Goal: Task Accomplishment & Management: Manage account settings

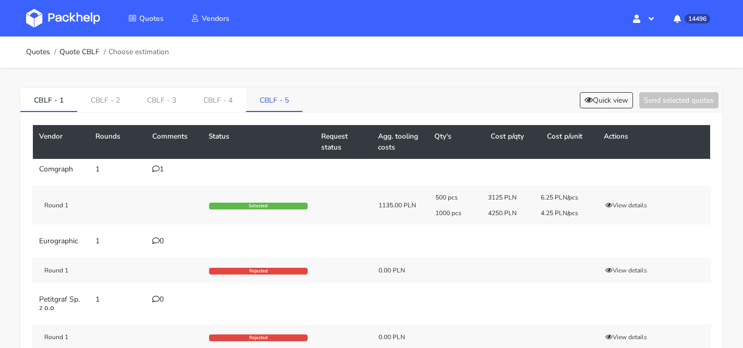
click at [260, 101] on link "CBLF - 5" at bounding box center [274, 99] width 56 height 23
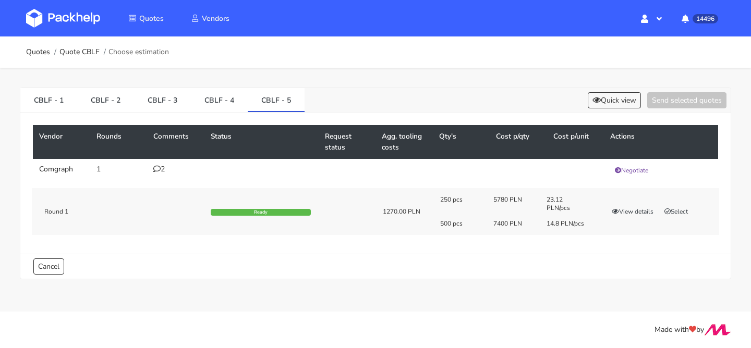
click at [678, 206] on div "250 pcs 5780 PLN 23.12 PLN/pcs 500 pcs 7400 PLN 14.8 PLN/pcs View details Select" at bounding box center [576, 212] width 286 height 32
click at [677, 209] on button "Select" at bounding box center [676, 212] width 33 height 10
click at [690, 101] on button "Send selected quotes ( 1 )" at bounding box center [680, 100] width 94 height 16
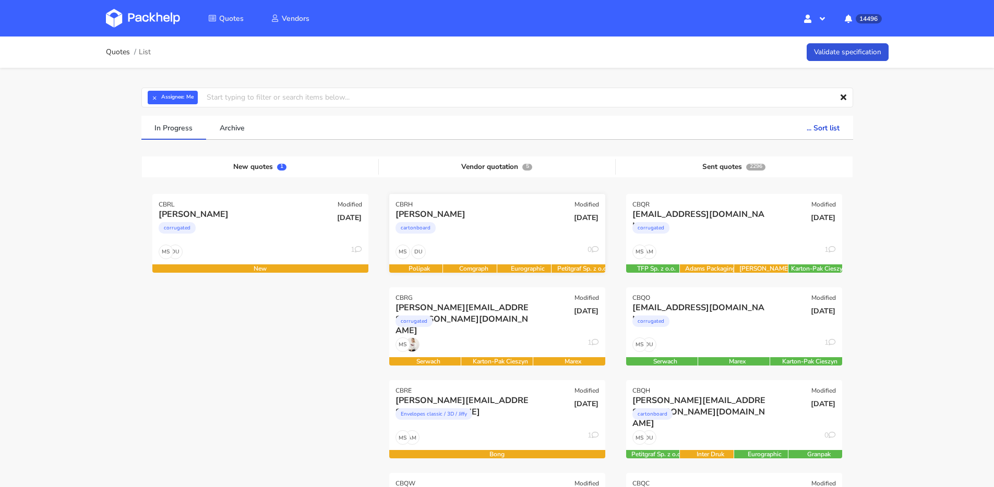
click at [469, 239] on div "cartonboard" at bounding box center [464, 230] width 138 height 21
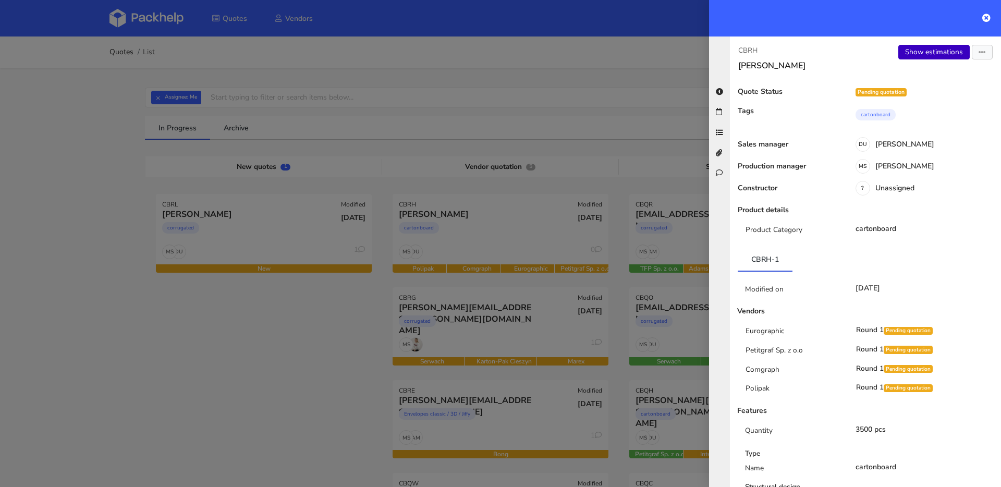
click at [915, 52] on link "Show estimations" at bounding box center [934, 52] width 71 height 15
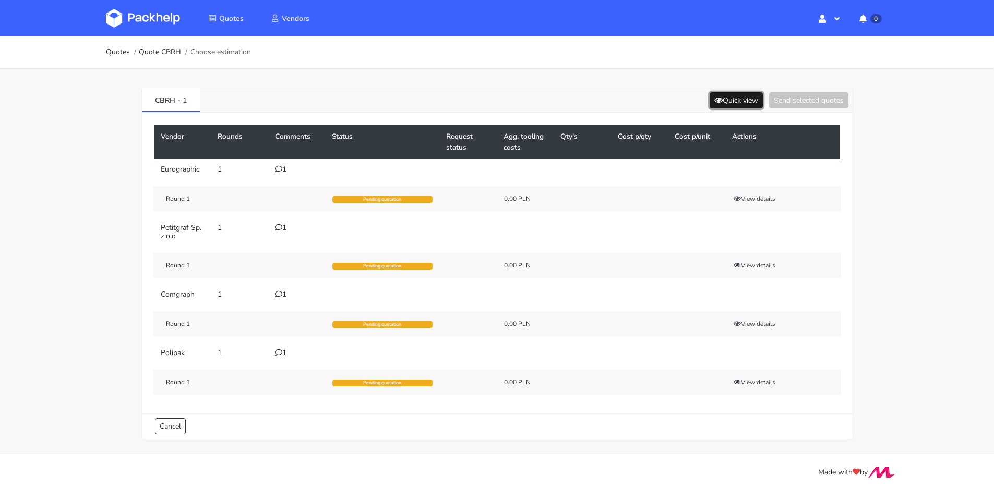
click at [733, 99] on button "Quick view" at bounding box center [735, 100] width 53 height 16
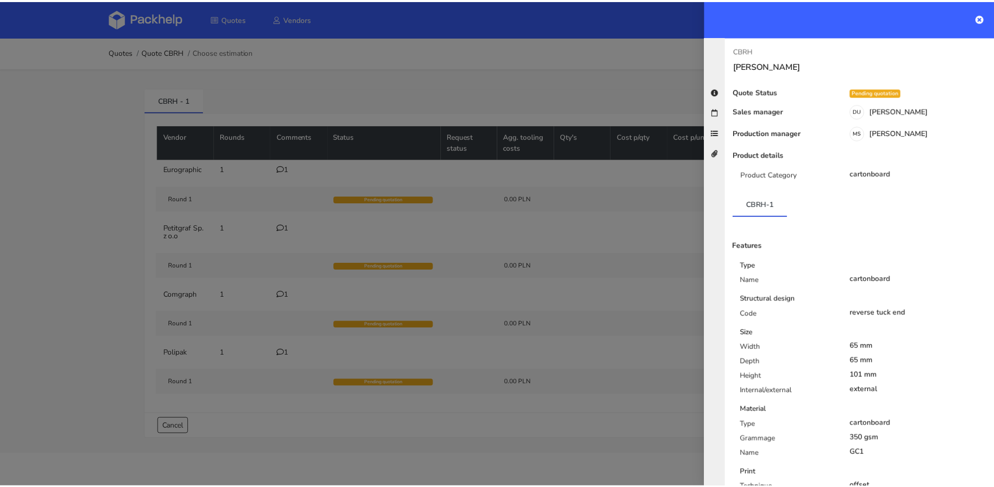
scroll to position [78, 0]
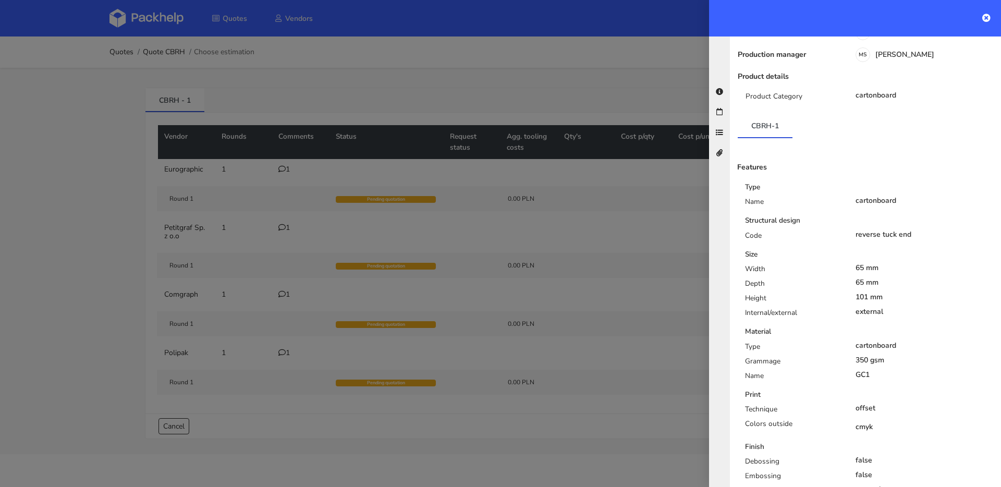
click at [313, 249] on div at bounding box center [500, 243] width 1001 height 487
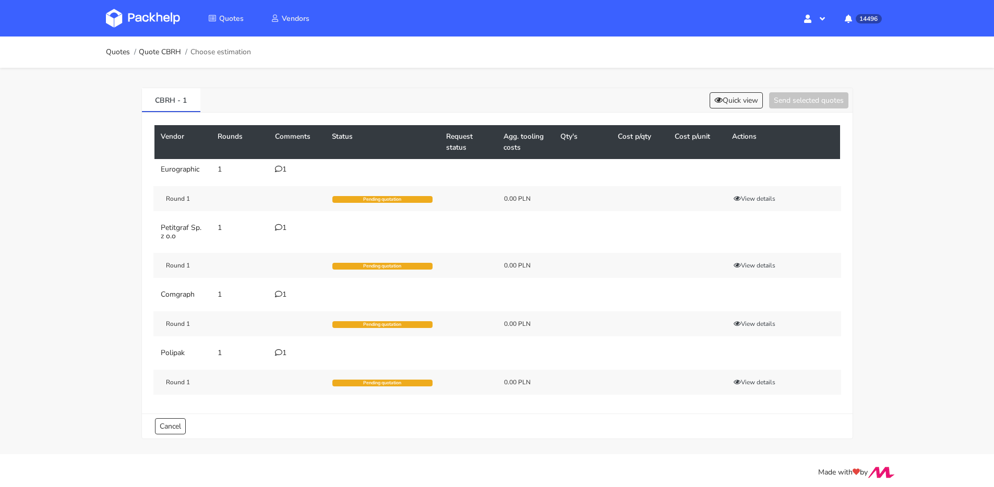
click at [284, 350] on div "1" at bounding box center [297, 353] width 45 height 8
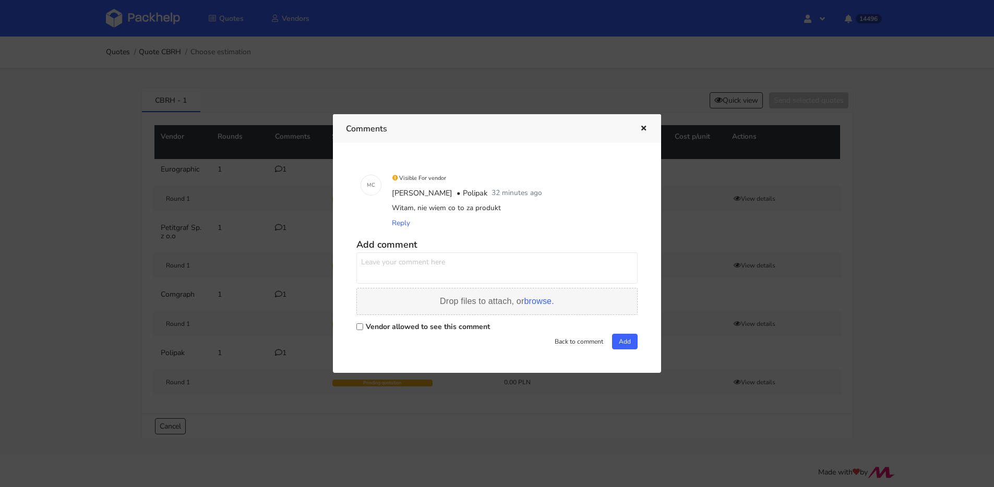
click at [532, 301] on span "browse." at bounding box center [539, 301] width 30 height 9
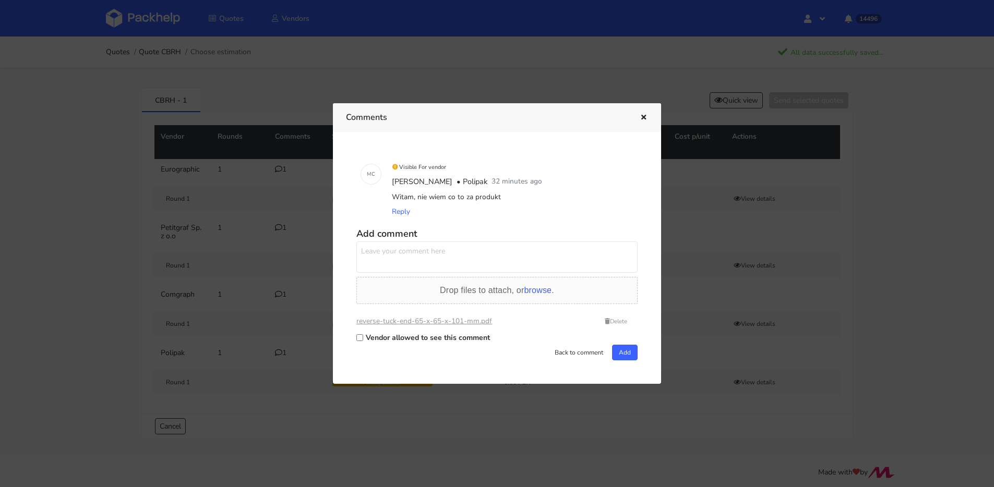
click at [449, 259] on textarea at bounding box center [496, 257] width 281 height 31
type textarea "coś takiego, klejenie 1 punkt"
click at [457, 340] on label "Vendor allowed to see this comment" at bounding box center [428, 338] width 124 height 10
click at [363, 340] on input "Vendor allowed to see this comment" at bounding box center [359, 337] width 7 height 7
checkbox input "true"
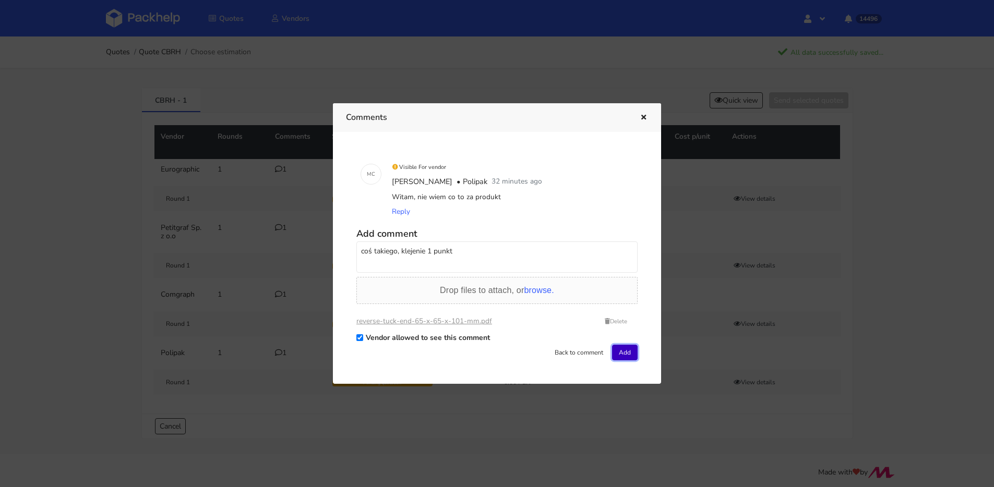
click at [623, 359] on button "Add" at bounding box center [625, 353] width 26 height 16
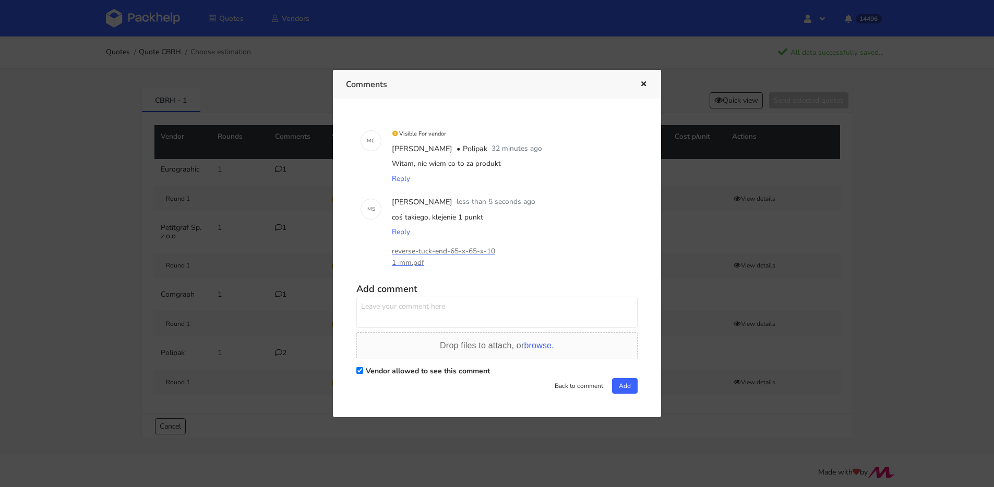
click at [640, 87] on icon "button" at bounding box center [643, 84] width 9 height 7
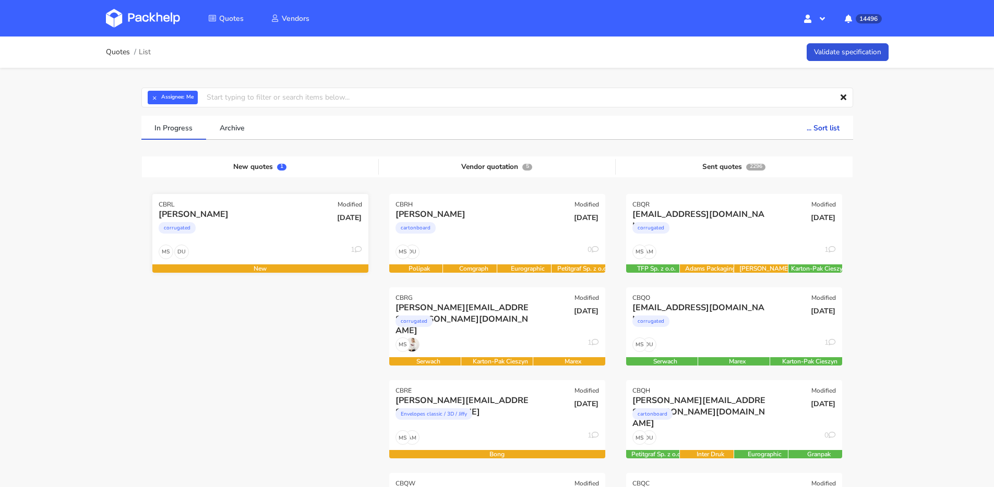
click at [255, 227] on div "corrugated" at bounding box center [228, 230] width 138 height 21
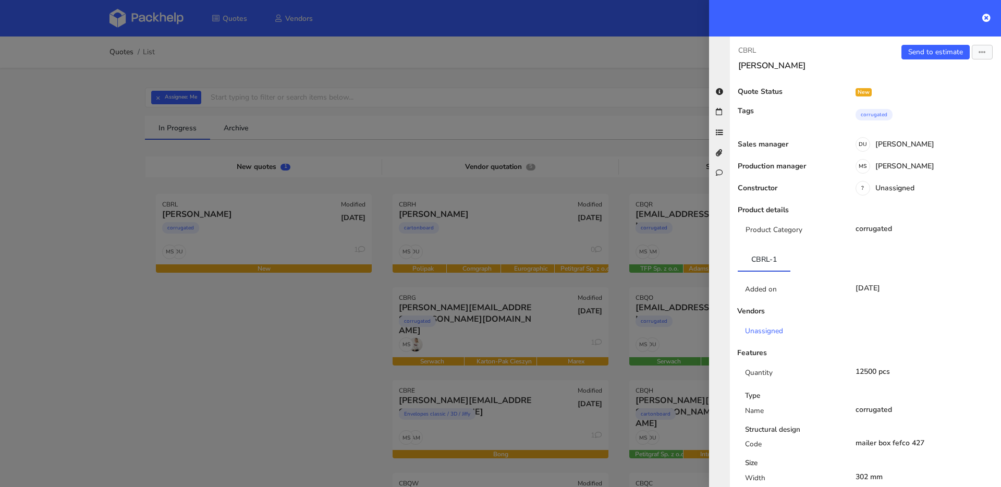
click at [973, 59] on div "Send to estimate View quote Edit quote Missing data Reject quote Export to PDF" at bounding box center [934, 58] width 136 height 26
click at [974, 58] on button "button" at bounding box center [982, 52] width 21 height 15
click at [940, 91] on link "Edit quote" at bounding box center [949, 92] width 92 height 17
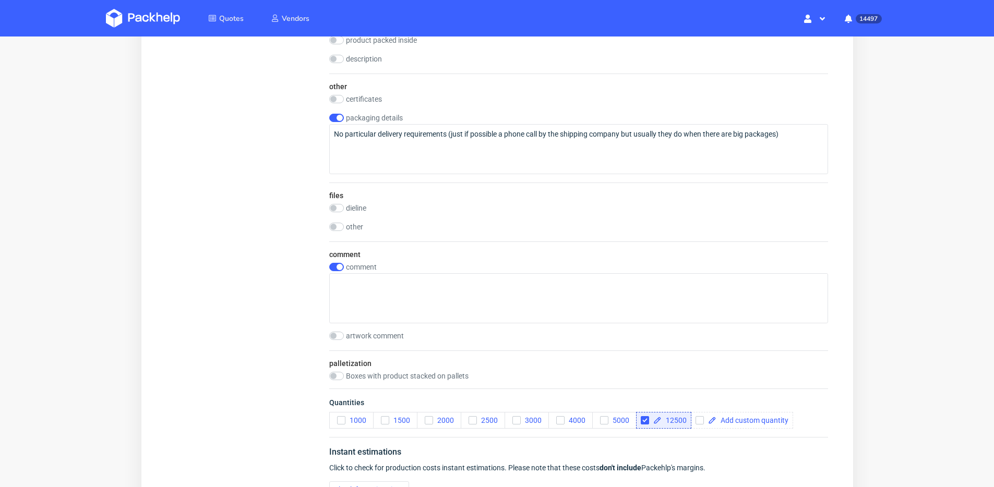
scroll to position [1269, 0]
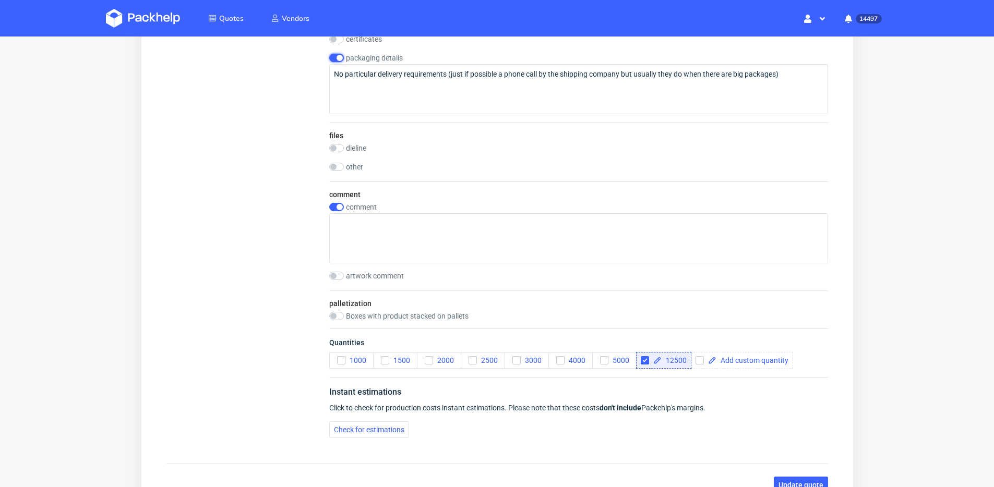
click at [340, 61] on input "checkbox" at bounding box center [336, 58] width 15 height 8
checkbox input "false"
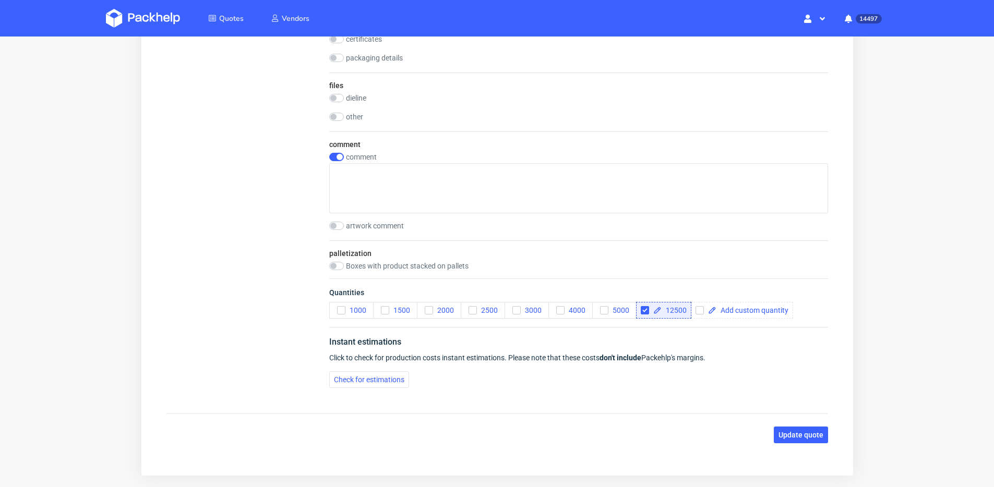
click at [333, 161] on div "comment" at bounding box center [578, 183] width 499 height 61
click at [334, 159] on input "checkbox" at bounding box center [336, 157] width 15 height 8
checkbox input "false"
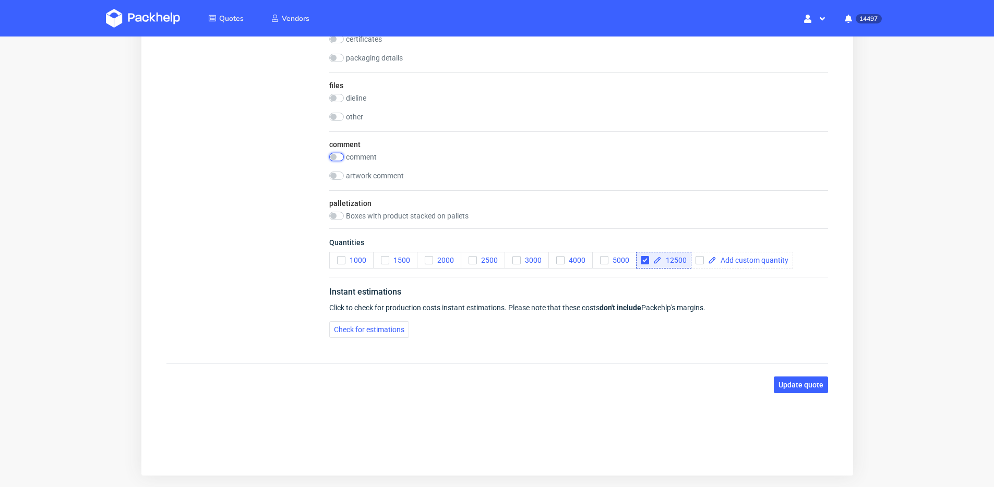
scroll to position [1259, 0]
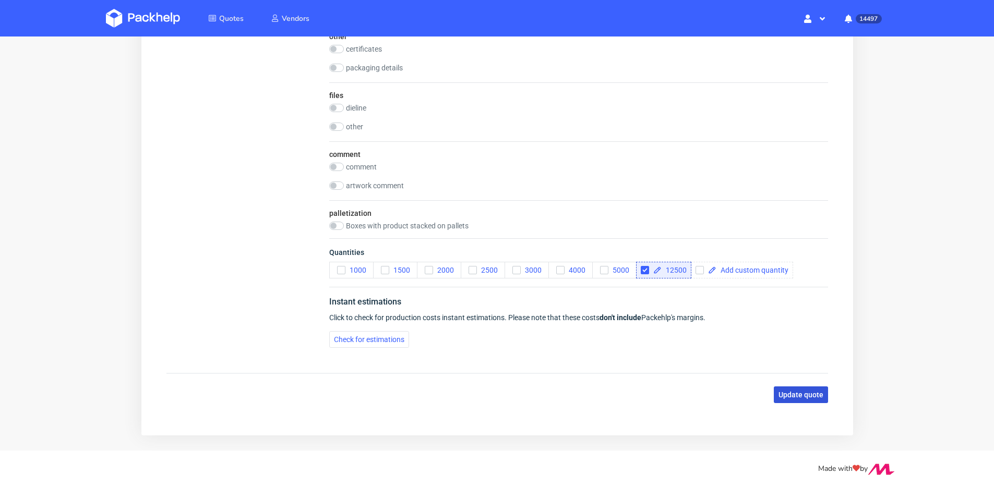
click at [793, 392] on span "Update quote" at bounding box center [800, 394] width 45 height 7
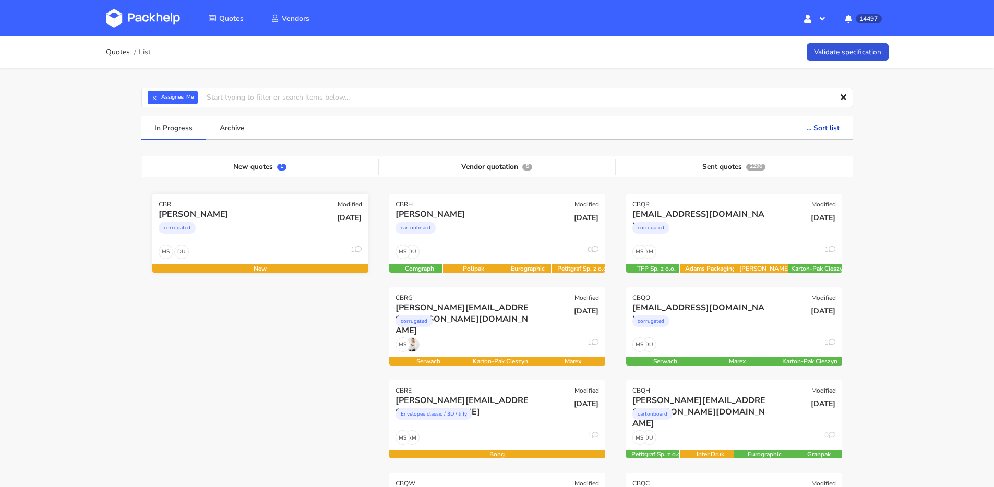
click at [307, 232] on div "[DATE]" at bounding box center [332, 226] width 73 height 35
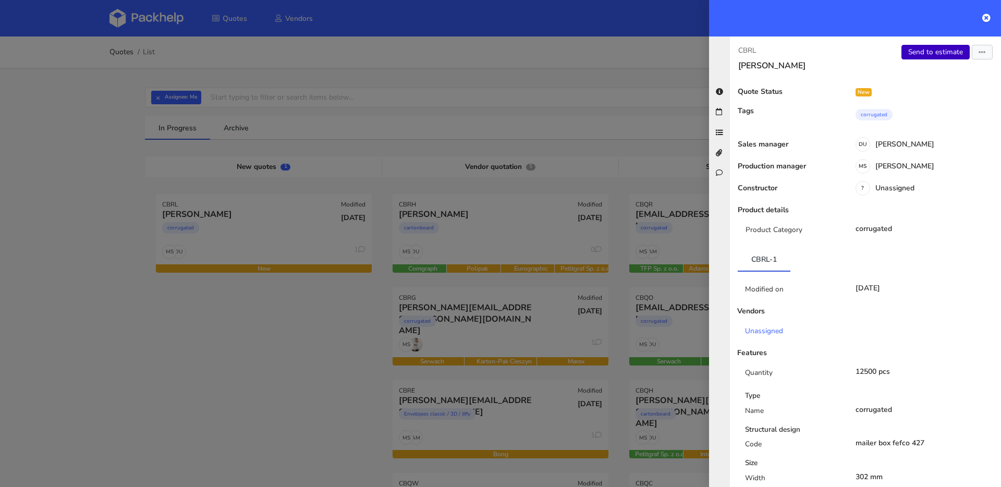
click at [932, 47] on link "Send to estimate" at bounding box center [936, 52] width 68 height 15
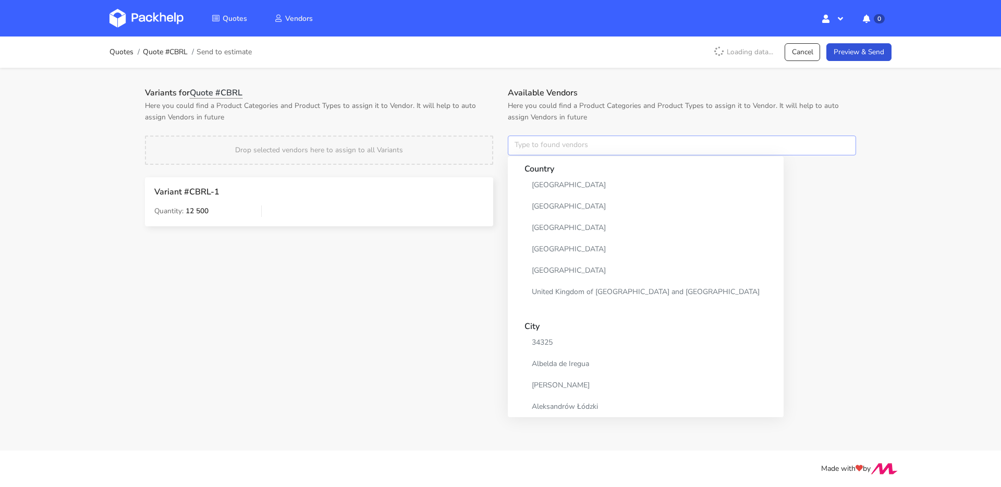
click at [544, 136] on input "text" at bounding box center [682, 146] width 348 height 20
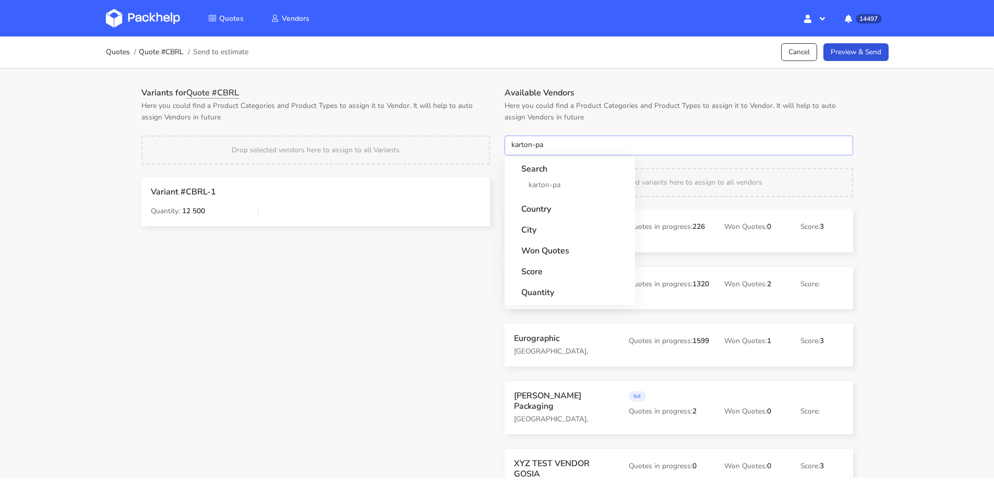
type input "karton-pak"
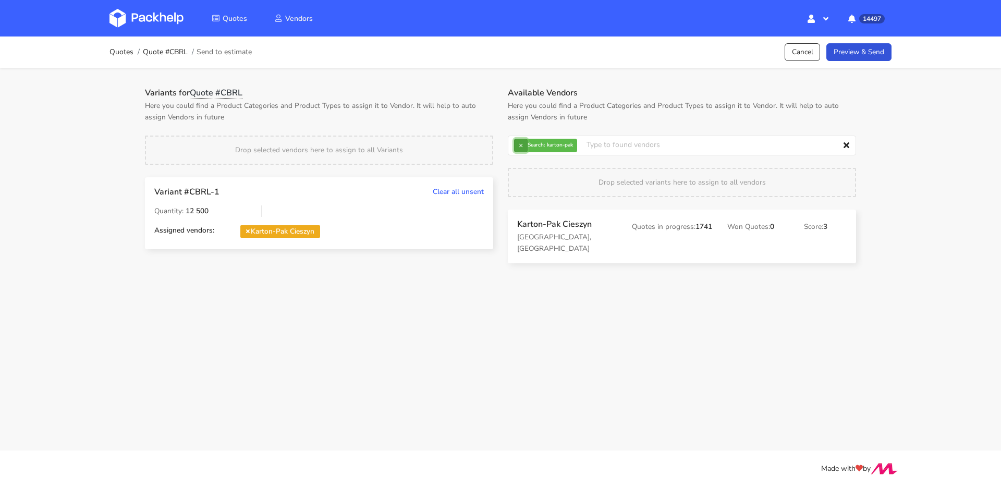
click at [525, 146] on button "×" at bounding box center [521, 146] width 14 height 14
click at [525, 146] on input "text" at bounding box center [682, 146] width 348 height 20
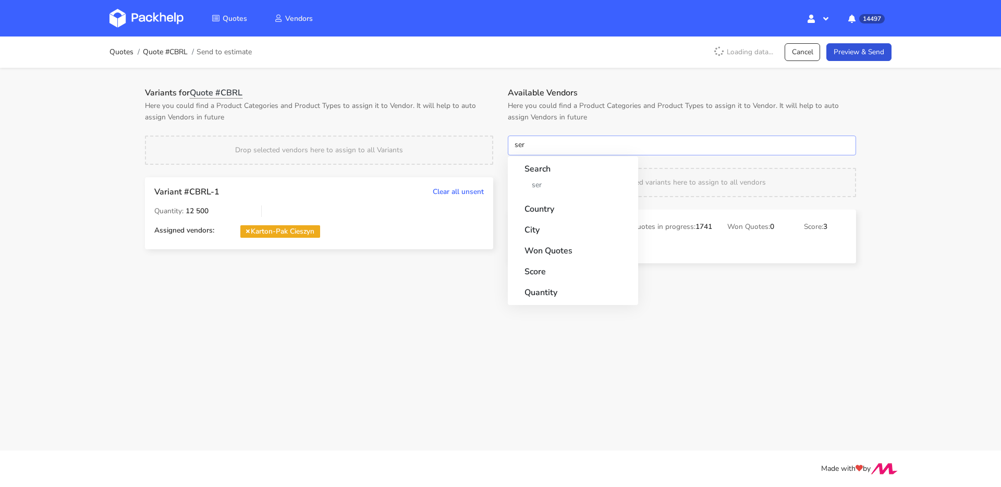
type input "serw"
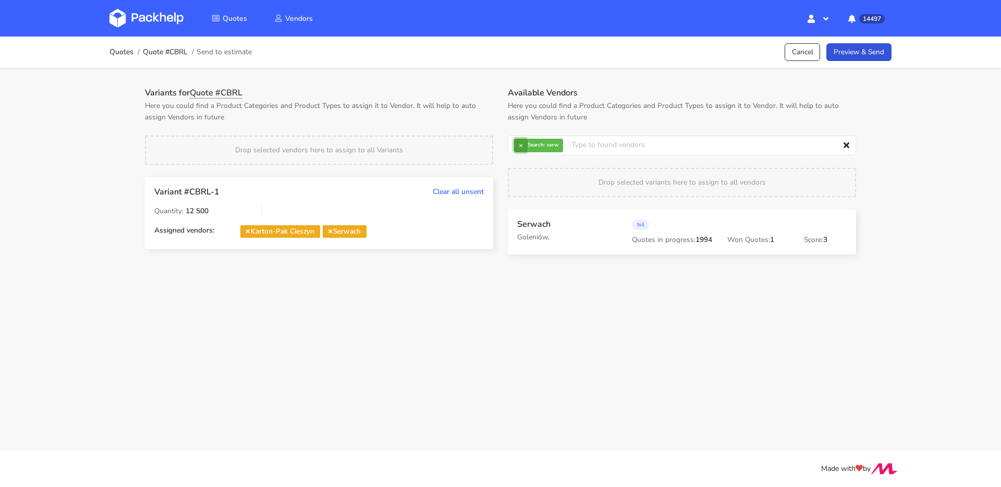
click at [520, 146] on button "×" at bounding box center [521, 146] width 14 height 14
click at [520, 146] on input "text" at bounding box center [682, 146] width 348 height 20
type input "mare"
click at [884, 53] on link "Preview & Send" at bounding box center [859, 52] width 65 height 18
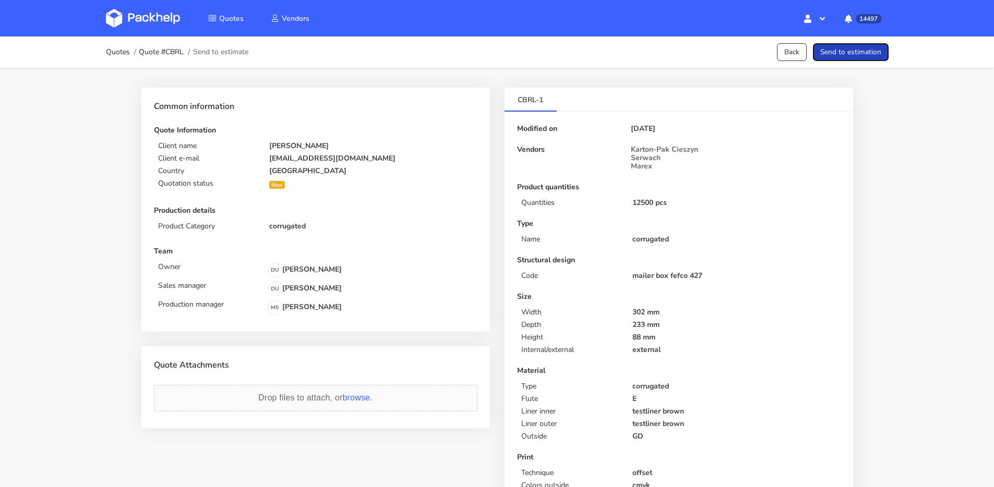
click at [868, 58] on button "Send to estimation" at bounding box center [851, 52] width 76 height 18
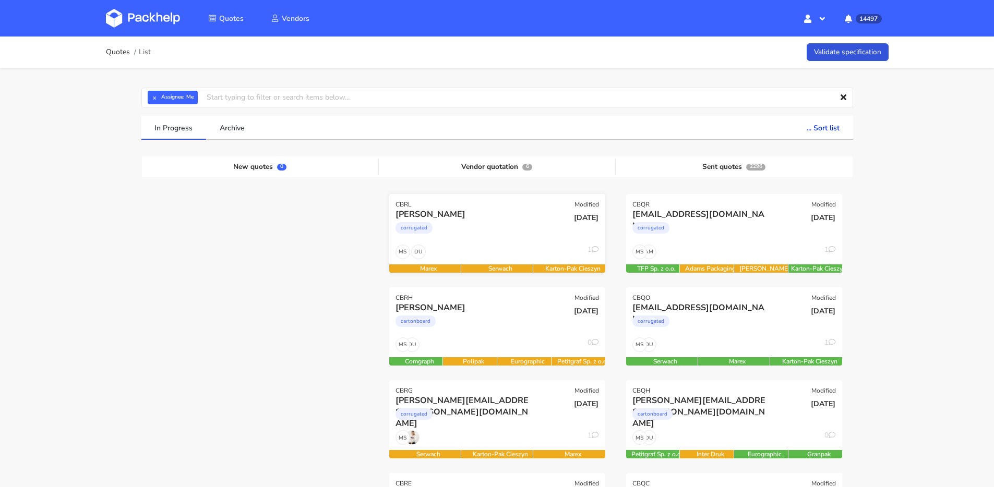
click at [485, 226] on div "corrugated" at bounding box center [464, 230] width 138 height 21
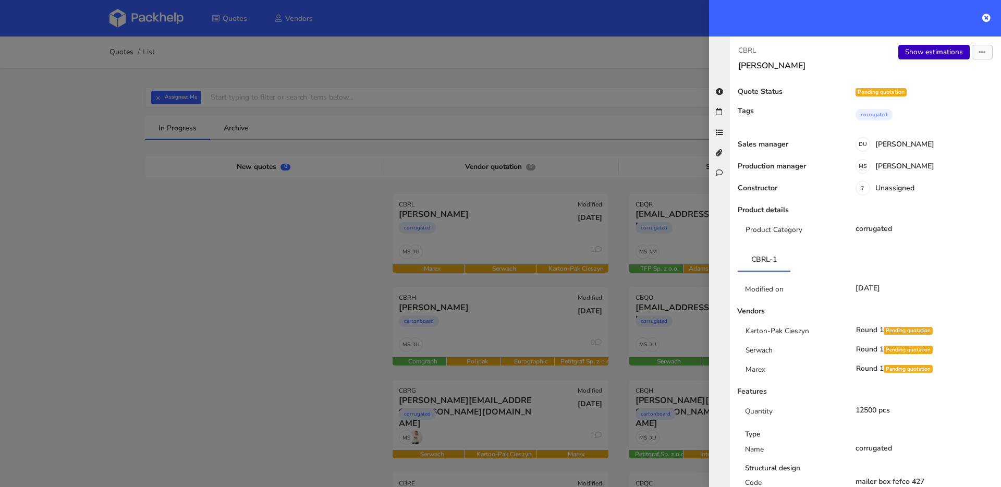
click at [900, 53] on link "Show estimations" at bounding box center [934, 52] width 71 height 15
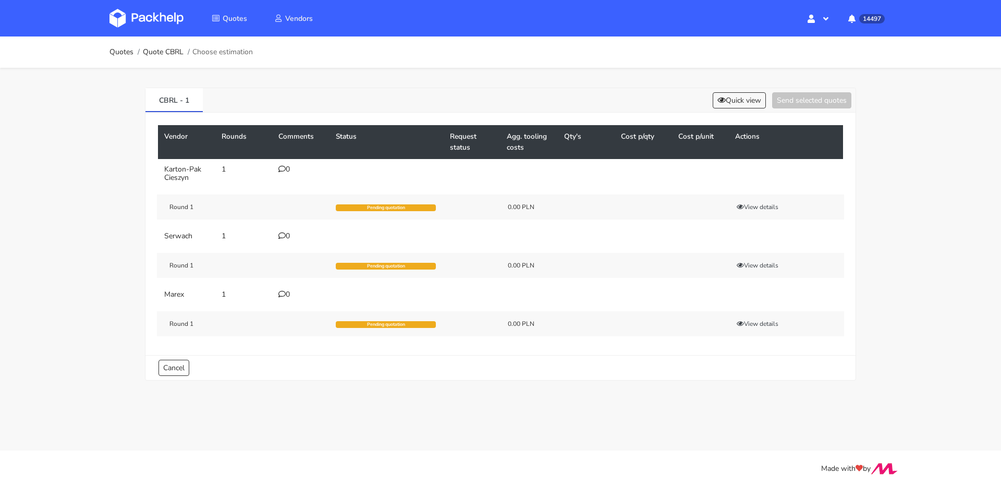
click at [292, 174] on td "0" at bounding box center [300, 173] width 57 height 29
click at [293, 173] on div "0" at bounding box center [301, 169] width 45 height 8
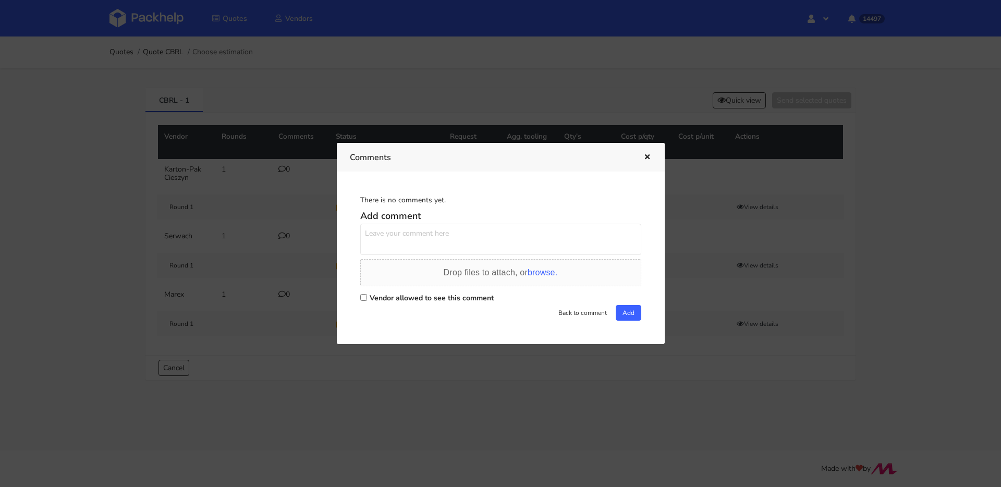
click at [397, 236] on textarea at bounding box center [500, 239] width 281 height 31
paste textarea "DMVU"
type textarea "powtórka DMVU"
click at [429, 290] on div "Drop files to attach, or browse." at bounding box center [500, 274] width 281 height 31
click at [428, 294] on div "Vendor allowed to see this comment" at bounding box center [500, 298] width 281 height 15
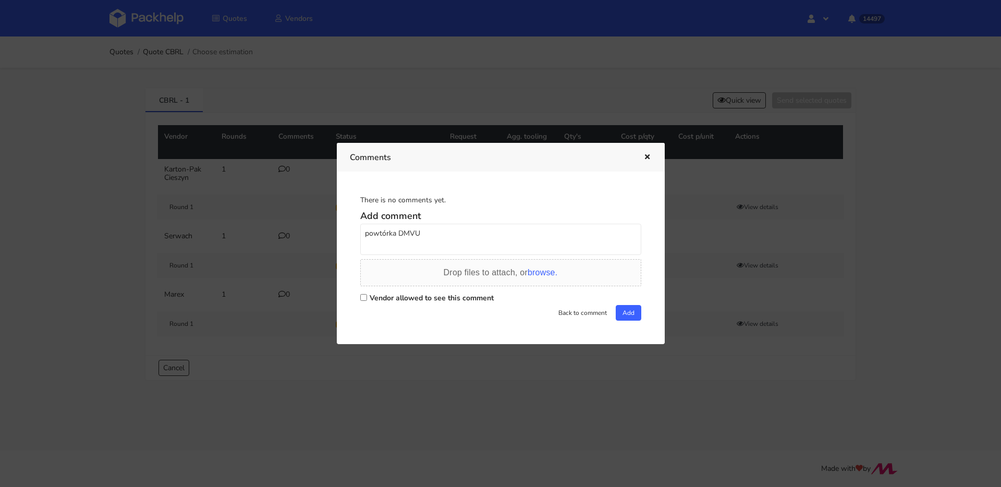
click at [441, 297] on label "Vendor allowed to see this comment" at bounding box center [432, 298] width 124 height 10
click at [367, 297] on input "Vendor allowed to see this comment" at bounding box center [363, 297] width 7 height 7
checkbox input "true"
click at [624, 315] on button "Add" at bounding box center [629, 313] width 26 height 16
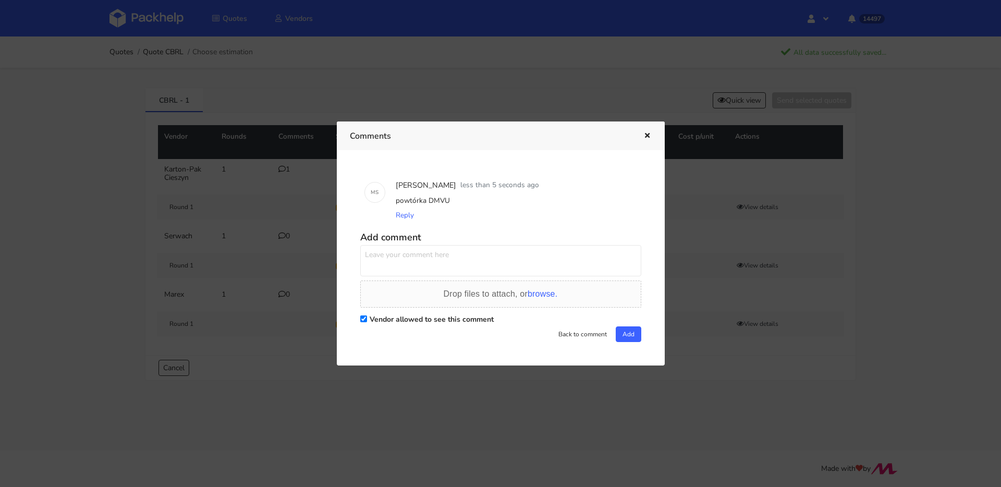
click at [648, 137] on icon "button" at bounding box center [647, 135] width 9 height 7
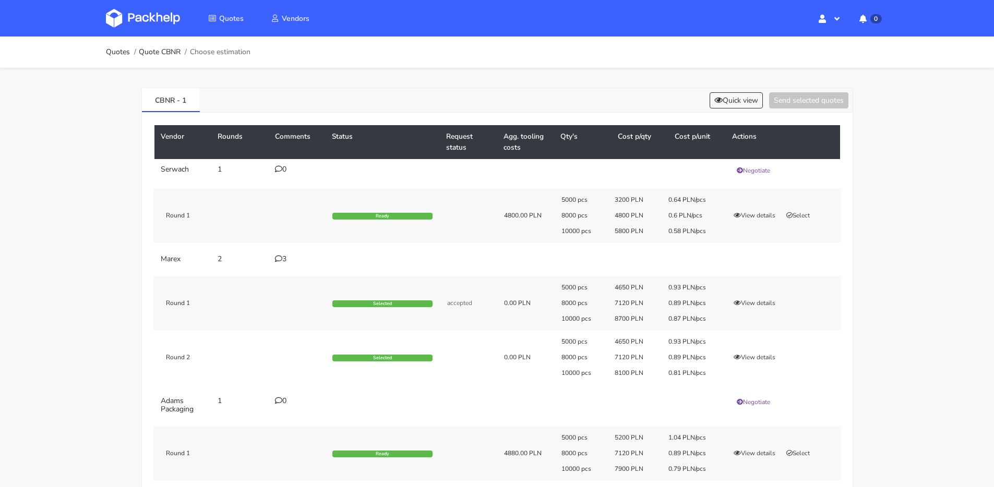
scroll to position [89, 0]
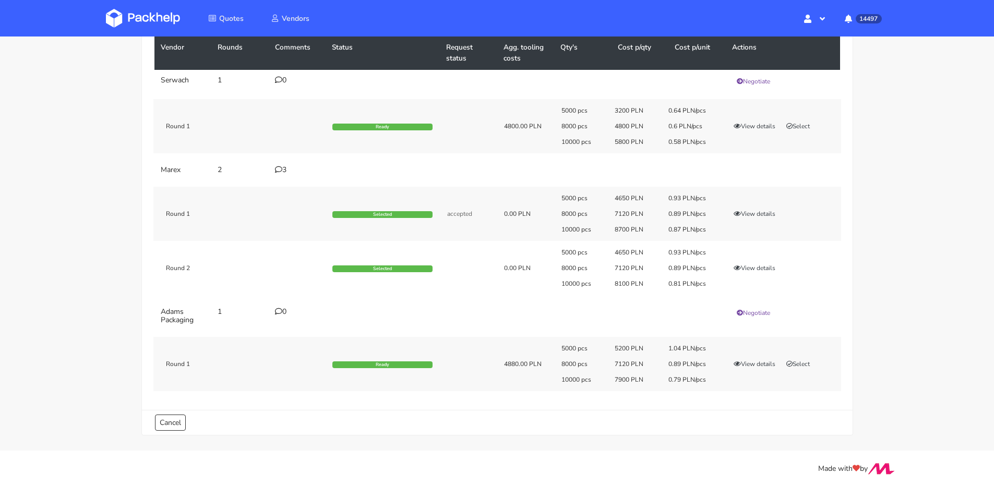
click at [280, 169] on icon at bounding box center [278, 169] width 7 height 7
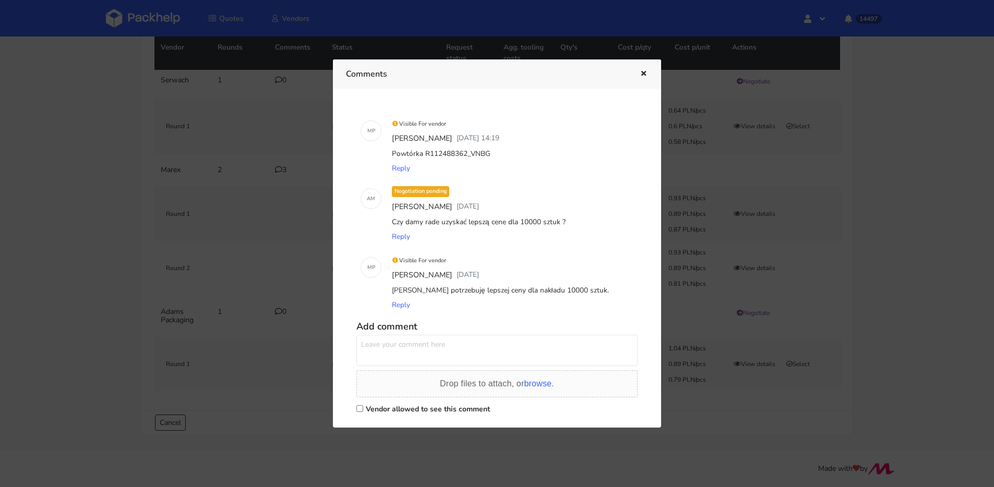
click at [642, 80] on button "button" at bounding box center [641, 74] width 11 height 14
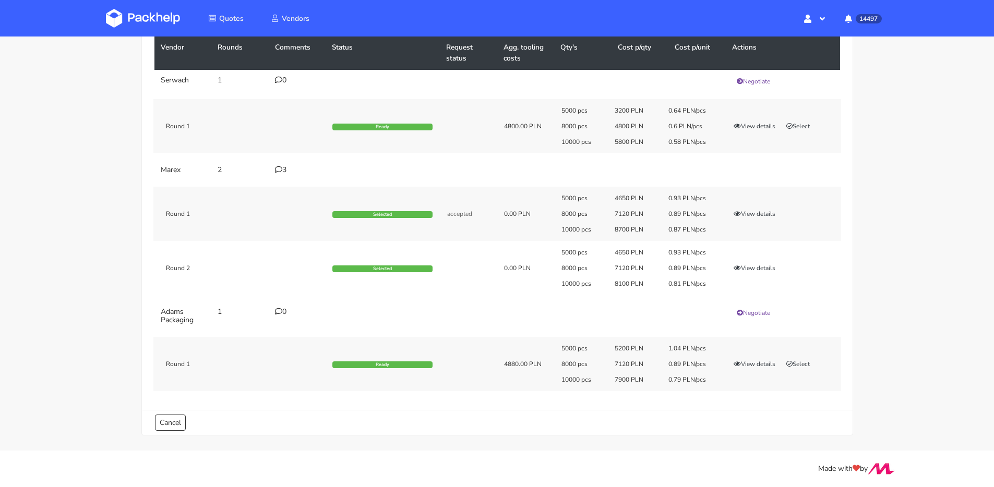
click at [283, 173] on div "3" at bounding box center [297, 170] width 45 height 8
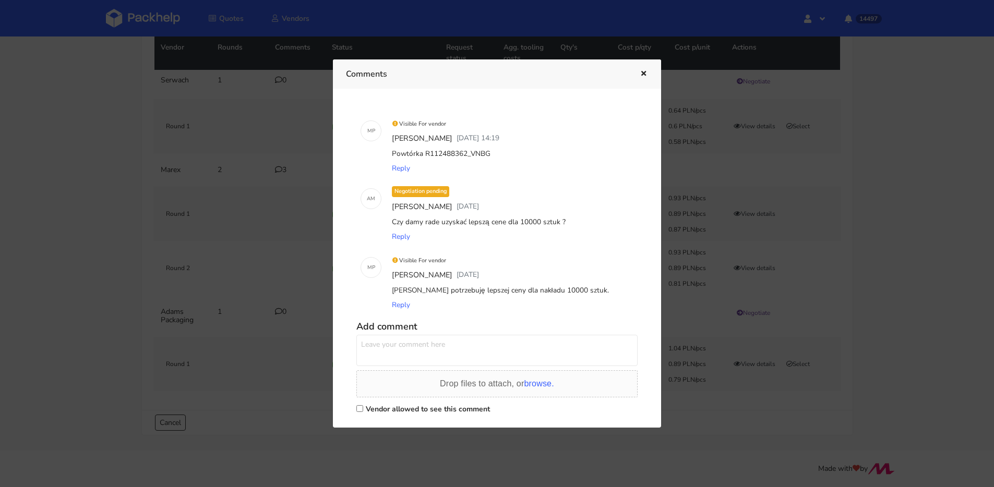
click at [224, 111] on div at bounding box center [497, 243] width 994 height 487
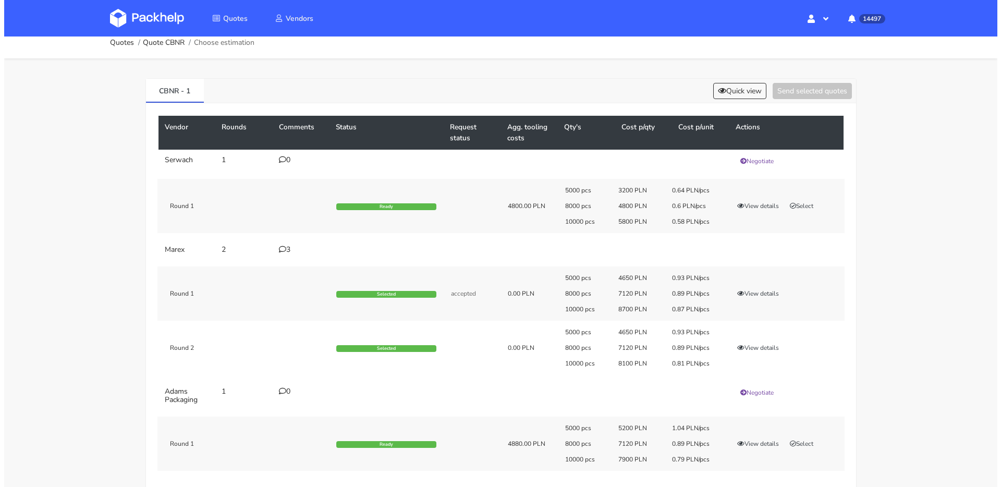
scroll to position [19, 0]
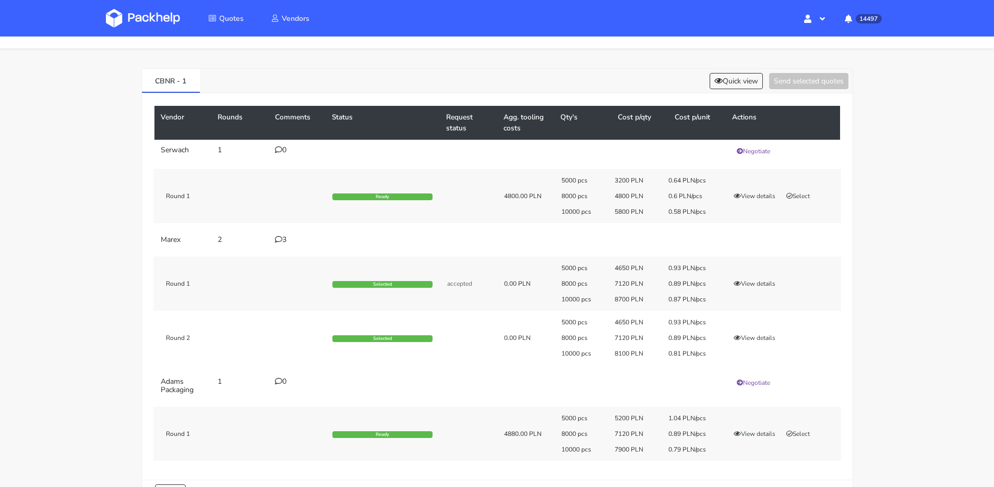
drag, startPoint x: 564, startPoint y: 352, endPoint x: 624, endPoint y: 352, distance: 59.5
click at [623, 352] on div "10000 pcs 8100 PLN 0.81 PLN/pcs" at bounding box center [634, 353] width 160 height 8
click at [751, 81] on button "Quick view" at bounding box center [735, 81] width 53 height 16
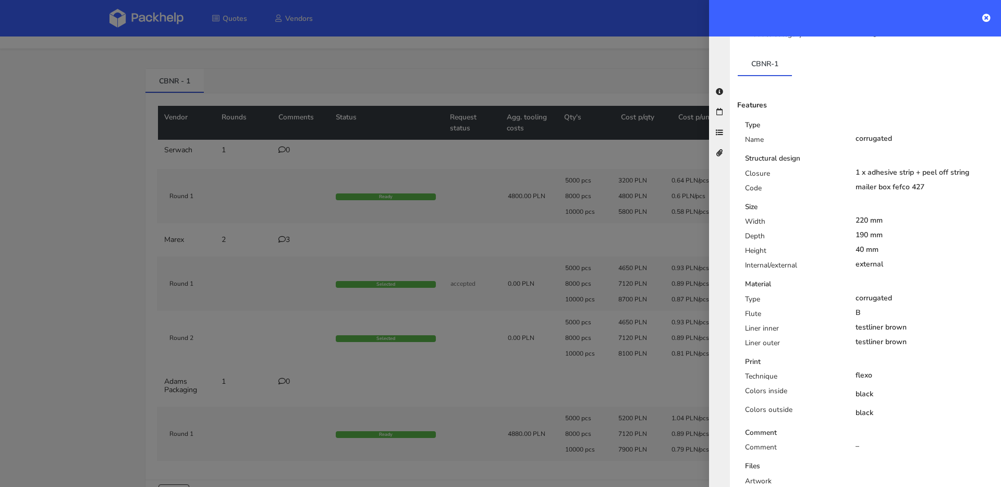
scroll to position [0, 0]
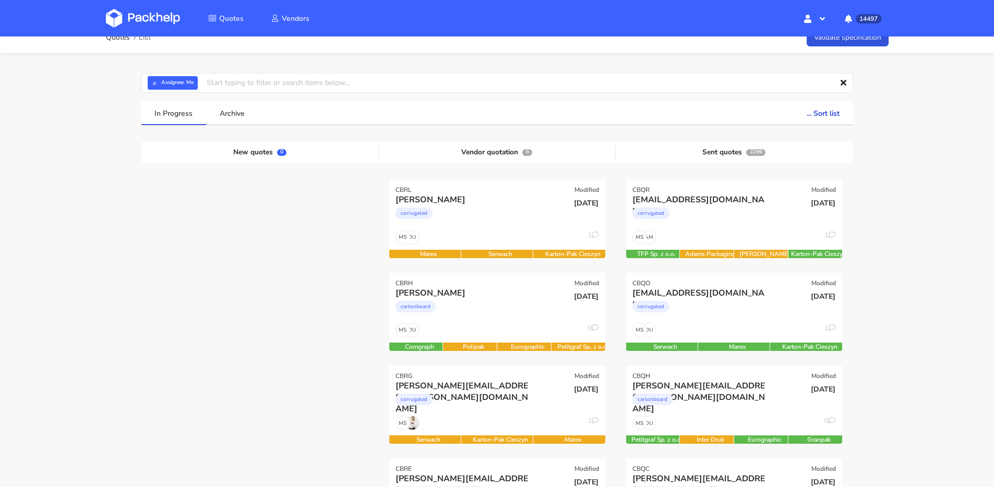
scroll to position [76, 0]
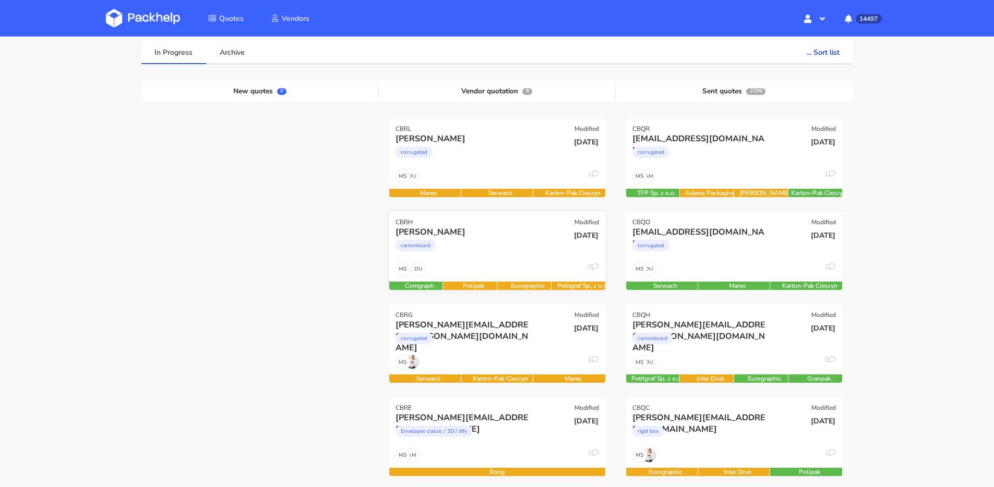
click at [504, 251] on div "cartonboard" at bounding box center [464, 248] width 138 height 21
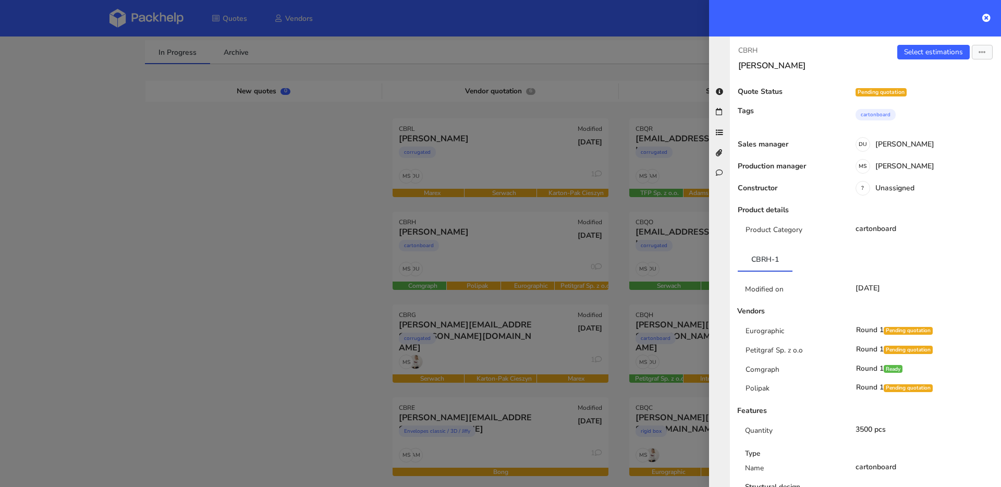
click at [335, 225] on div at bounding box center [500, 243] width 1001 height 487
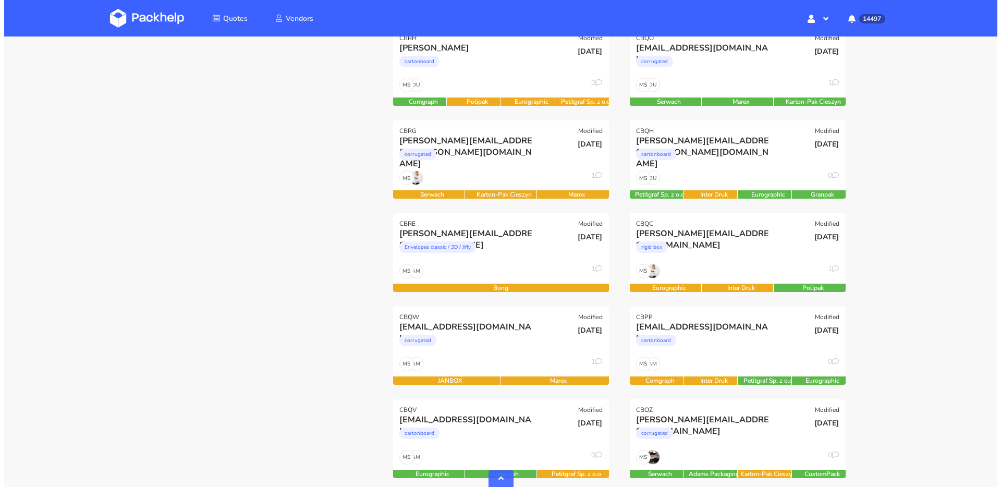
scroll to position [356, 0]
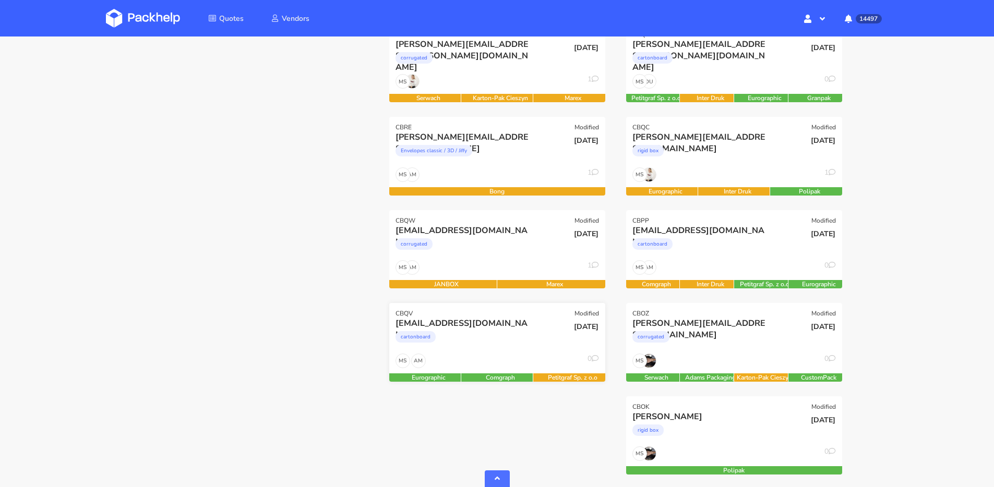
click at [518, 342] on div "cartonboard" at bounding box center [464, 339] width 138 height 21
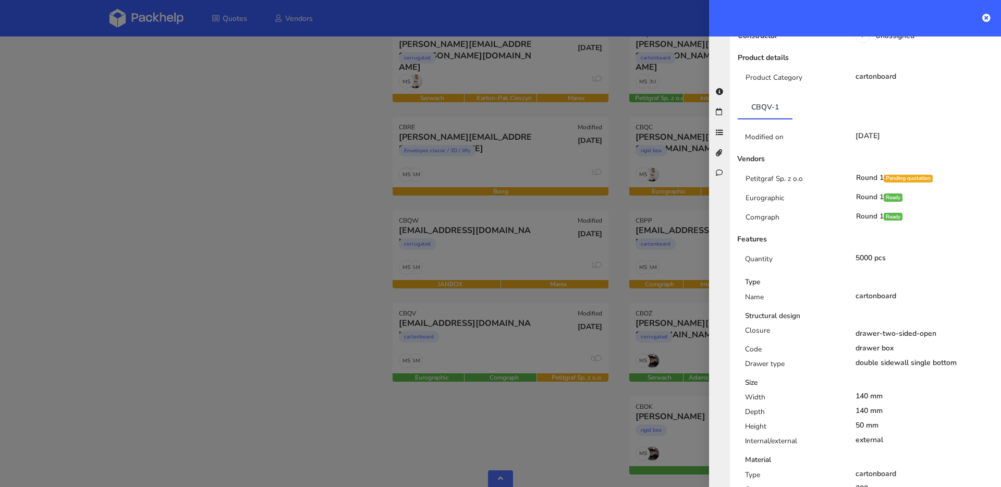
scroll to position [0, 0]
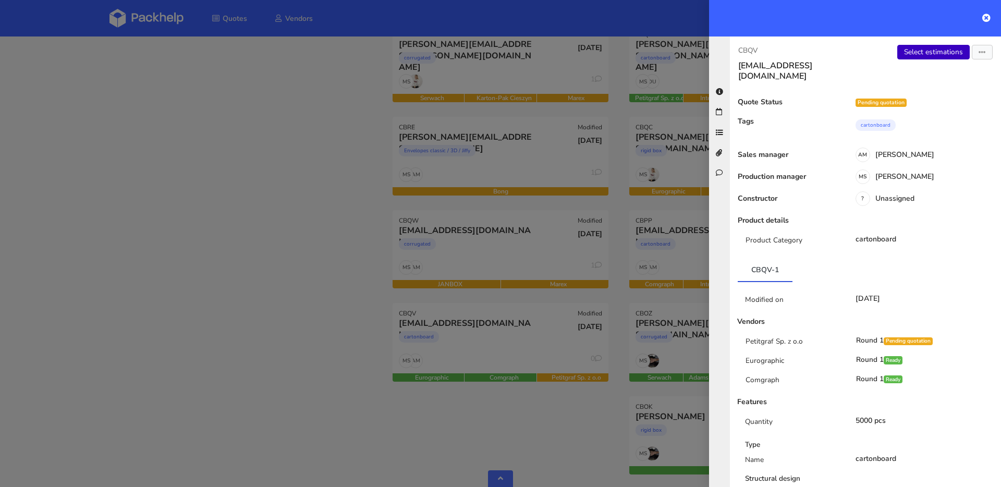
click at [923, 51] on link "Select estimations" at bounding box center [934, 52] width 73 height 15
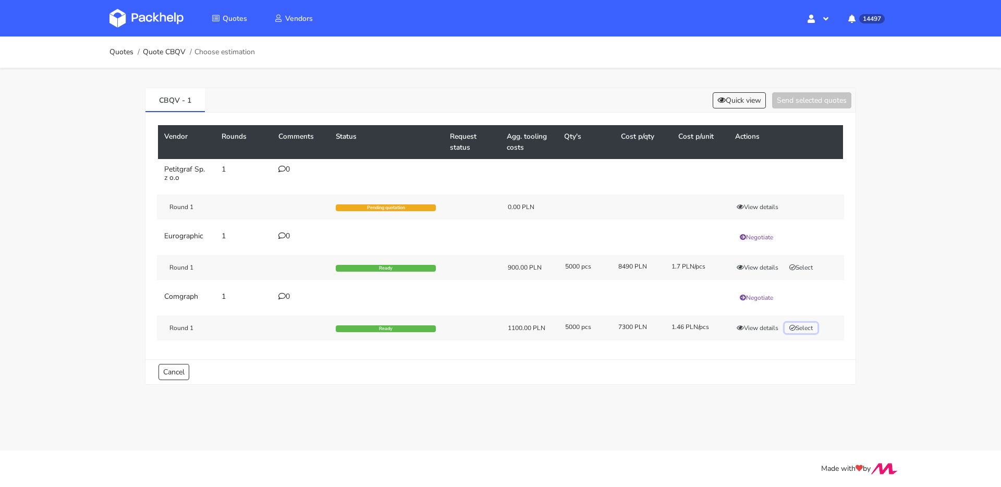
click at [800, 327] on button "Select" at bounding box center [801, 328] width 33 height 10
click at [793, 104] on button "Send selected quotes ( 1 )" at bounding box center [805, 100] width 94 height 16
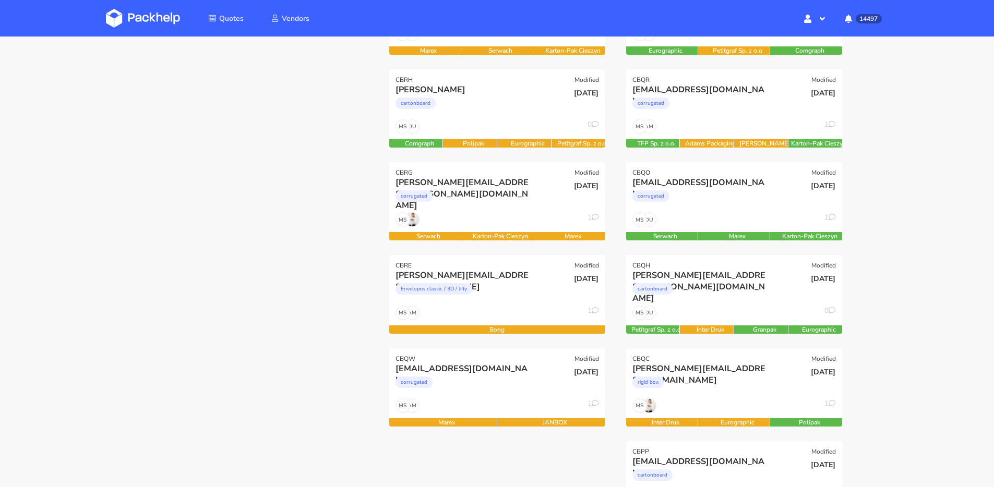
scroll to position [165, 0]
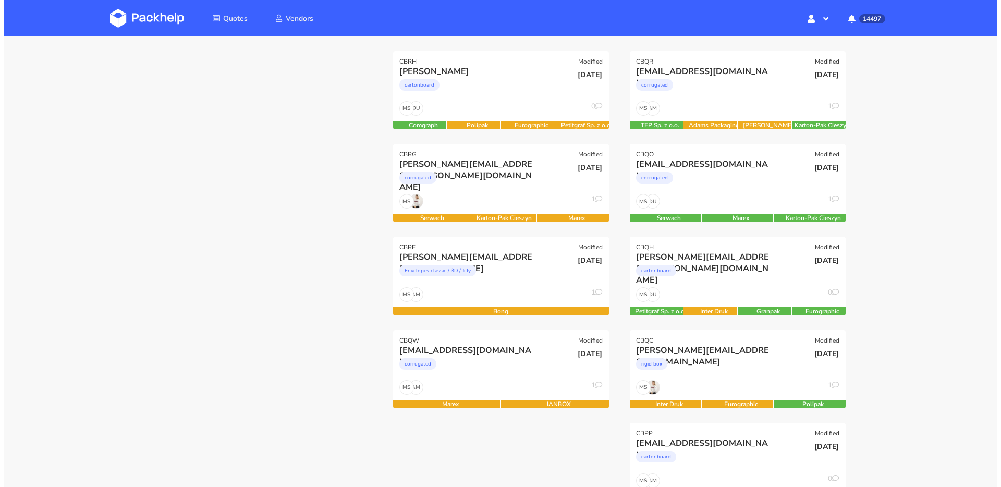
scroll to position [223, 0]
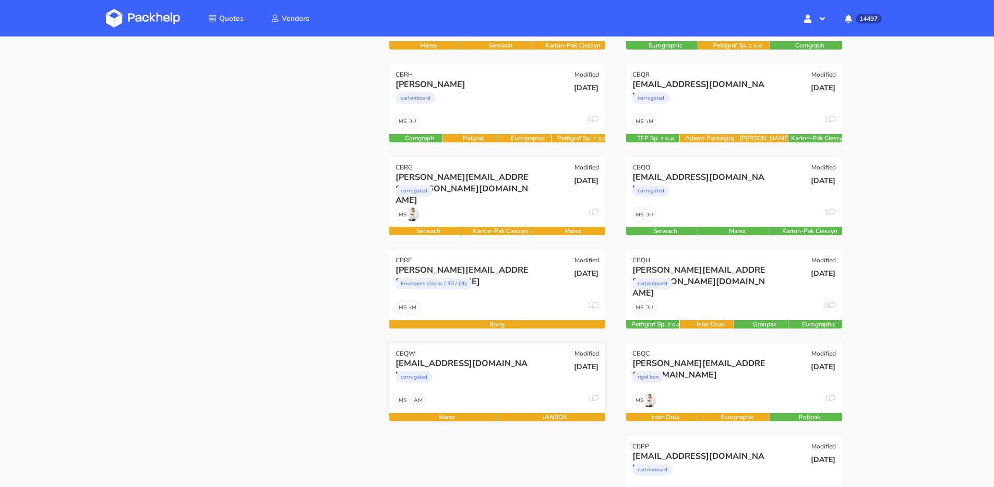
click at [538, 383] on div "[DATE]" at bounding box center [569, 375] width 73 height 35
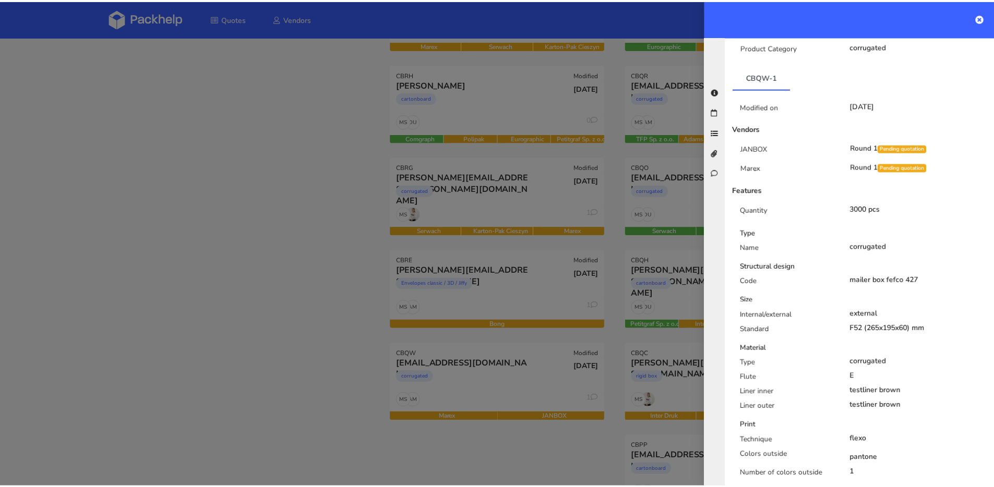
scroll to position [382, 0]
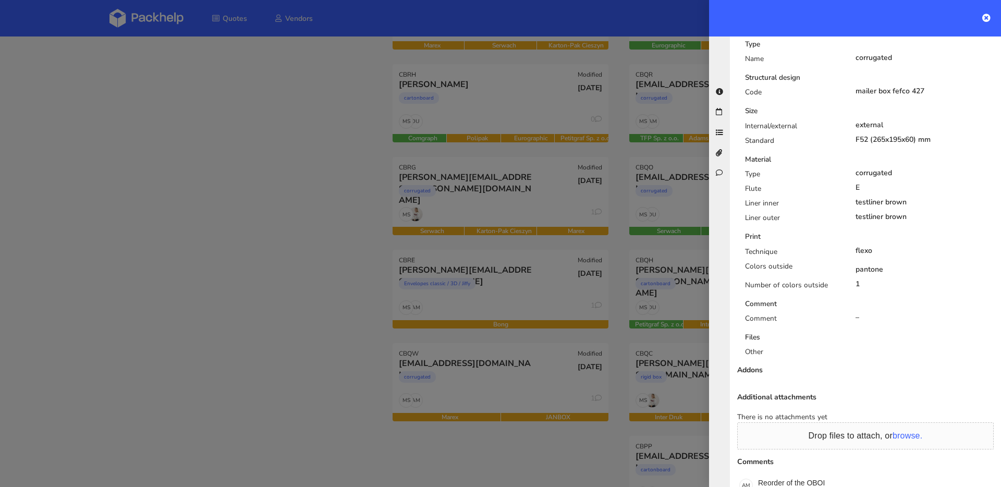
click at [327, 256] on div at bounding box center [500, 243] width 1001 height 487
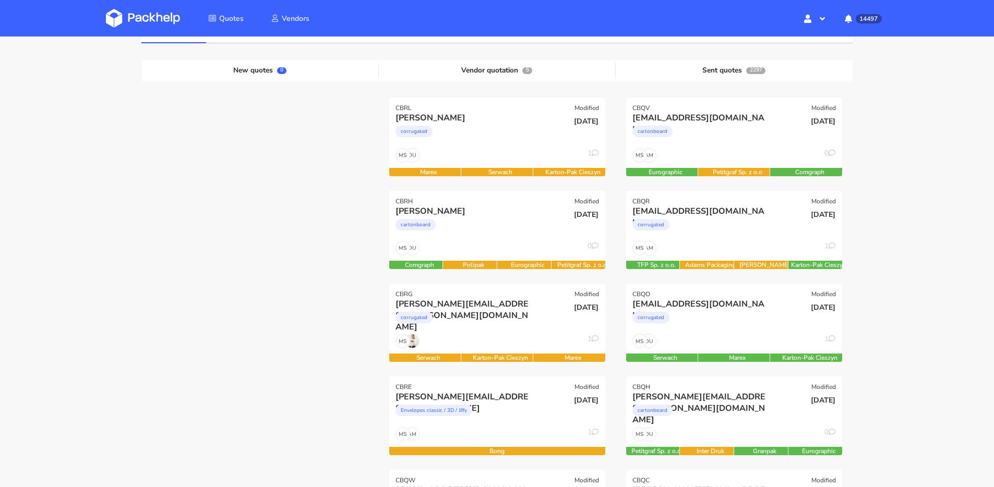
scroll to position [96, 0]
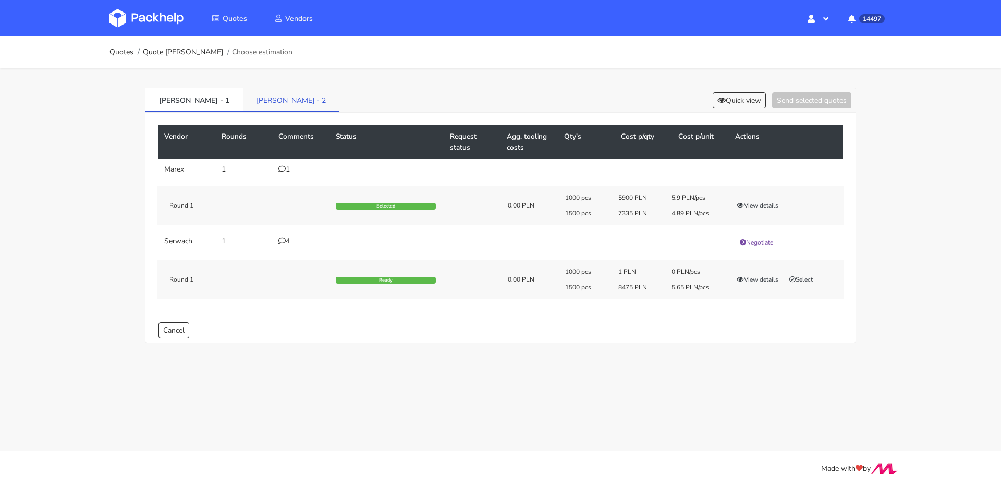
click at [243, 103] on link "[PERSON_NAME] - 2" at bounding box center [291, 99] width 96 height 23
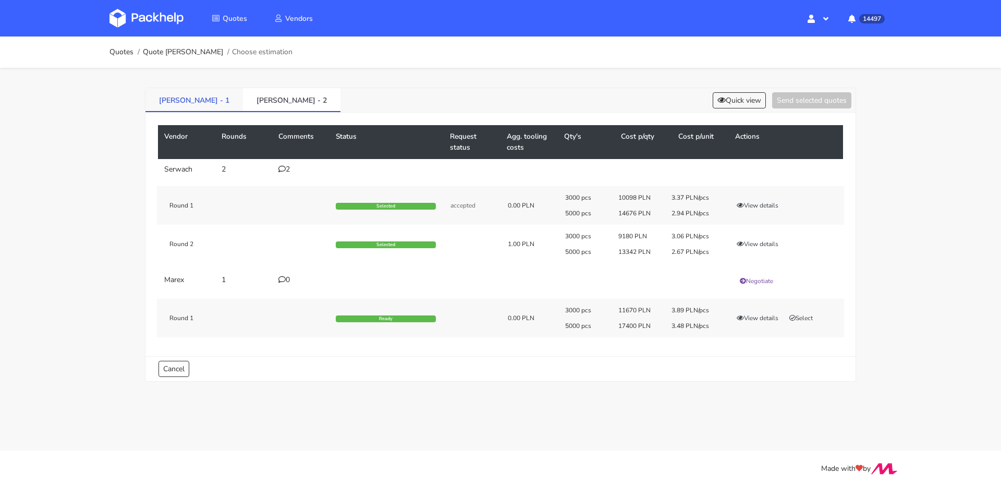
click at [176, 103] on link "[PERSON_NAME] - 1" at bounding box center [195, 99] width 98 height 23
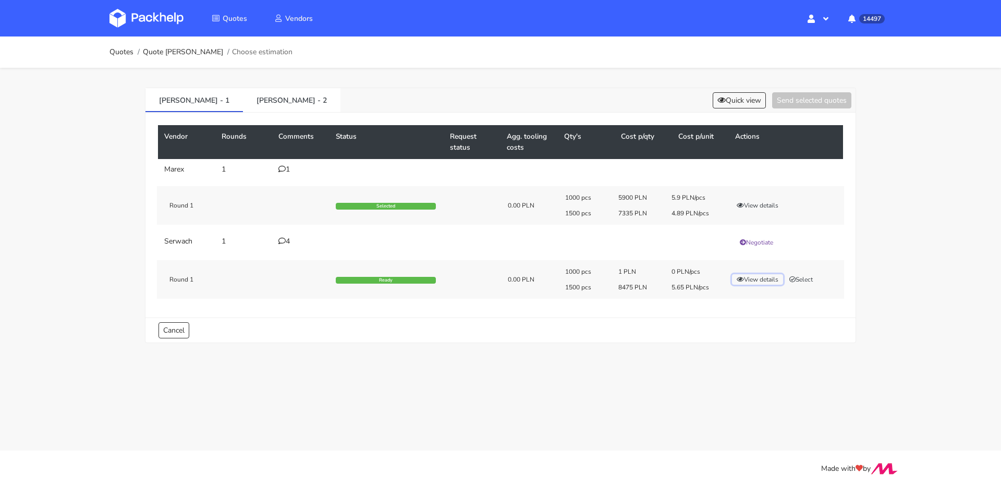
click at [748, 275] on button "View details" at bounding box center [757, 279] width 51 height 10
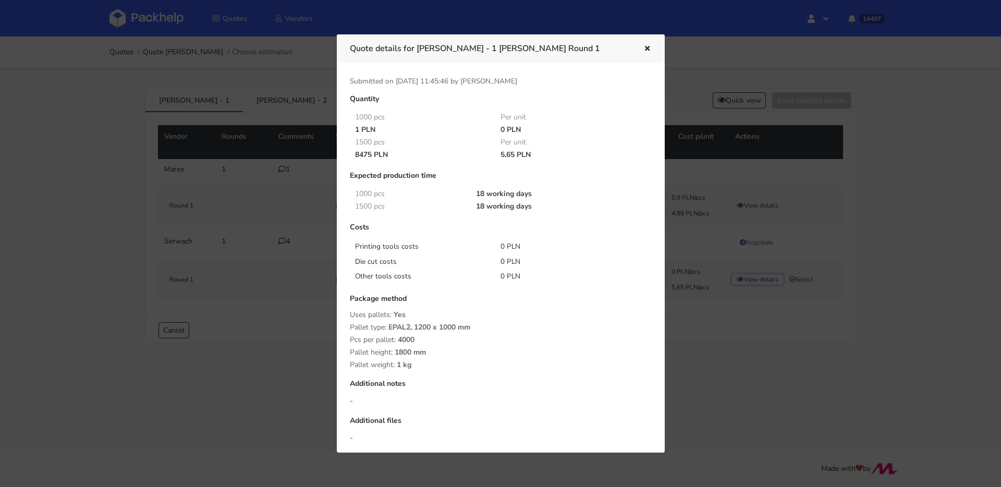
scroll to position [90, 0]
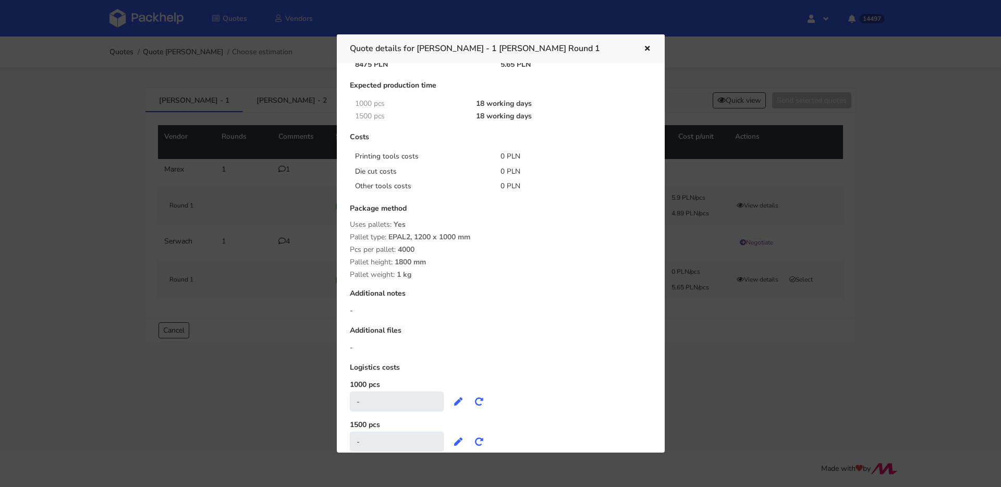
click at [648, 42] on button "button" at bounding box center [646, 49] width 11 height 14
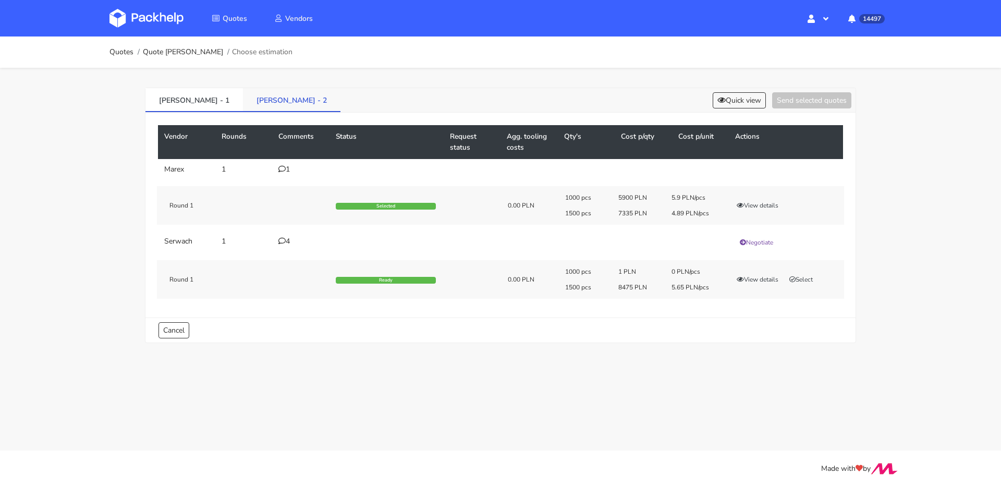
click at [243, 106] on link "BYOM - 2" at bounding box center [292, 99] width 98 height 23
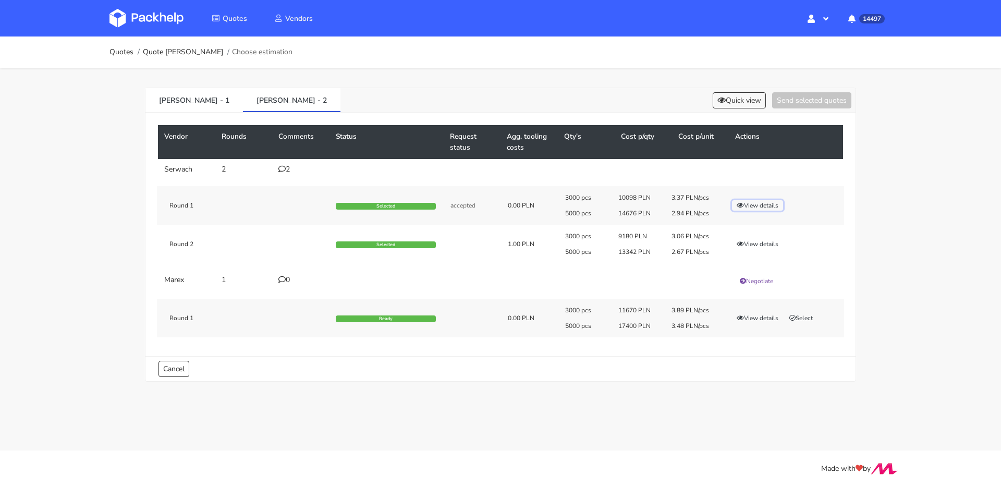
click at [764, 204] on button "View details" at bounding box center [757, 205] width 51 height 10
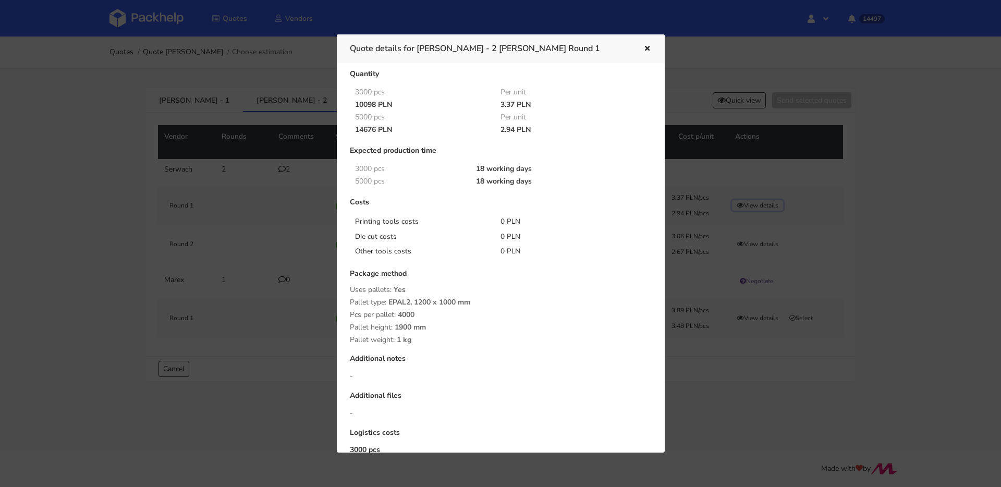
scroll to position [0, 0]
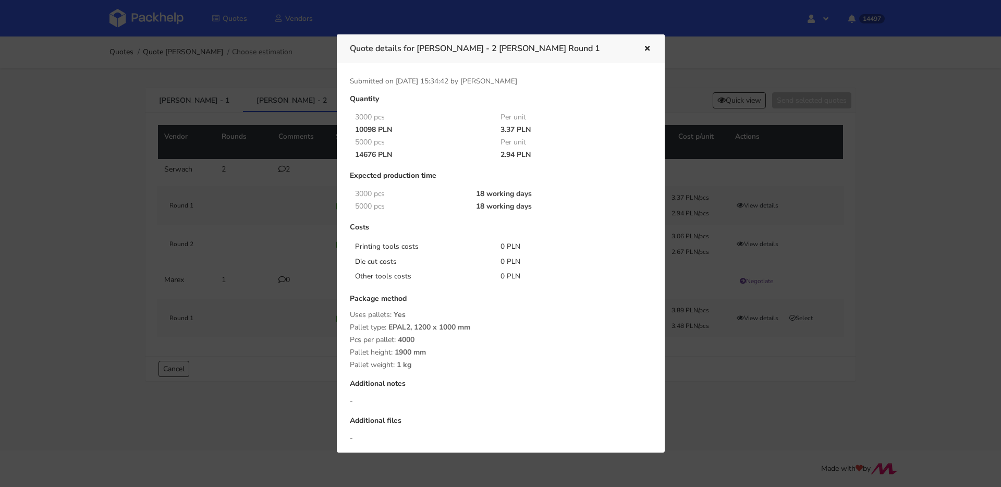
click at [645, 47] on icon "button" at bounding box center [647, 48] width 9 height 7
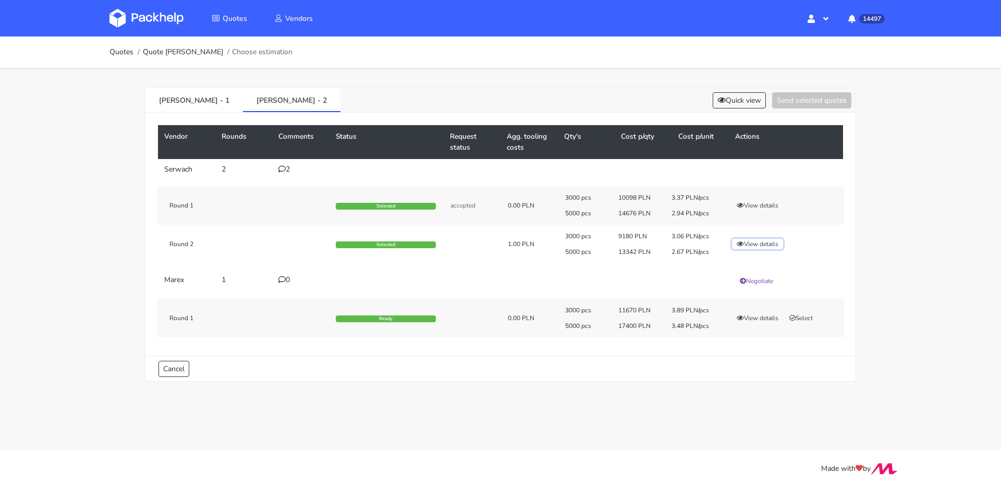
click at [762, 242] on button "View details" at bounding box center [757, 244] width 51 height 10
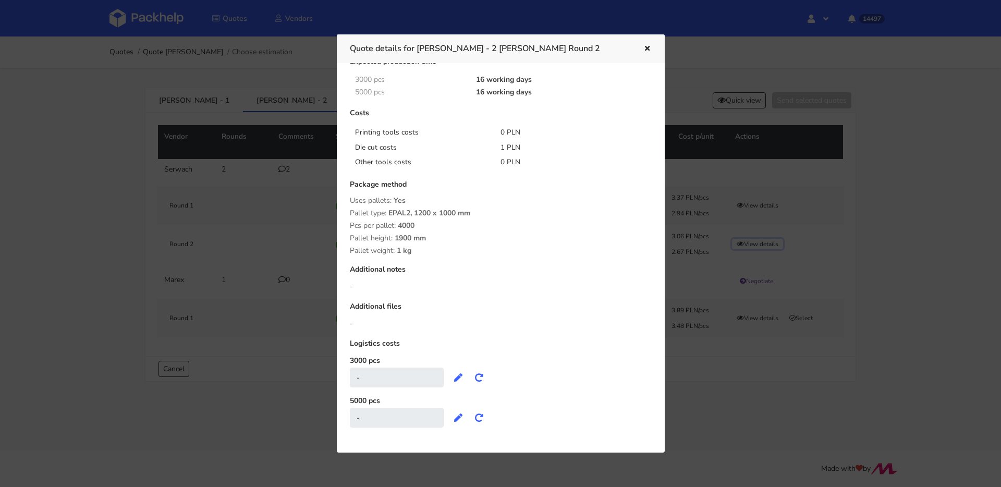
scroll to position [121, 0]
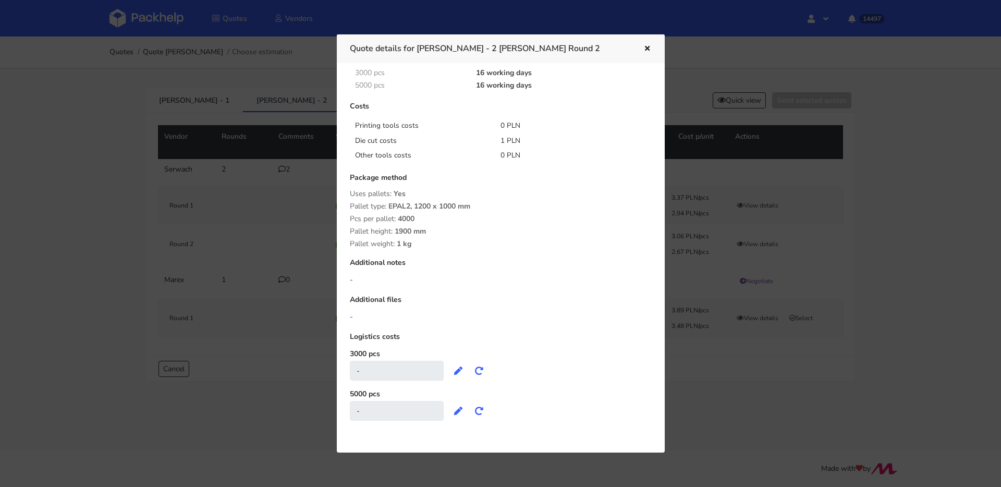
click at [644, 47] on icon "button" at bounding box center [647, 48] width 9 height 7
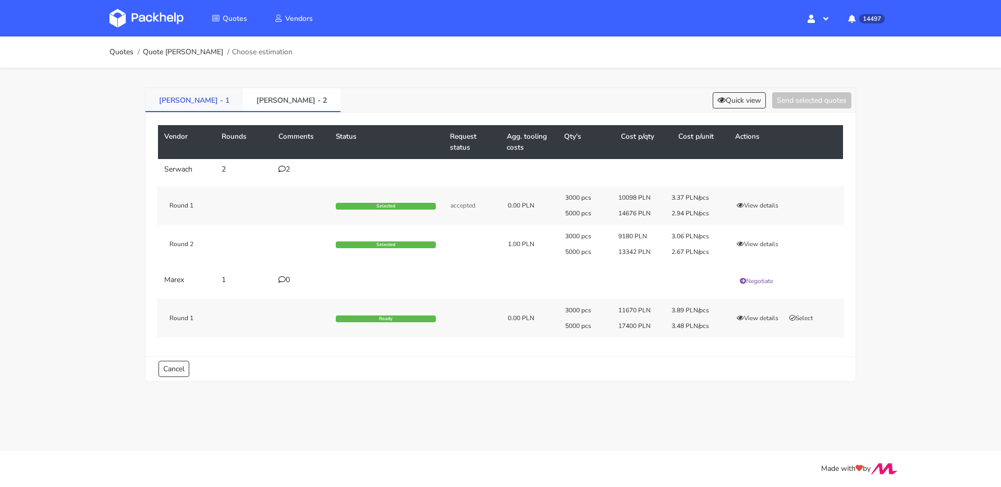
click at [190, 110] on link "BYOM - 1" at bounding box center [195, 99] width 98 height 23
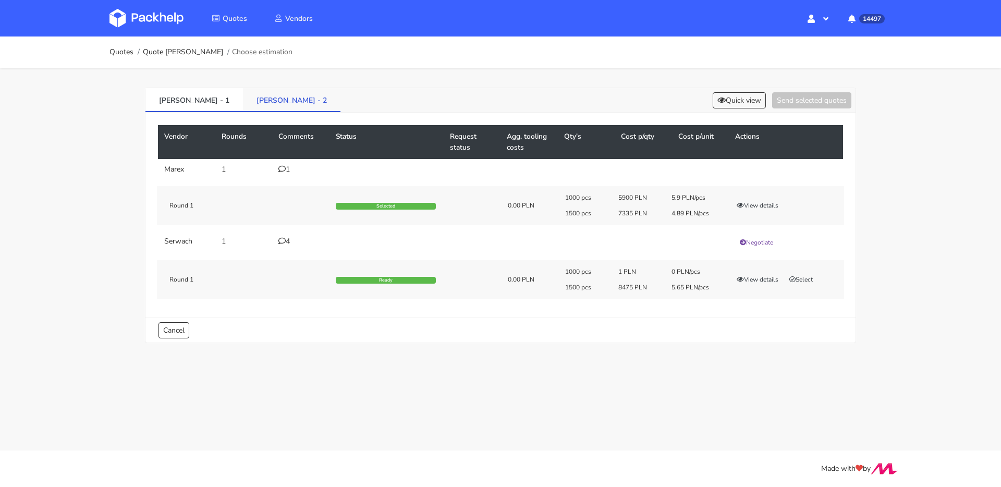
drag, startPoint x: 250, startPoint y: 113, endPoint x: 247, endPoint y: 104, distance: 9.2
click at [249, 113] on div "Vendor Rounds Comments Status Request status Agg. tooling costs Qty's Cost p/qt…" at bounding box center [501, 215] width 710 height 205
click at [247, 104] on link "BYOM - 2" at bounding box center [292, 99] width 98 height 23
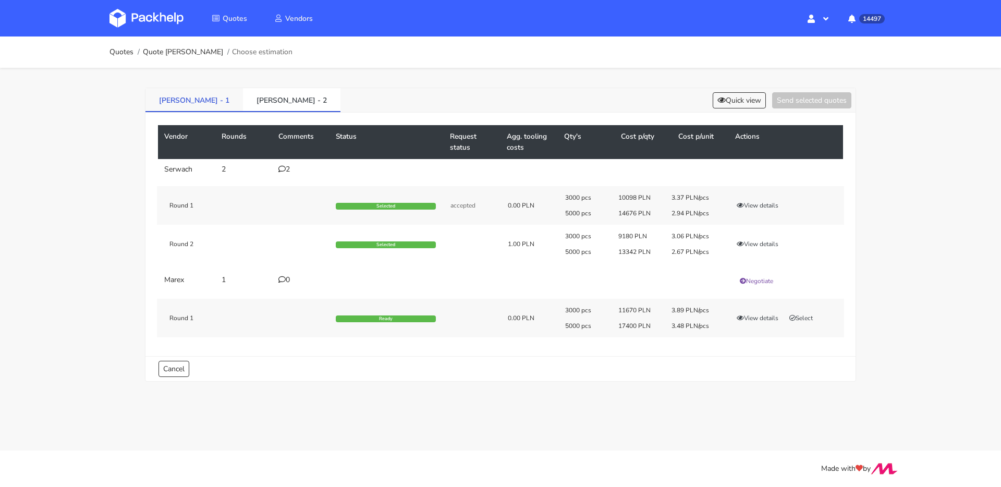
click at [192, 104] on link "BYOM - 1" at bounding box center [195, 99] width 98 height 23
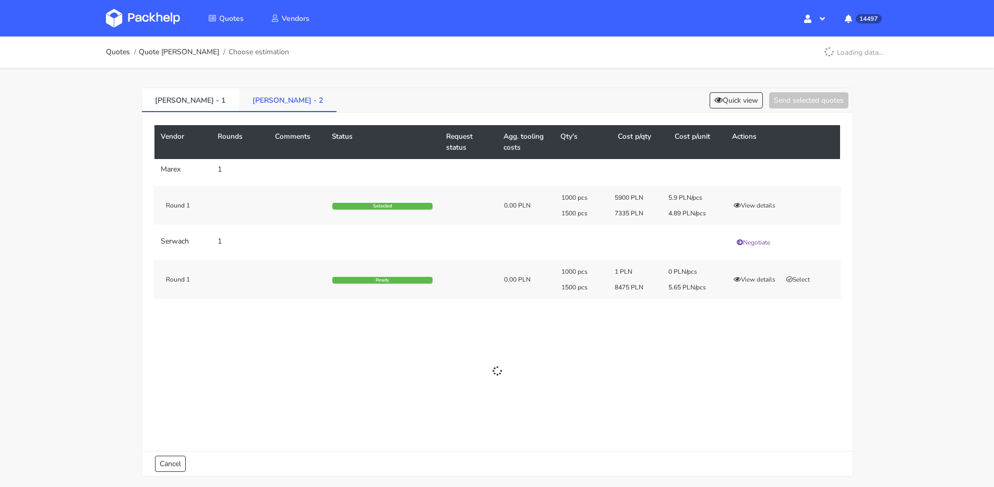
click at [239, 101] on link "BYOM - 2" at bounding box center [288, 99] width 98 height 23
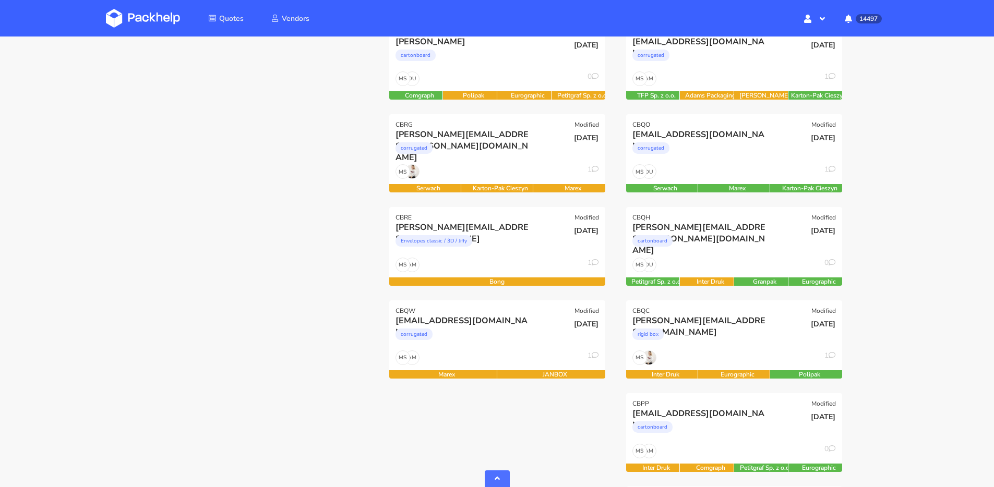
scroll to position [284, 0]
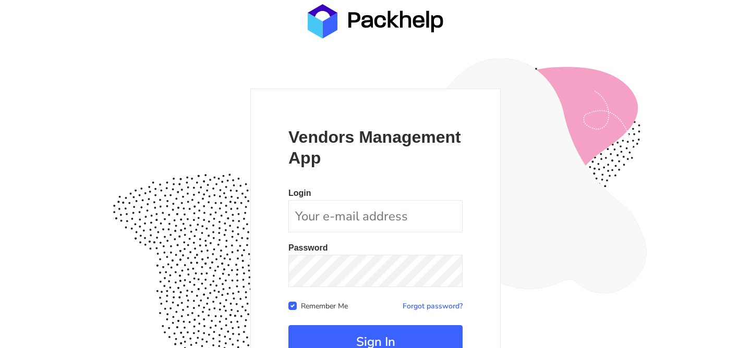
scroll to position [102, 0]
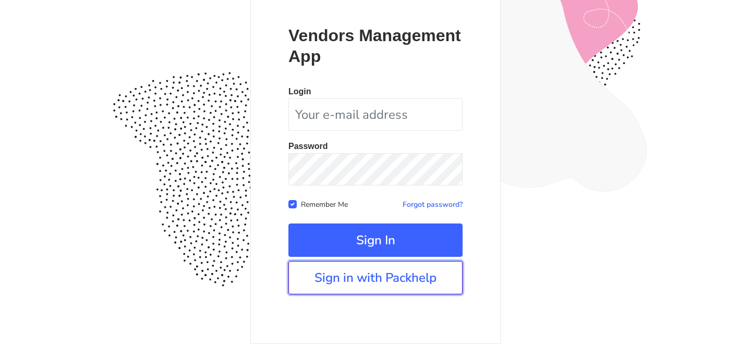
click at [365, 289] on link "Sign in with Packhelp" at bounding box center [375, 277] width 174 height 33
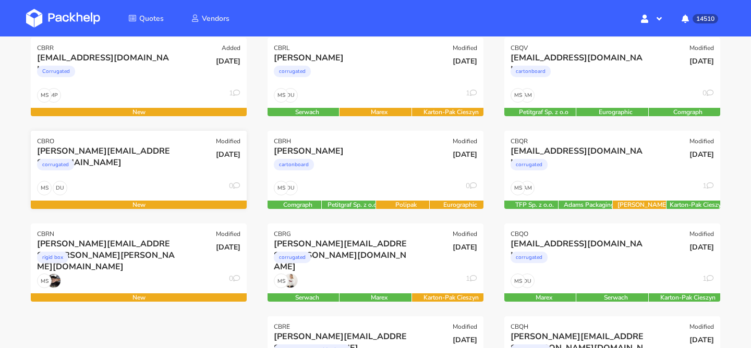
scroll to position [153, 0]
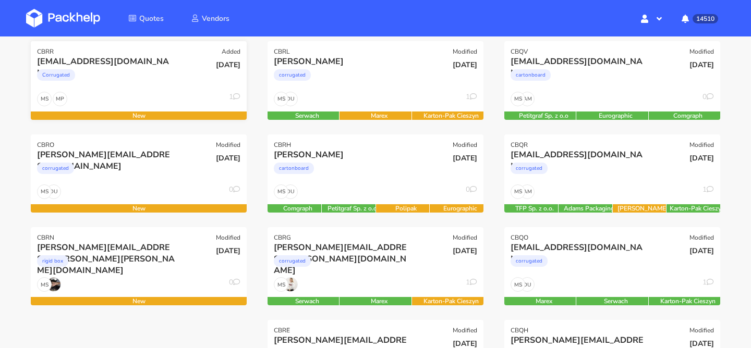
click at [159, 79] on div "Corrugated" at bounding box center [106, 77] width 138 height 21
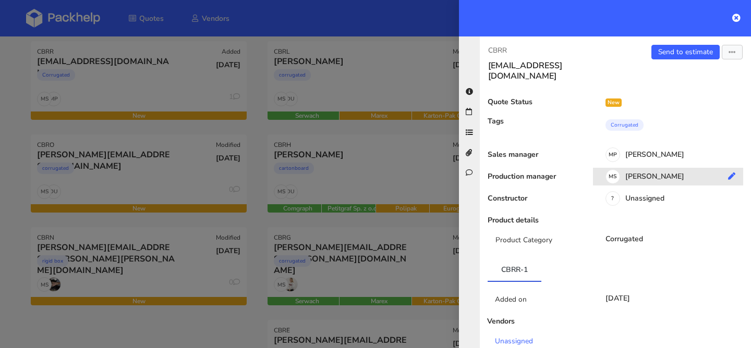
click at [650, 173] on div "MS Maciej Sikora" at bounding box center [672, 178] width 158 height 11
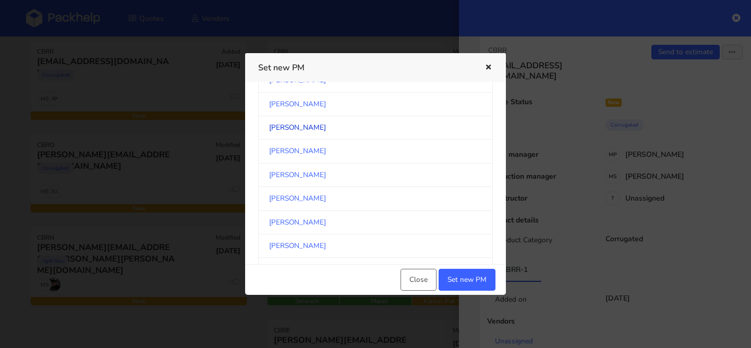
scroll to position [103, 0]
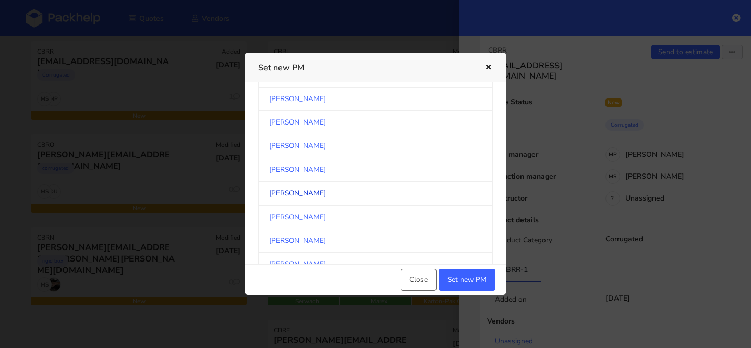
click at [310, 194] on link "[PERSON_NAME]" at bounding box center [375, 193] width 235 height 23
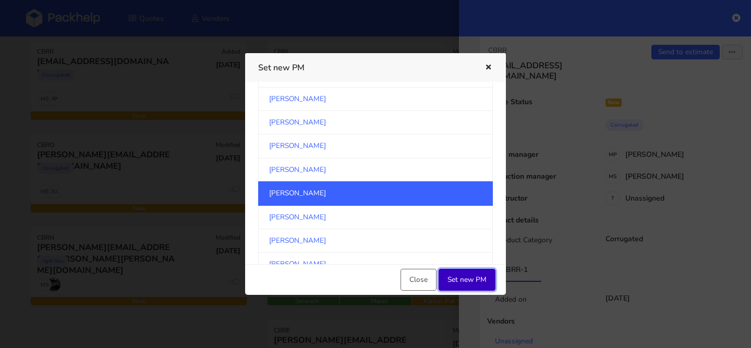
click at [461, 276] on button "Set new PM" at bounding box center [467, 280] width 57 height 22
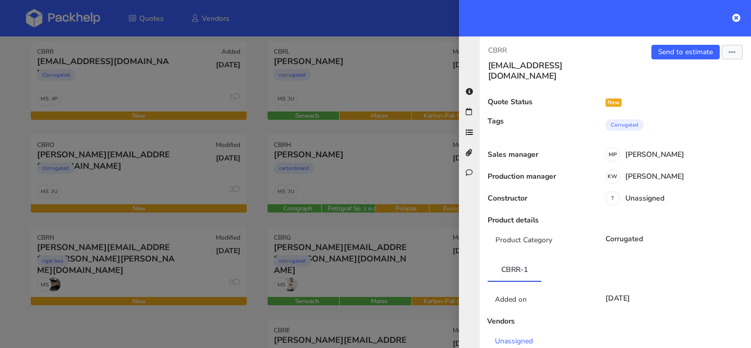
click at [148, 187] on div at bounding box center [375, 174] width 751 height 348
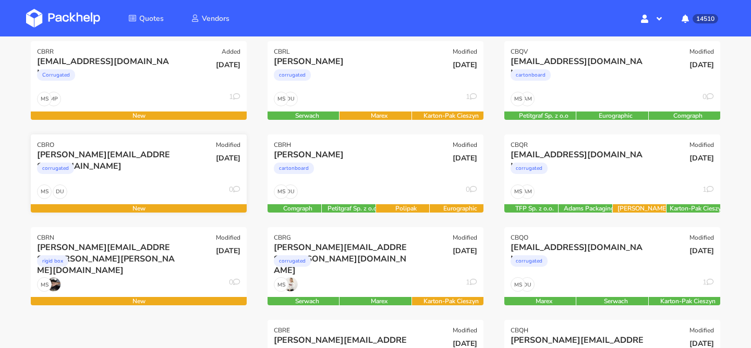
click at [148, 185] on div "DU MS 0" at bounding box center [139, 195] width 216 height 20
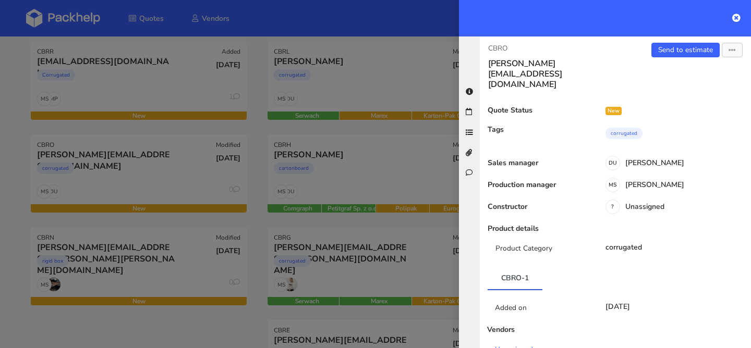
scroll to position [0, 0]
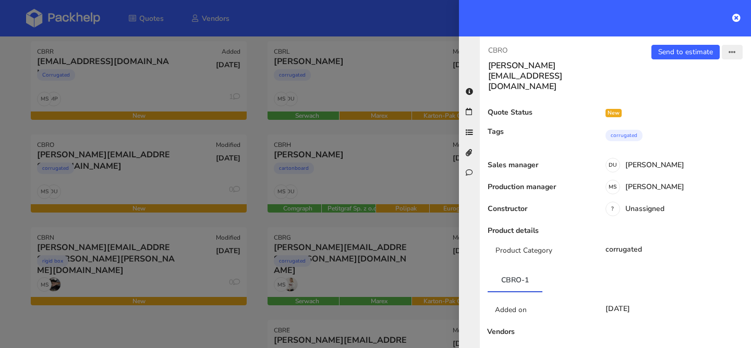
click at [736, 56] on button "button" at bounding box center [732, 52] width 21 height 15
click at [690, 112] on link "Missing data" at bounding box center [699, 112] width 92 height 17
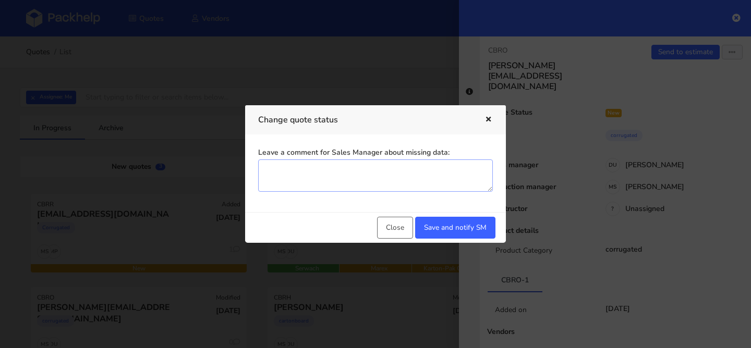
click at [325, 177] on textarea "Leave a comment for Sales Manager about missing data:" at bounding box center [375, 176] width 235 height 32
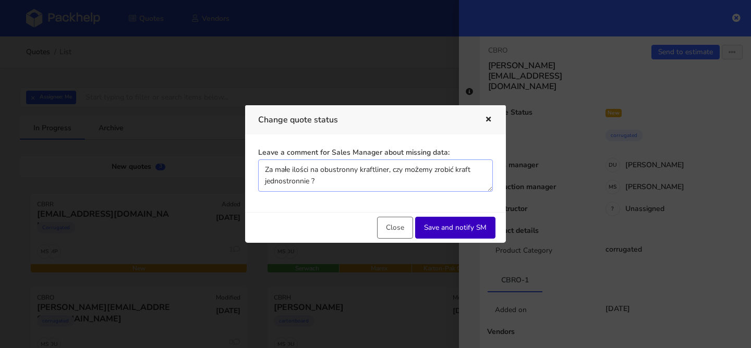
type textarea "Za małe ilości na obustronny kraftliner, czy możemy zrobić kraft jednostronnie ?"
click at [469, 232] on button "Save and notify SM" at bounding box center [455, 228] width 80 height 22
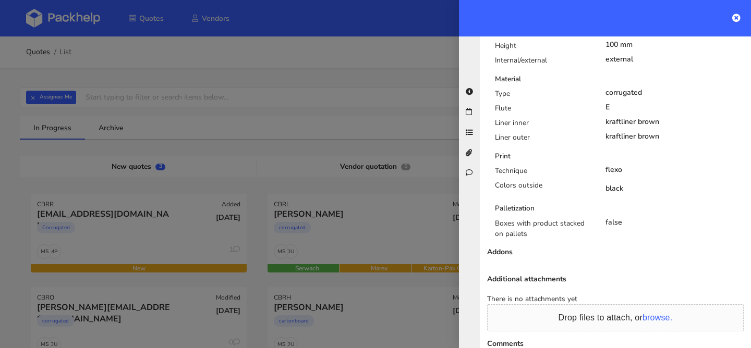
scroll to position [576, 0]
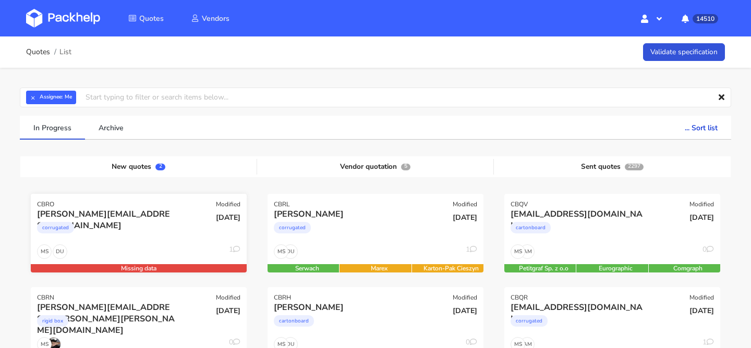
click at [182, 233] on div "[DATE]" at bounding box center [211, 226] width 73 height 35
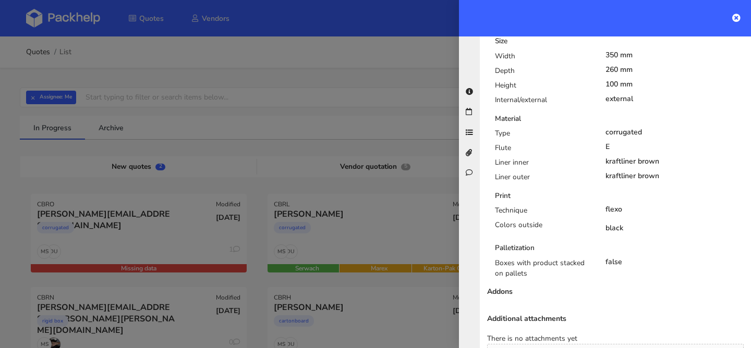
scroll to position [596, 0]
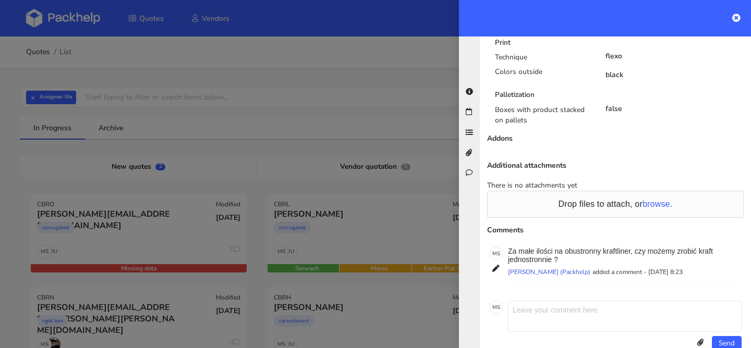
click at [145, 248] on div at bounding box center [375, 174] width 751 height 348
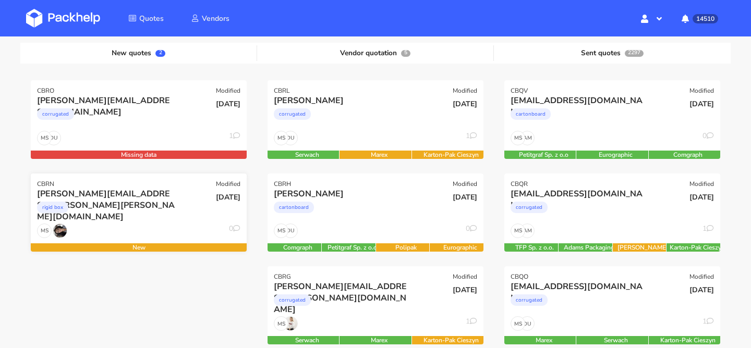
scroll to position [126, 0]
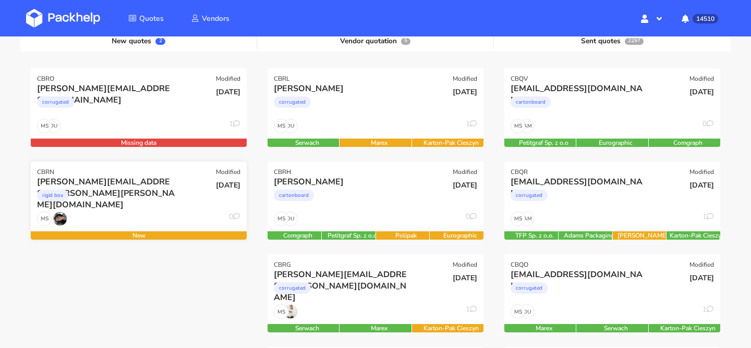
click at [149, 203] on div "rigid box" at bounding box center [106, 198] width 138 height 21
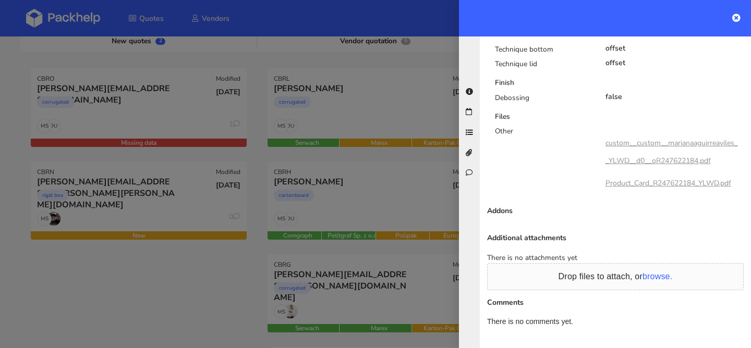
scroll to position [0, 0]
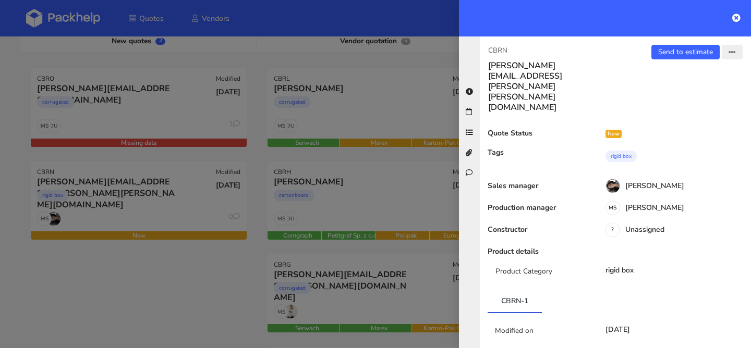
click at [735, 53] on icon "button" at bounding box center [732, 52] width 7 height 7
click at [684, 94] on link "Edit quote" at bounding box center [699, 92] width 92 height 17
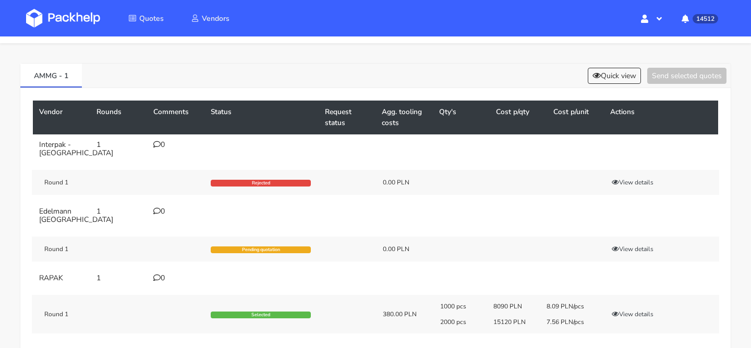
scroll to position [24, 0]
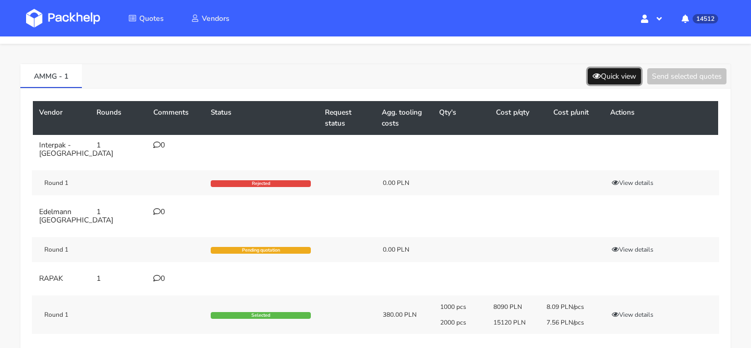
click at [621, 79] on button "Quick view" at bounding box center [614, 76] width 53 height 16
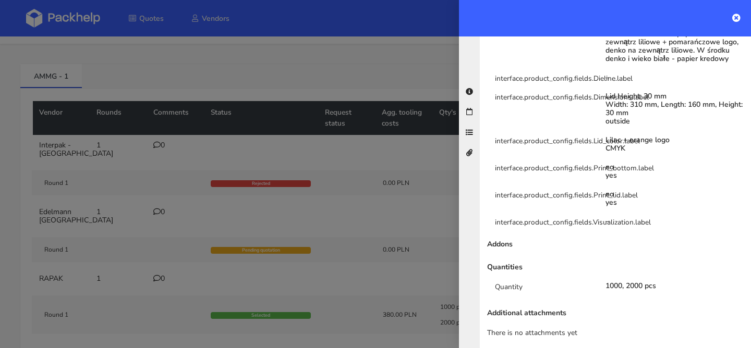
scroll to position [384, 0]
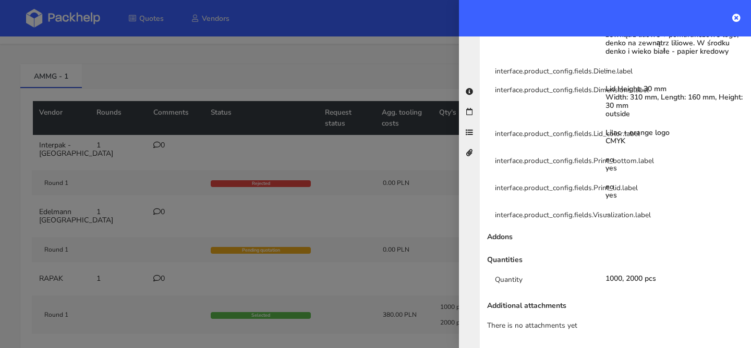
click at [368, 197] on div at bounding box center [375, 174] width 751 height 348
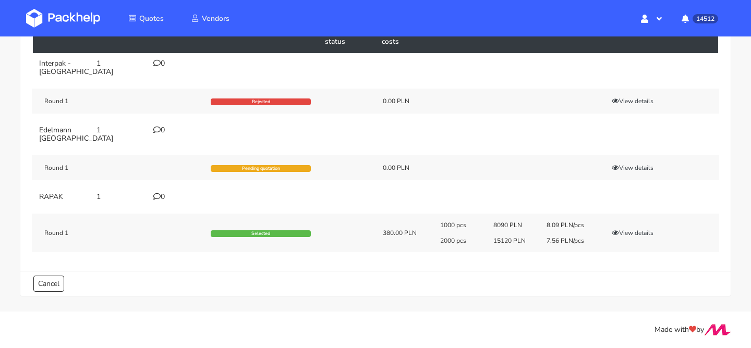
scroll to position [0, 0]
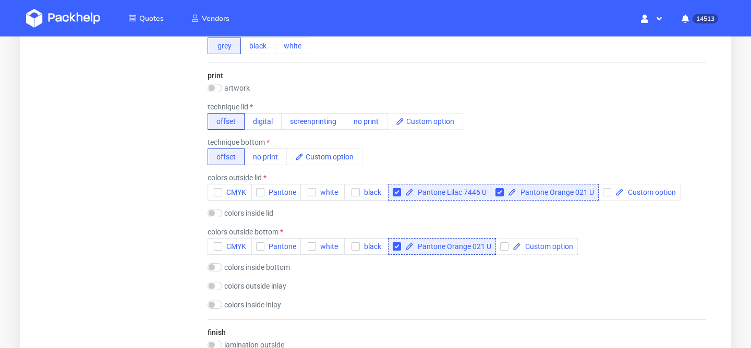
scroll to position [689, 0]
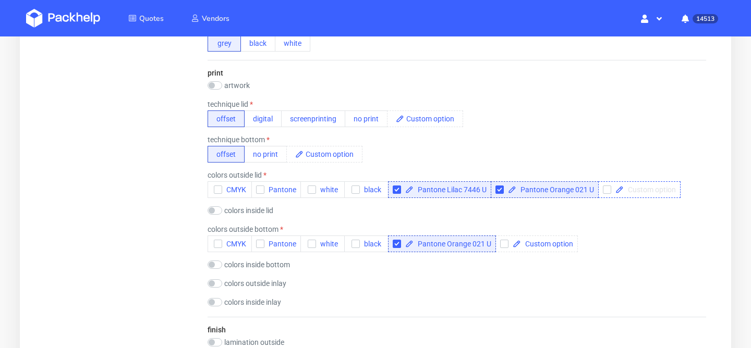
click at [636, 189] on span at bounding box center [650, 189] width 52 height 7
checkbox input "true"
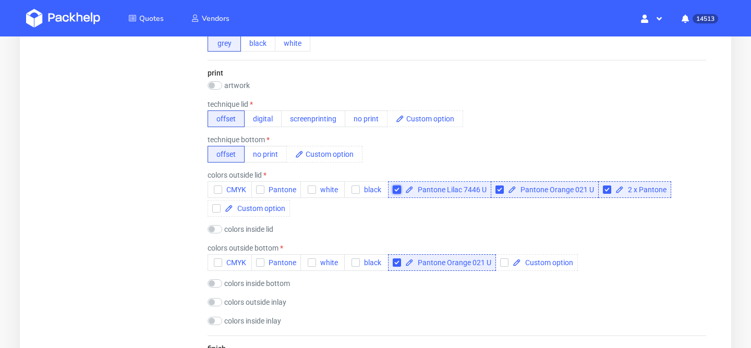
click at [395, 192] on input "checkbox" at bounding box center [397, 190] width 8 height 8
checkbox input "true"
checkbox input "false"
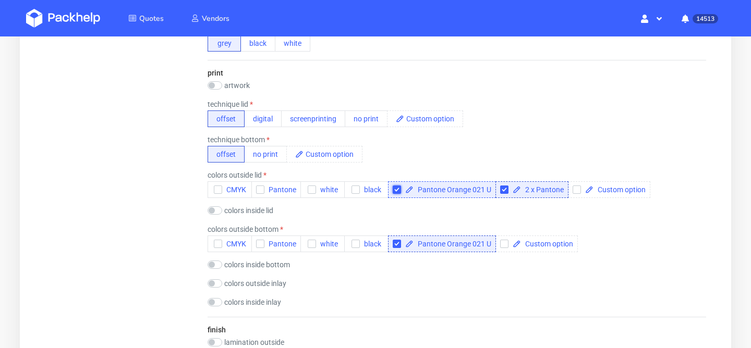
click at [397, 189] on input "checkbox" at bounding box center [397, 190] width 8 height 8
checkbox input "true"
checkbox input "false"
click at [396, 245] on input "checkbox" at bounding box center [397, 244] width 8 height 8
checkbox input "false"
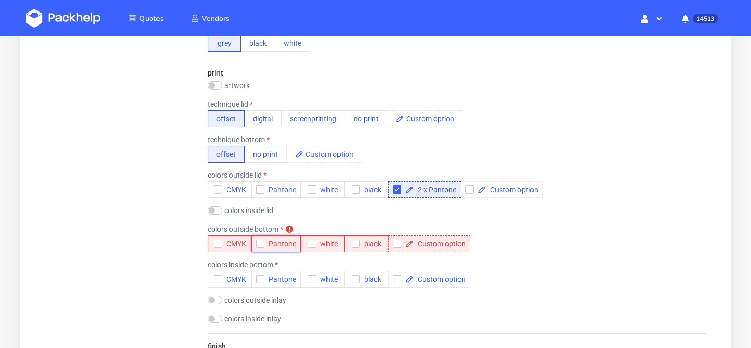
click at [288, 246] on span "Pantone" at bounding box center [280, 244] width 32 height 8
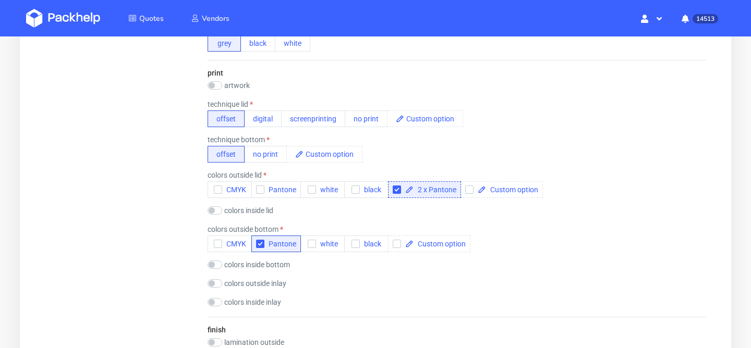
click at [537, 247] on div "colors outside bottom CMYK Pantone white black" at bounding box center [457, 238] width 499 height 27
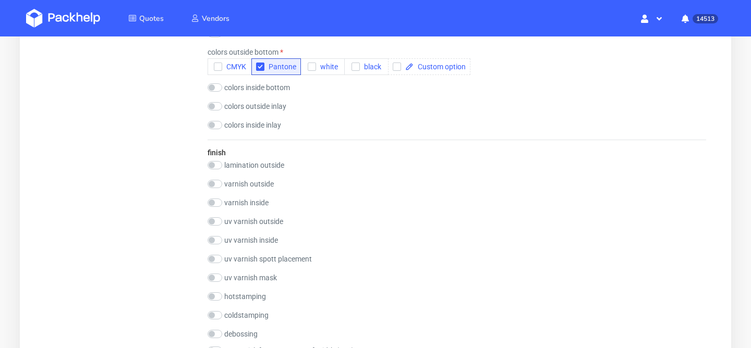
scroll to position [865, 0]
click at [220, 186] on input "checkbox" at bounding box center [215, 184] width 15 height 8
checkbox input "true"
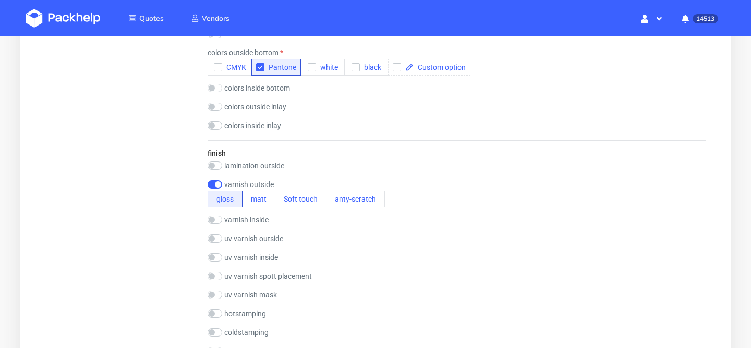
click at [454, 249] on div "finish lamination outside gloss matt Soft touch anty-scratch varnish outside gl…" at bounding box center [457, 336] width 499 height 393
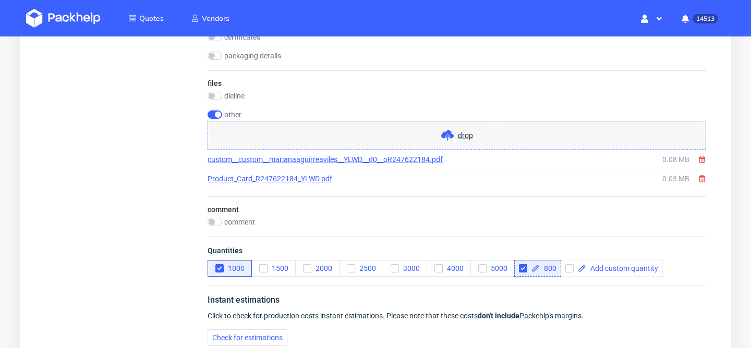
scroll to position [1544, 0]
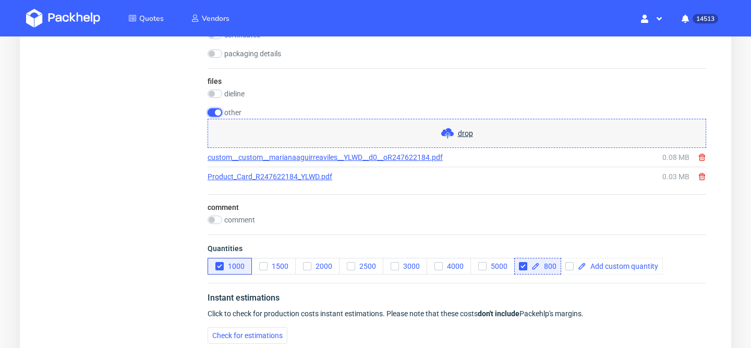
click at [217, 113] on input "checkbox" at bounding box center [215, 112] width 15 height 8
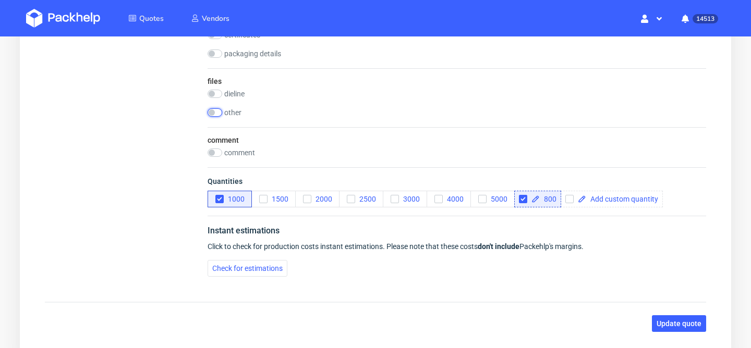
click at [217, 113] on input "checkbox" at bounding box center [215, 112] width 15 height 8
checkbox input "true"
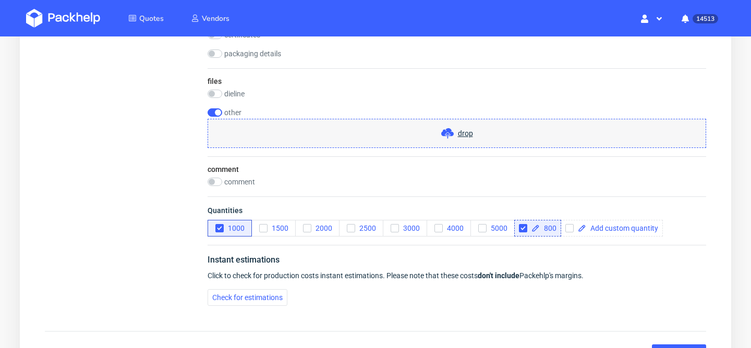
click at [413, 138] on div "drop" at bounding box center [457, 133] width 499 height 29
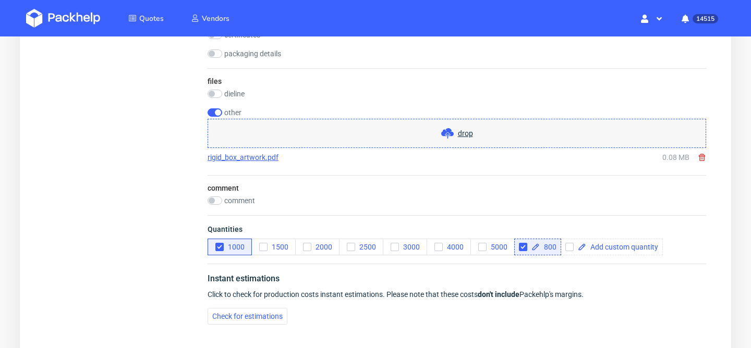
scroll to position [1660, 0]
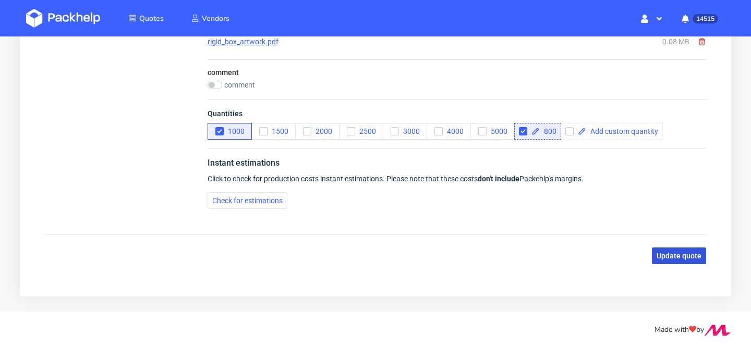
click at [683, 261] on button "Update quote" at bounding box center [679, 256] width 54 height 17
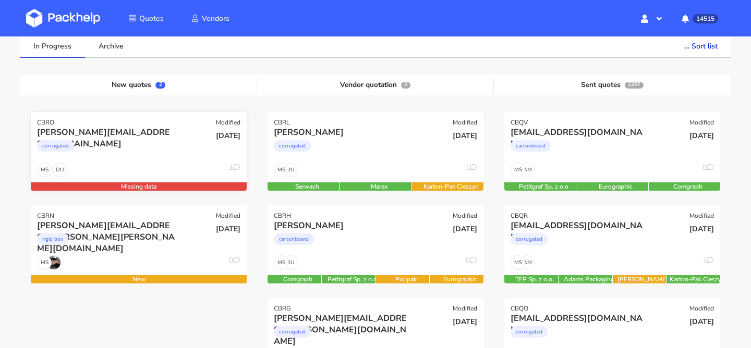
scroll to position [106, 0]
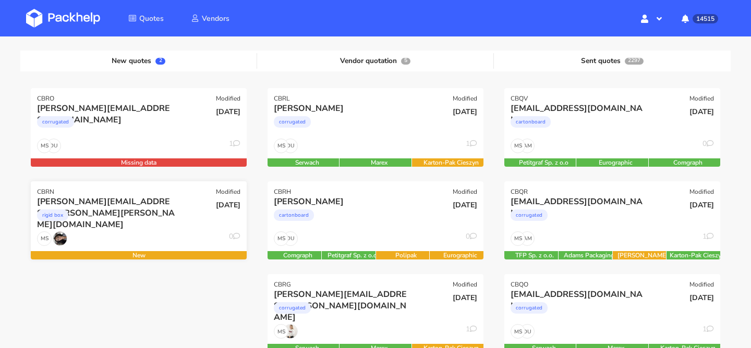
click at [144, 226] on div "rigid box" at bounding box center [106, 218] width 138 height 21
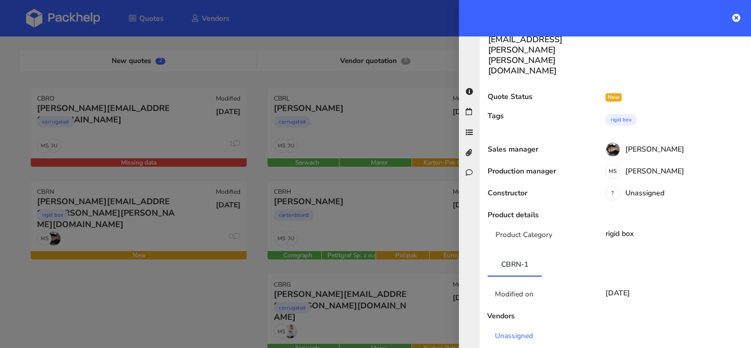
scroll to position [0, 0]
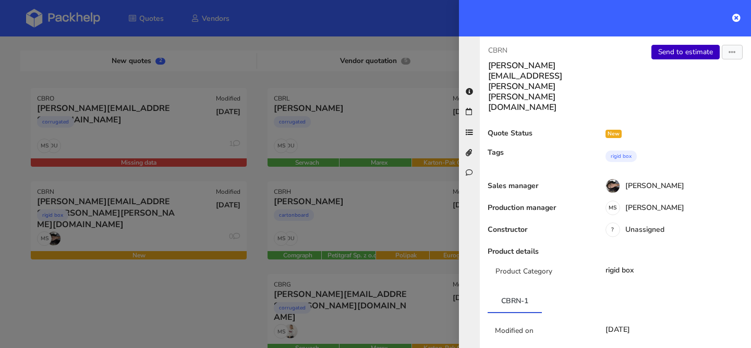
click at [675, 56] on link "Send to estimate" at bounding box center [685, 52] width 68 height 15
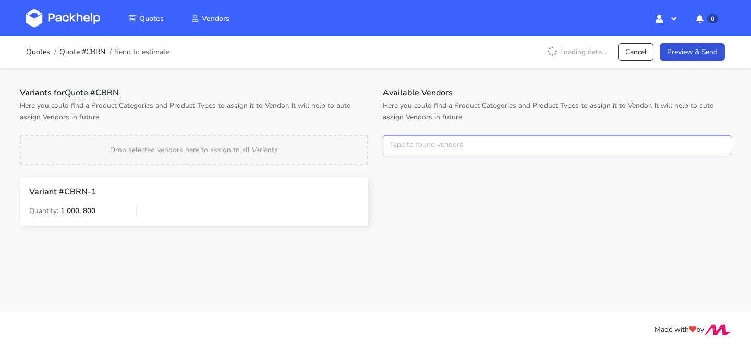
click at [423, 143] on input "text" at bounding box center [557, 146] width 348 height 20
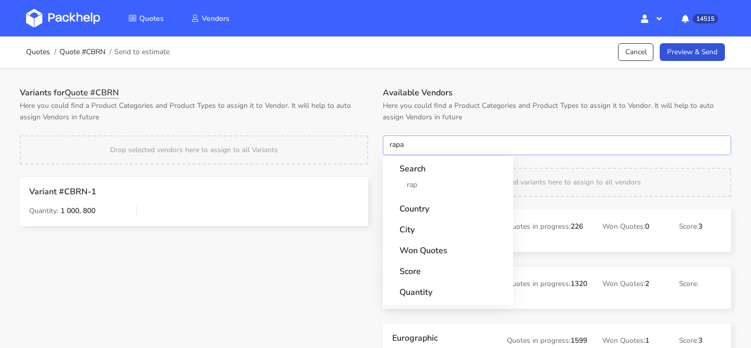
type input "rapak"
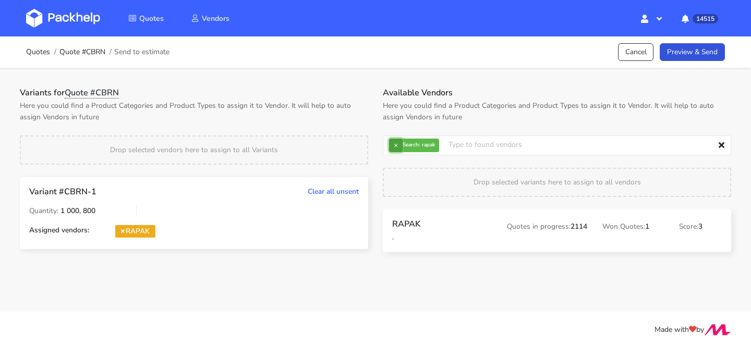
click at [391, 144] on button "×" at bounding box center [396, 146] width 14 height 14
click at [391, 144] on input "text" at bounding box center [557, 146] width 348 height 20
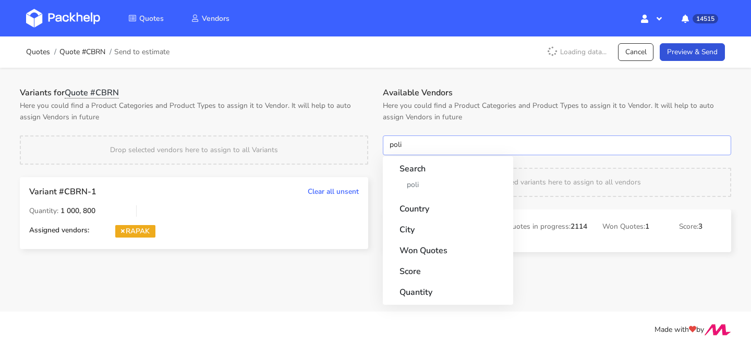
type input "polip"
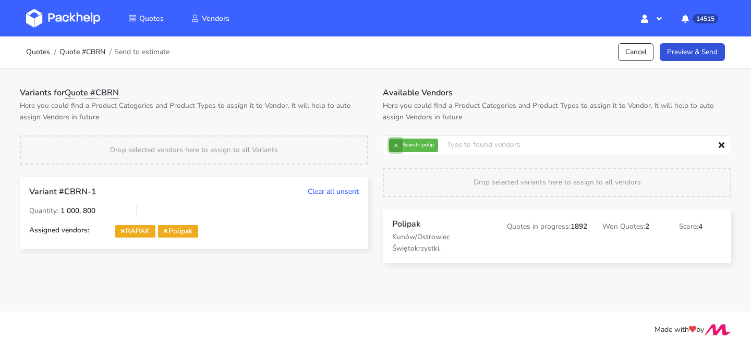
click at [398, 149] on button "×" at bounding box center [396, 146] width 14 height 14
click at [398, 149] on input "text" at bounding box center [557, 146] width 348 height 20
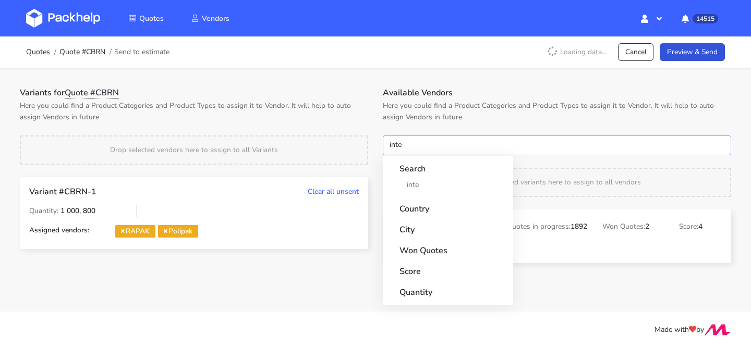
type input "inter"
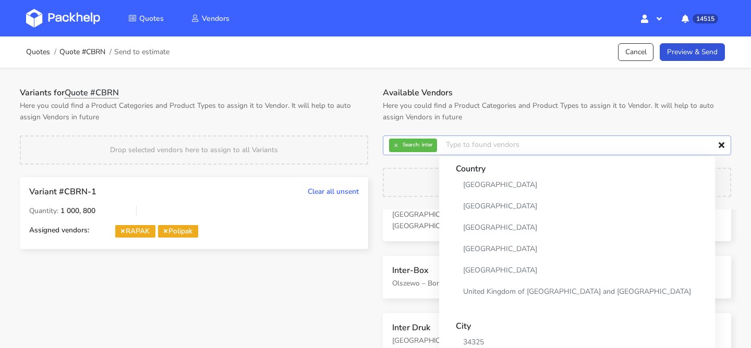
scroll to position [111, 0]
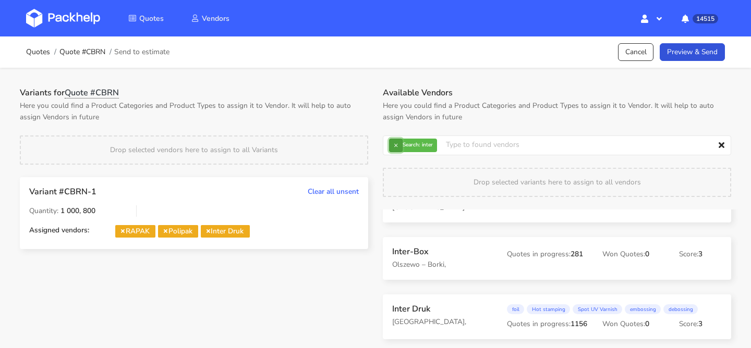
click at [397, 148] on button "×" at bounding box center [396, 146] width 14 height 14
click at [397, 148] on input "text" at bounding box center [557, 146] width 348 height 20
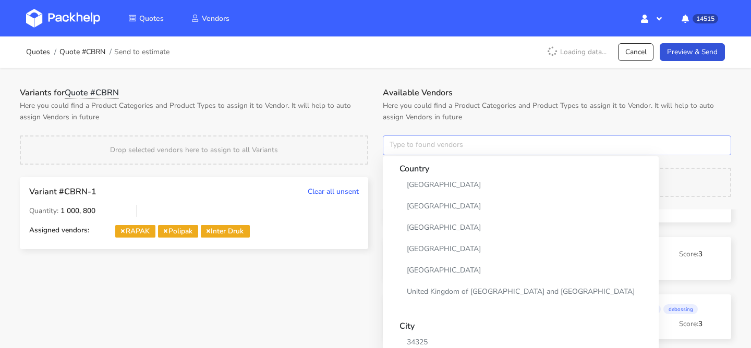
scroll to position [108, 0]
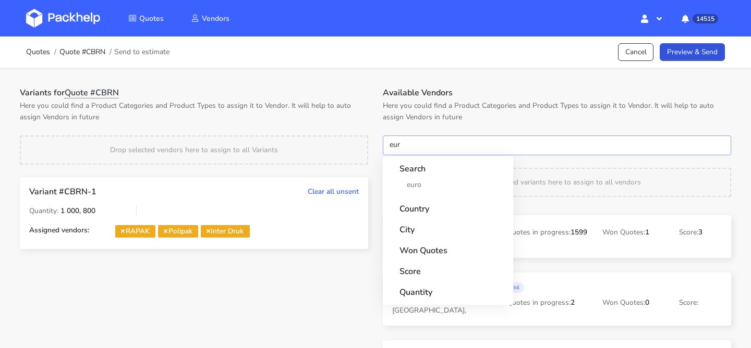
type input "euro"
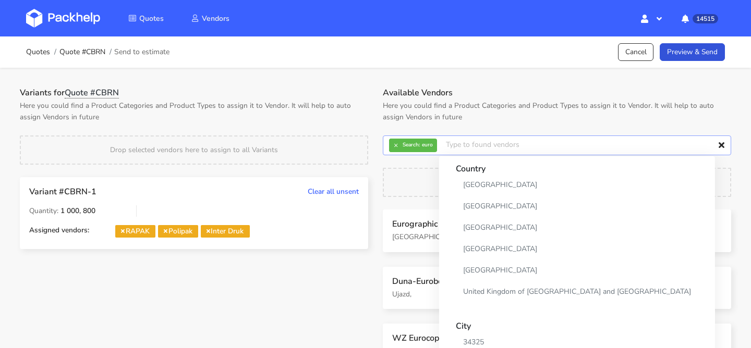
scroll to position [0, 0]
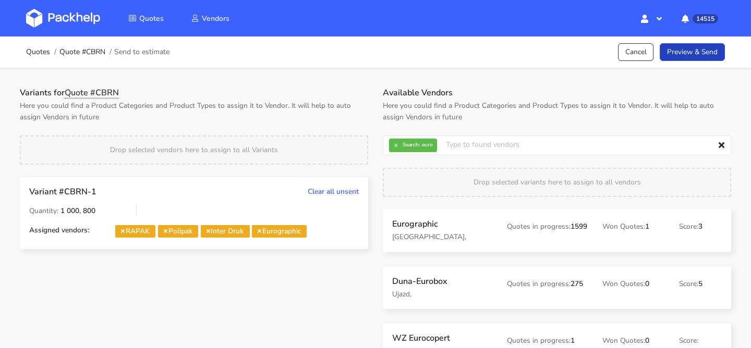
click at [684, 53] on link "Preview & Send" at bounding box center [692, 52] width 65 height 18
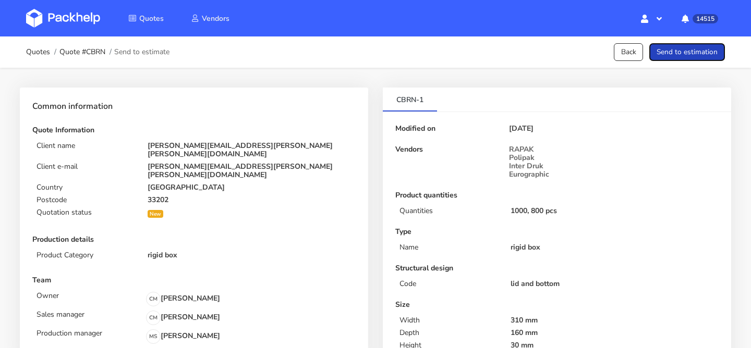
click at [684, 53] on button "Send to estimation" at bounding box center [687, 52] width 76 height 18
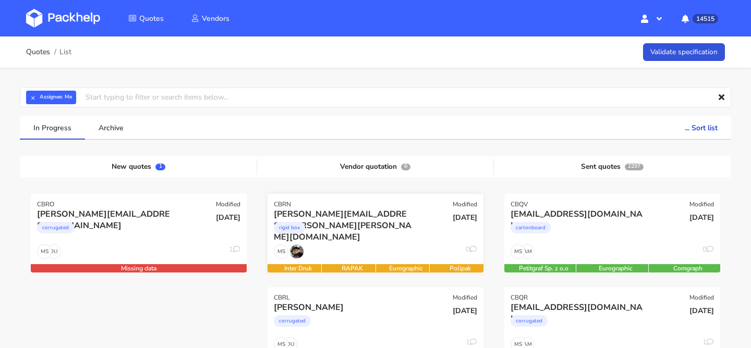
click at [366, 240] on div "rigid box" at bounding box center [343, 230] width 138 height 21
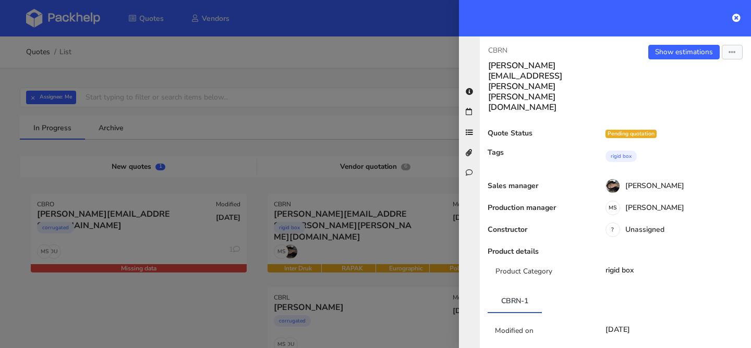
click at [400, 250] on div at bounding box center [375, 174] width 751 height 348
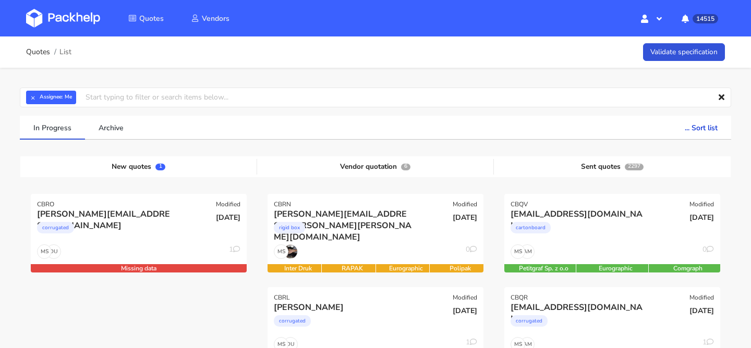
click at [400, 250] on div "MS 0" at bounding box center [376, 255] width 216 height 20
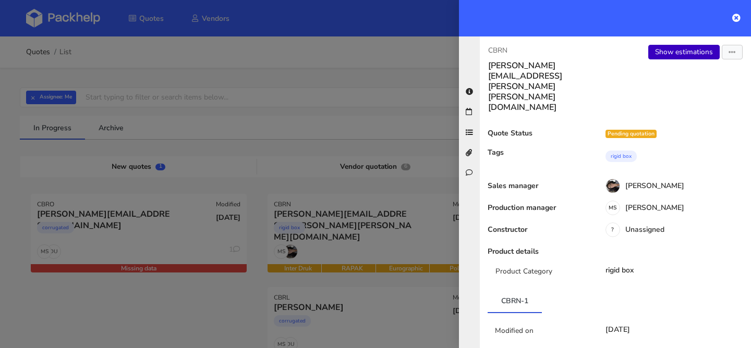
click at [667, 57] on link "Show estimations" at bounding box center [683, 52] width 71 height 15
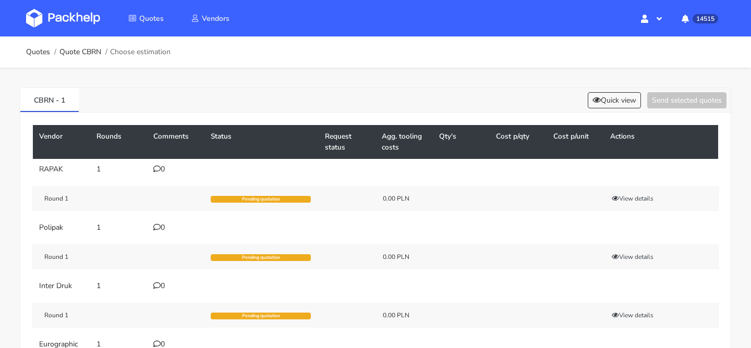
click at [165, 170] on div "0" at bounding box center [175, 169] width 45 height 8
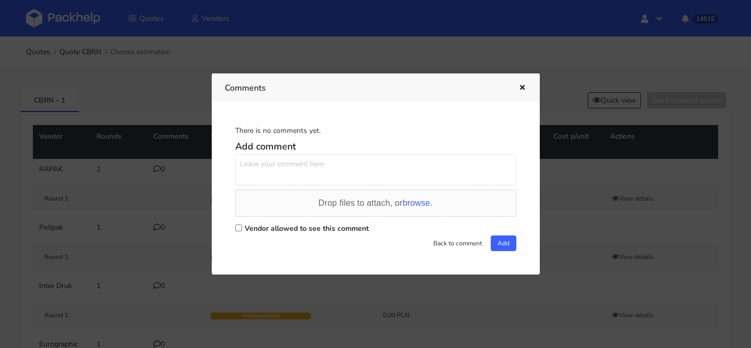
click at [280, 173] on textarea at bounding box center [375, 169] width 281 height 31
paste textarea "R247622184 / YLWD"
type textarea "powtórka R247622184 / YLWD"
click at [286, 226] on label "Vendor allowed to see this comment" at bounding box center [307, 229] width 124 height 10
click at [242, 226] on input "Vendor allowed to see this comment" at bounding box center [238, 228] width 7 height 7
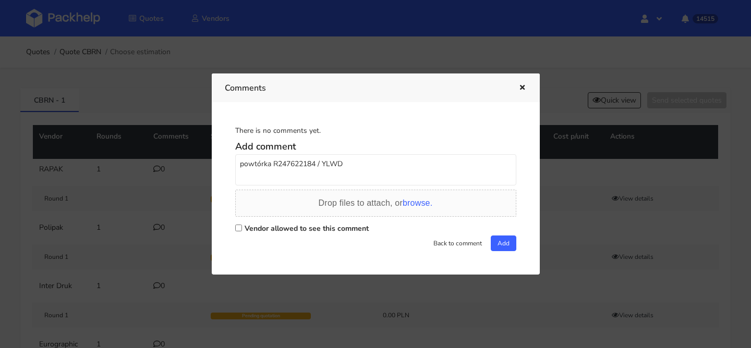
checkbox input "true"
click at [503, 246] on button "Add" at bounding box center [504, 244] width 26 height 16
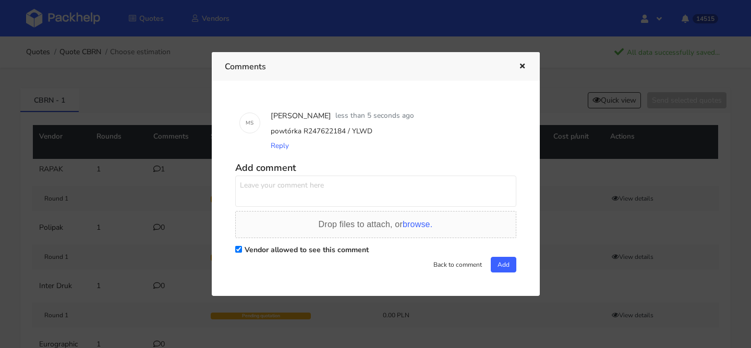
click at [521, 66] on icon "button" at bounding box center [522, 66] width 9 height 7
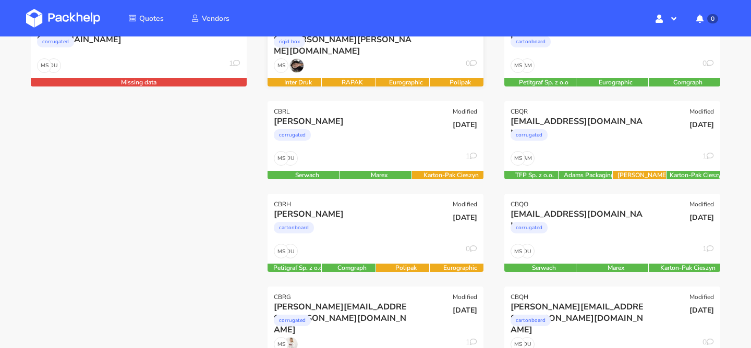
scroll to position [184, 0]
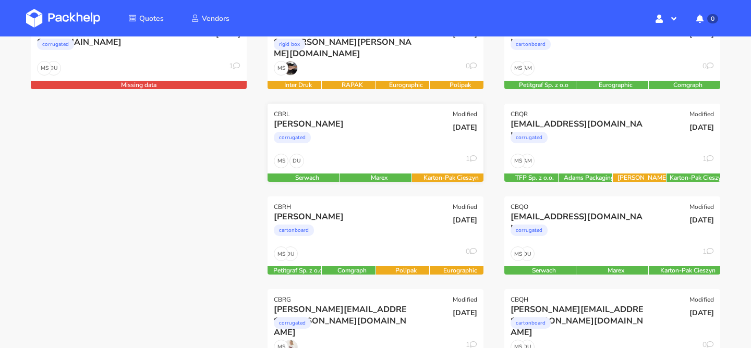
click at [382, 154] on div "DU MS 1" at bounding box center [376, 164] width 216 height 20
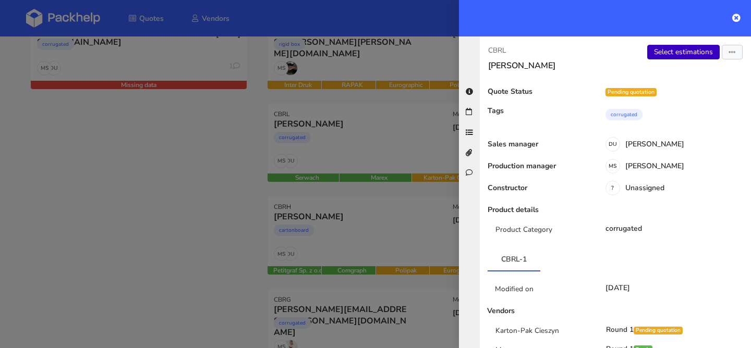
click at [657, 52] on link "Select estimations" at bounding box center [683, 52] width 73 height 15
click at [189, 197] on div at bounding box center [375, 174] width 751 height 348
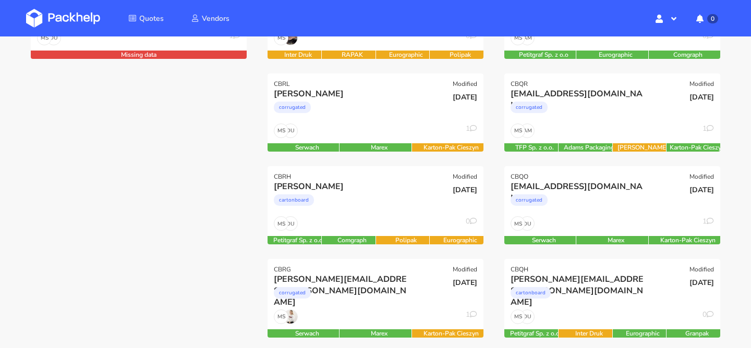
scroll to position [218, 0]
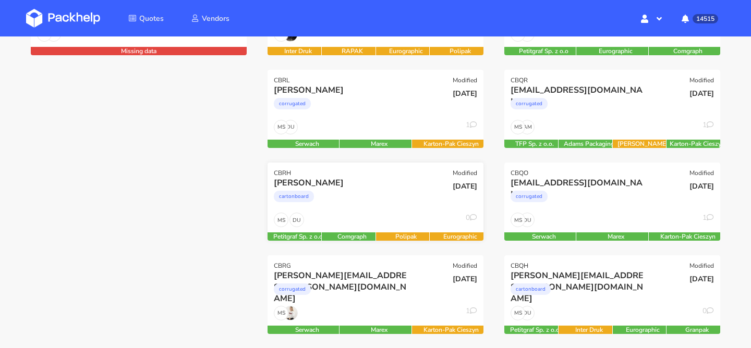
click at [424, 219] on div "DU MS 0" at bounding box center [376, 223] width 216 height 20
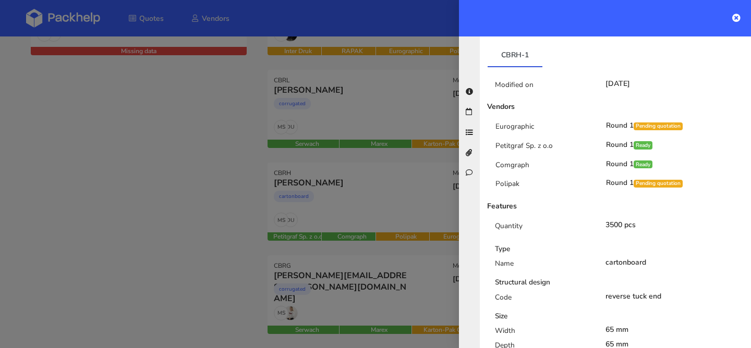
scroll to position [0, 0]
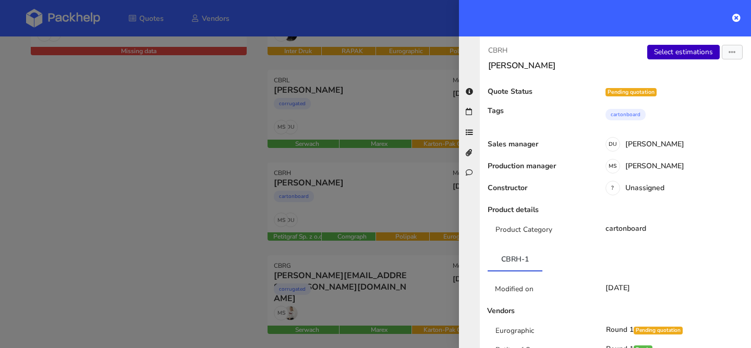
click at [660, 58] on link "Select estimations" at bounding box center [683, 52] width 73 height 15
click at [264, 208] on div at bounding box center [375, 174] width 751 height 348
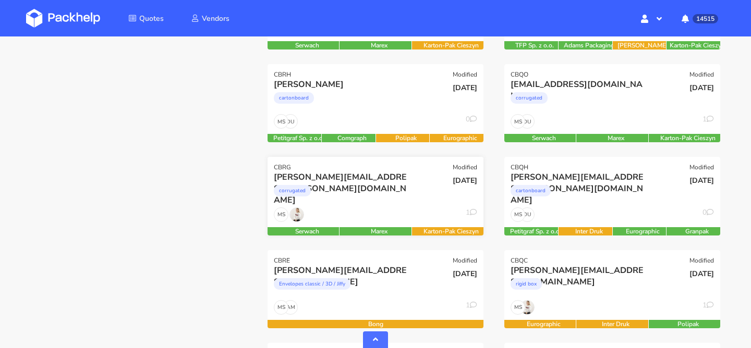
scroll to position [321, 0]
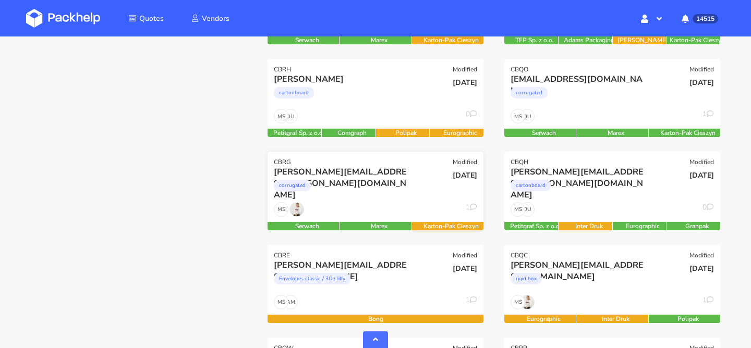
click at [401, 185] on div "corrugated" at bounding box center [343, 188] width 138 height 21
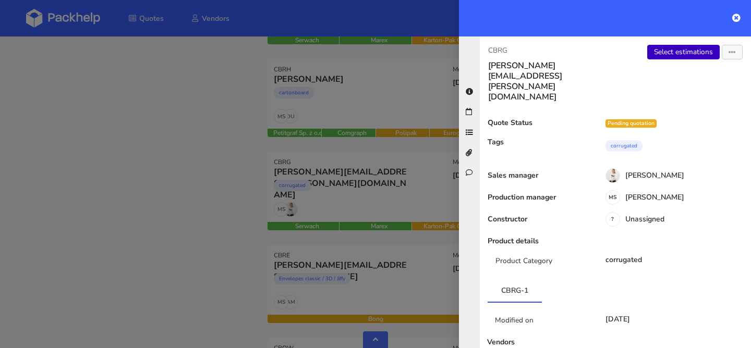
click at [670, 54] on link "Select estimations" at bounding box center [683, 52] width 73 height 15
click at [237, 205] on div at bounding box center [375, 174] width 751 height 348
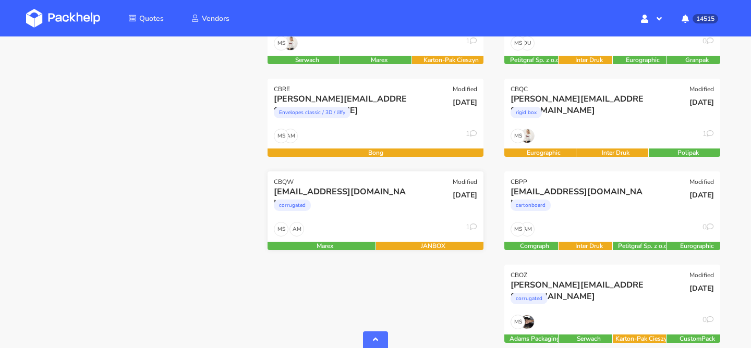
scroll to position [499, 0]
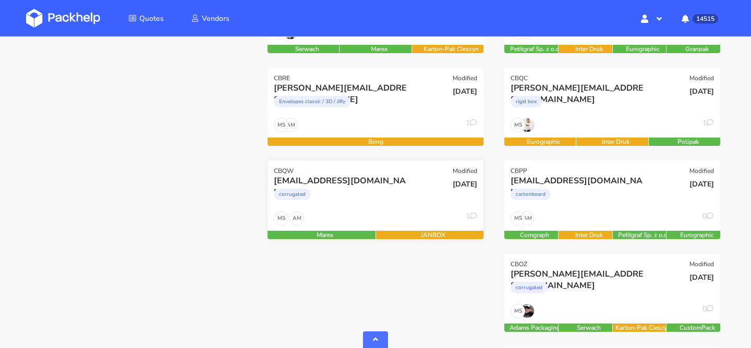
click at [394, 183] on div "[EMAIL_ADDRESS][DOMAIN_NAME]" at bounding box center [343, 180] width 138 height 11
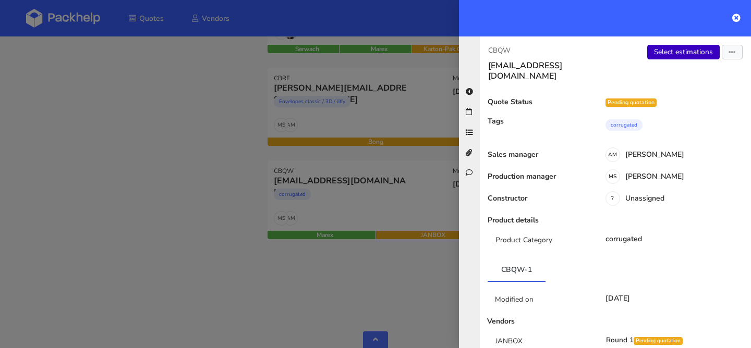
click at [685, 47] on link "Select estimations" at bounding box center [683, 52] width 73 height 15
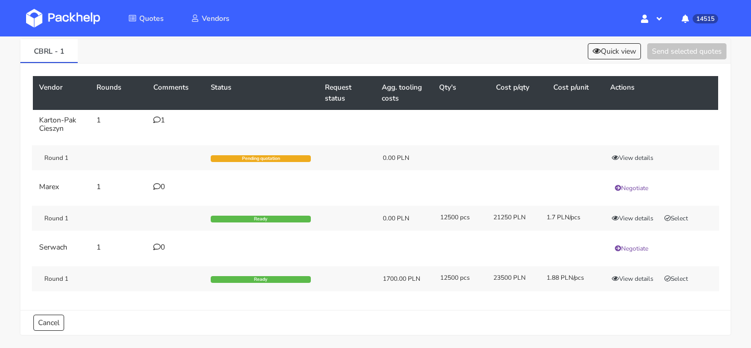
scroll to position [61, 0]
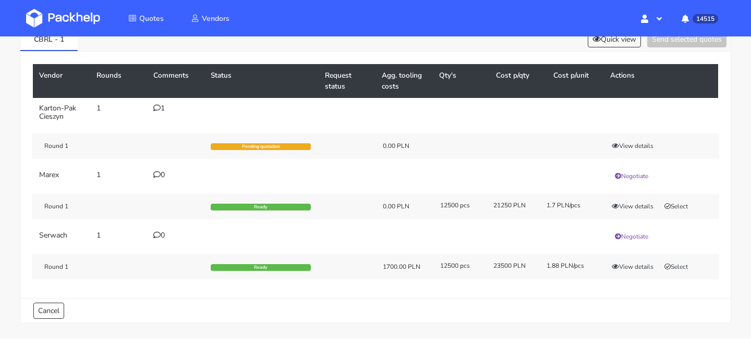
click at [163, 106] on div "1" at bounding box center [175, 108] width 45 height 8
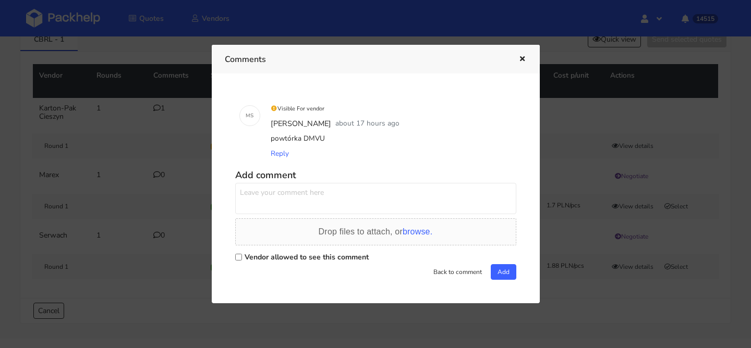
click at [163, 106] on div at bounding box center [375, 174] width 751 height 348
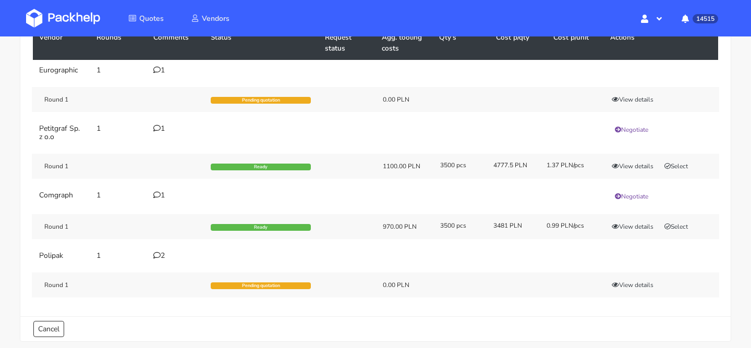
scroll to position [106, 0]
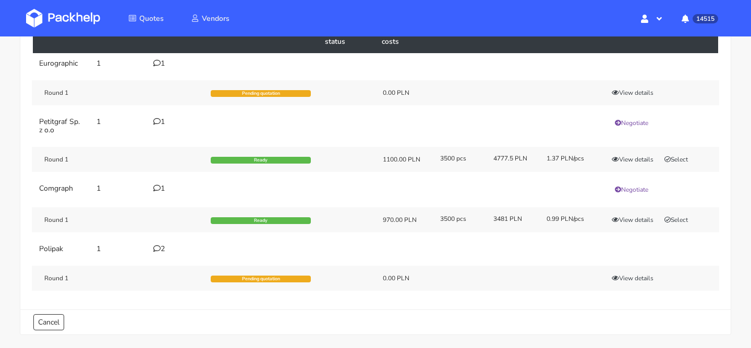
click at [632, 154] on div "Round 1 Ready 1100.00 PLN 3500 pcs 4777.5 PLN 1.37 PLN/pcs View details Select" at bounding box center [375, 159] width 687 height 25
click at [630, 155] on button "View details" at bounding box center [632, 159] width 51 height 10
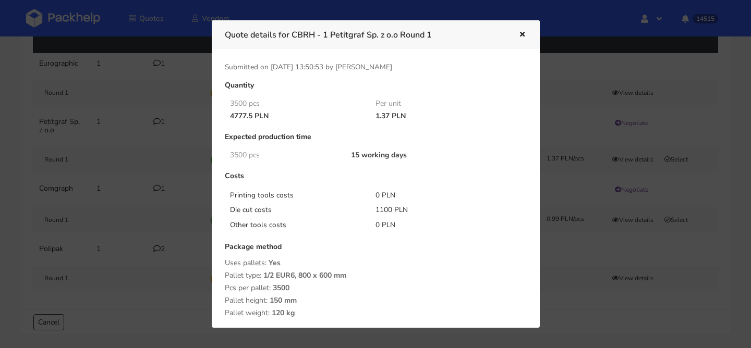
click at [630, 155] on div at bounding box center [375, 174] width 751 height 348
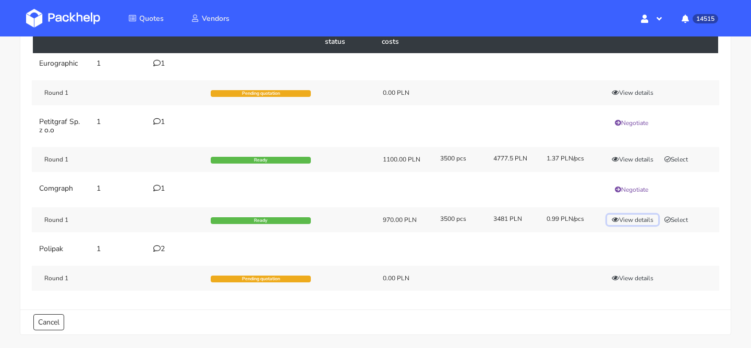
click at [622, 219] on button "View details" at bounding box center [632, 220] width 51 height 10
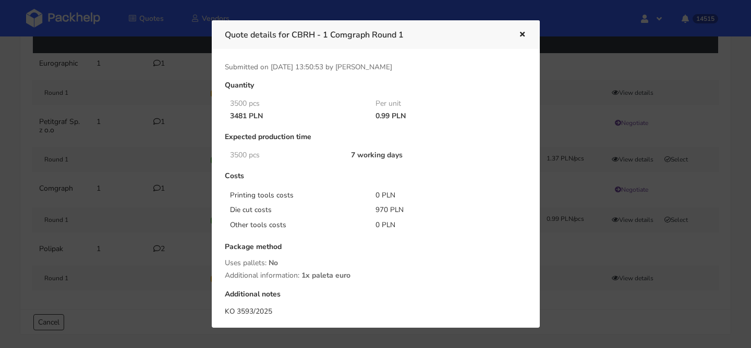
click at [622, 219] on div at bounding box center [375, 174] width 751 height 348
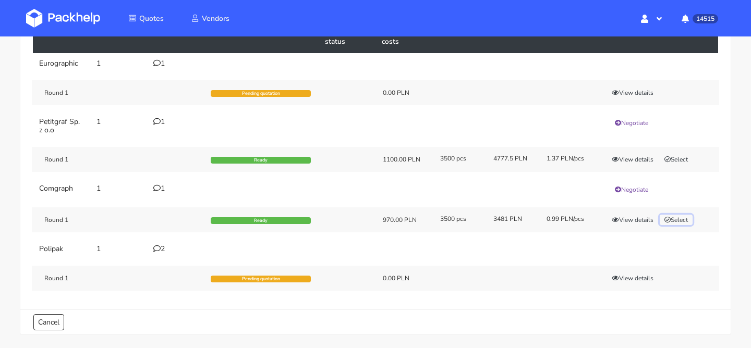
click at [691, 223] on button "Select" at bounding box center [676, 220] width 33 height 10
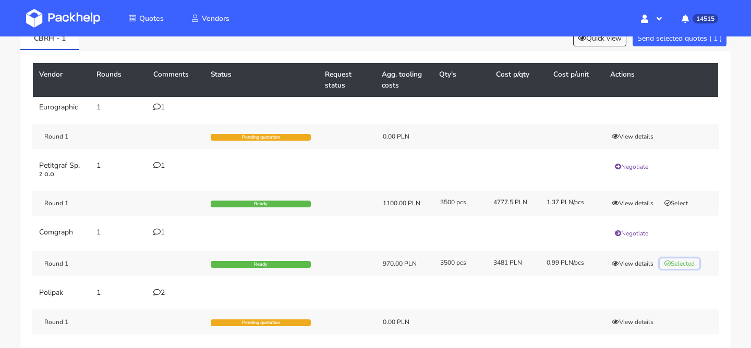
scroll to position [0, 0]
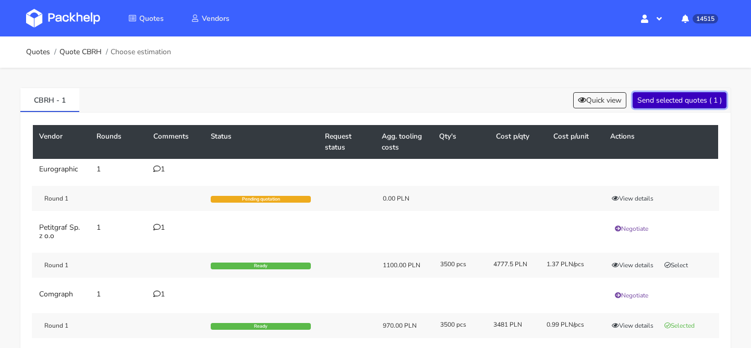
click at [685, 100] on button "Send selected quotes ( 1 )" at bounding box center [680, 100] width 94 height 16
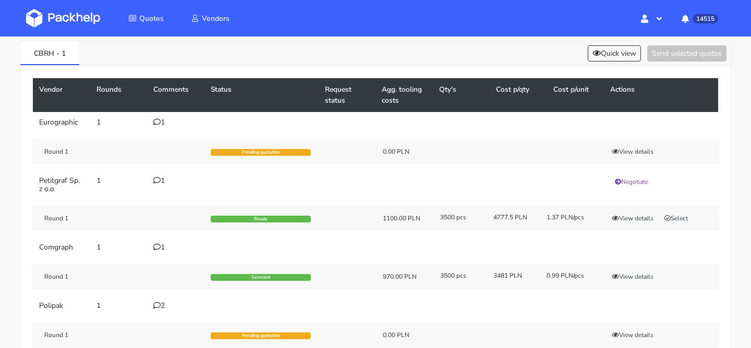
scroll to position [72, 0]
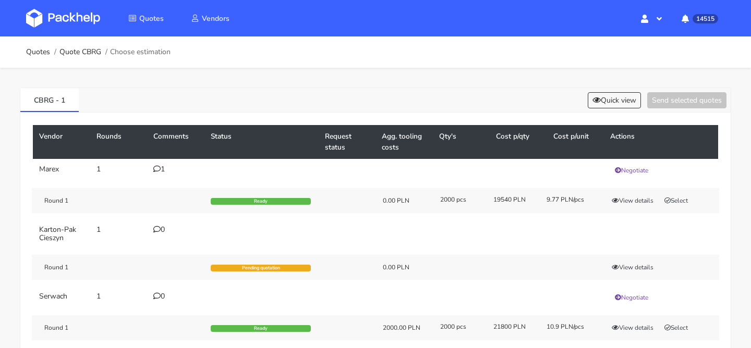
click at [163, 169] on div "1" at bounding box center [175, 169] width 45 height 8
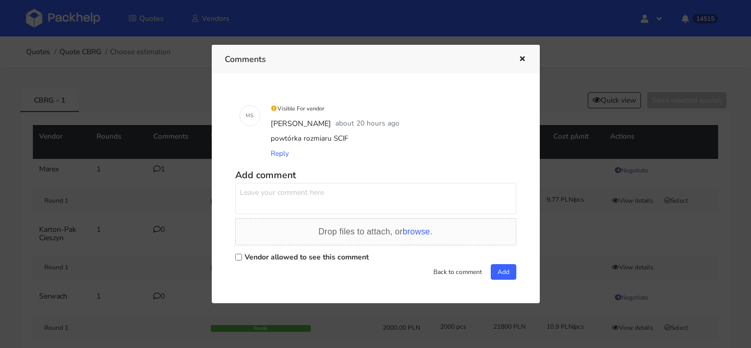
click at [147, 189] on div at bounding box center [375, 174] width 751 height 348
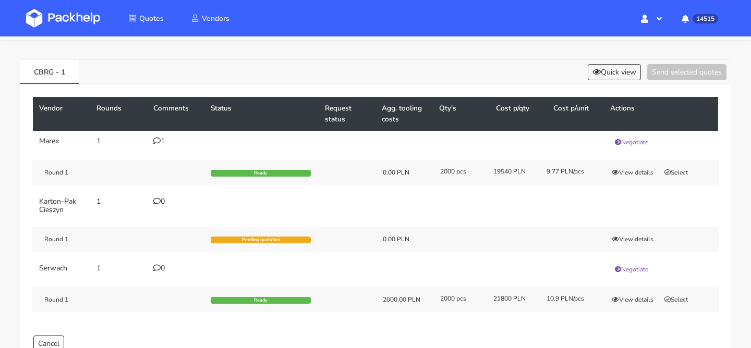
scroll to position [38, 0]
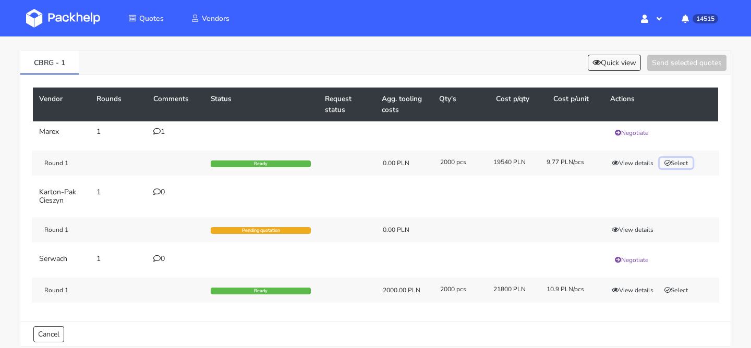
click at [687, 161] on button "Select" at bounding box center [676, 163] width 33 height 10
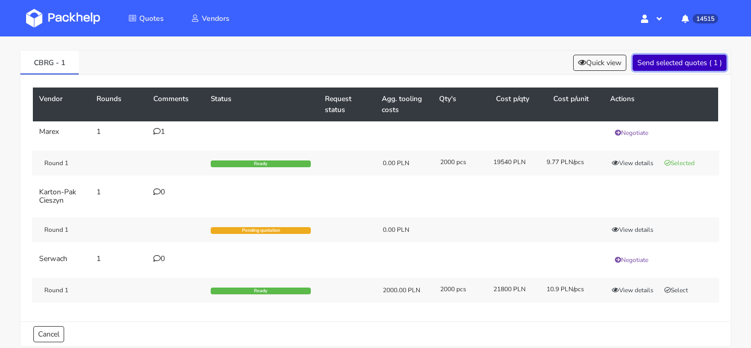
click at [689, 65] on button "Send selected quotes ( 1 )" at bounding box center [680, 63] width 94 height 16
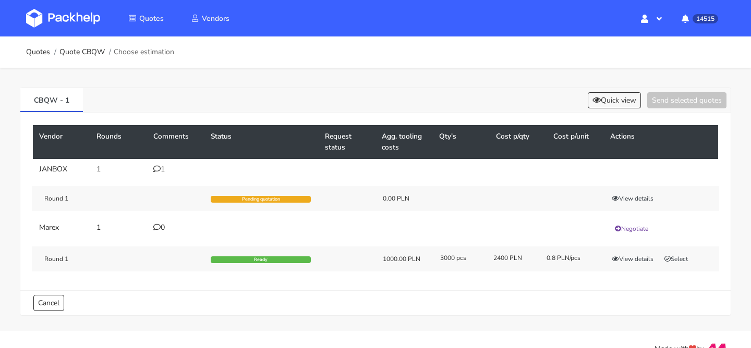
click at [162, 172] on div "1" at bounding box center [175, 169] width 45 height 8
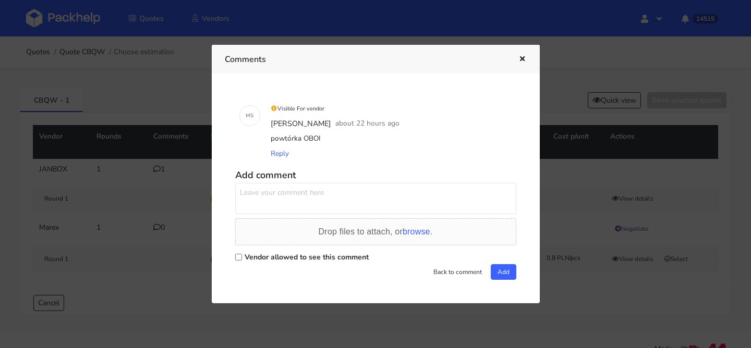
click at [356, 33] on div at bounding box center [375, 174] width 751 height 348
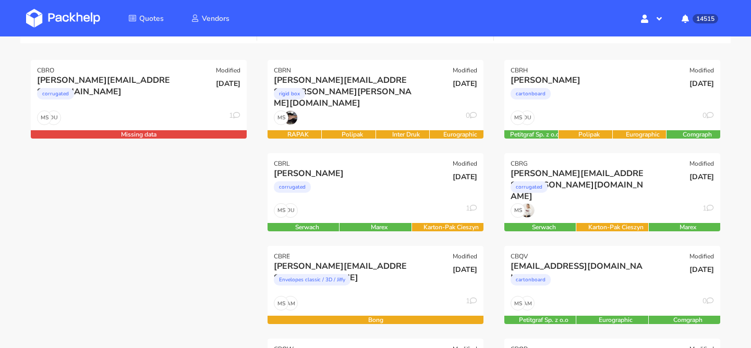
scroll to position [139, 0]
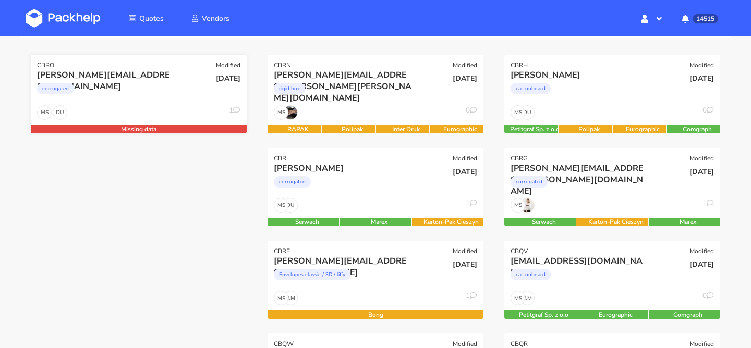
click at [153, 106] on div "DU MS 1" at bounding box center [139, 115] width 216 height 20
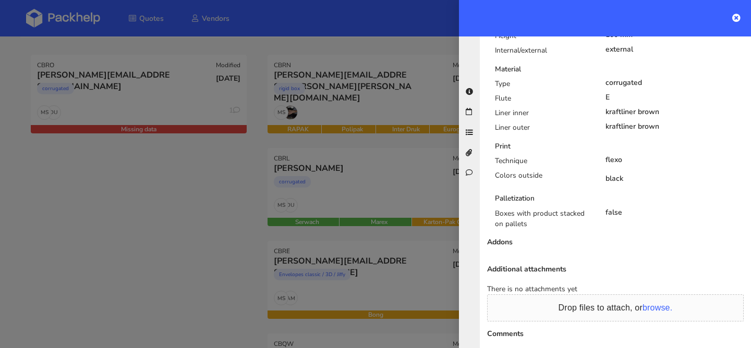
scroll to position [493, 0]
click at [230, 245] on div at bounding box center [375, 174] width 751 height 348
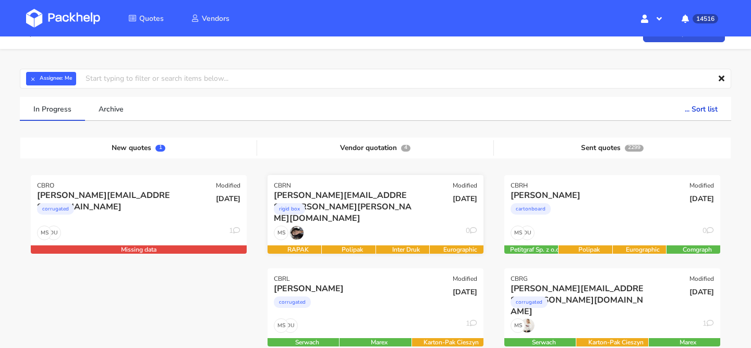
scroll to position [19, 0]
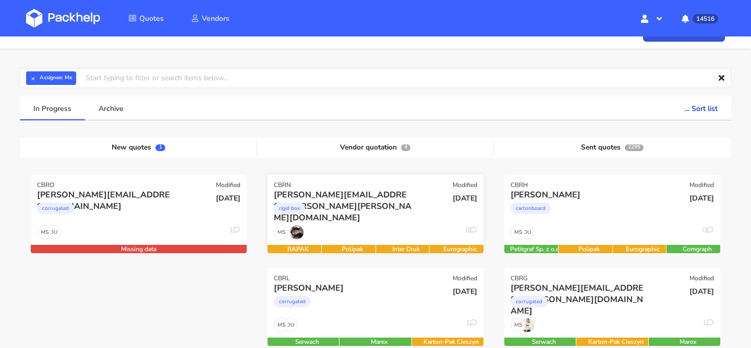
click at [397, 196] on div "[PERSON_NAME][EMAIL_ADDRESS][PERSON_NAME][PERSON_NAME][DOMAIN_NAME]" at bounding box center [343, 194] width 138 height 11
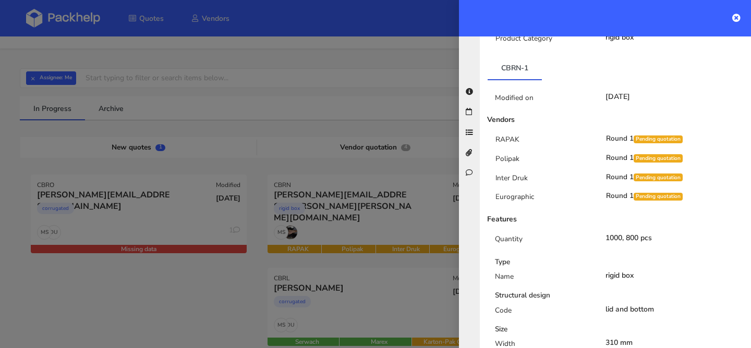
scroll to position [0, 0]
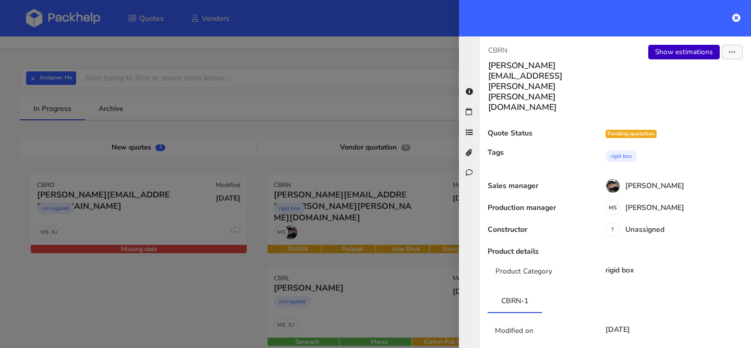
click at [691, 54] on link "Show estimations" at bounding box center [683, 52] width 71 height 15
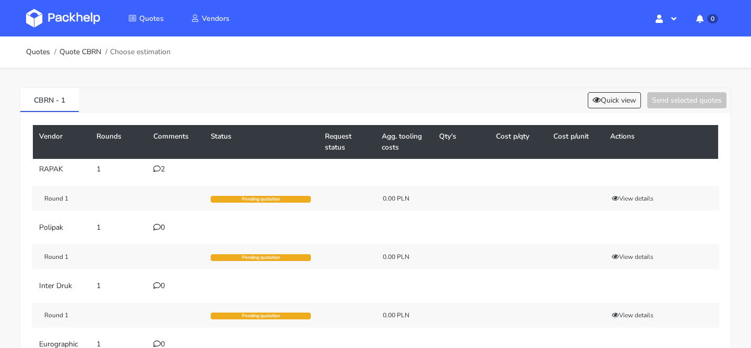
scroll to position [56, 0]
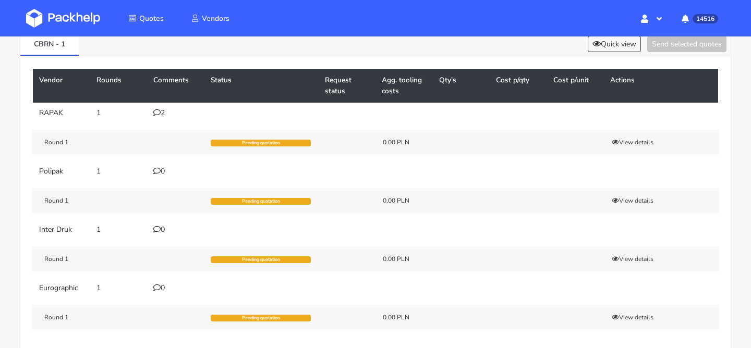
click at [162, 118] on td "2" at bounding box center [175, 113] width 57 height 21
click at [162, 111] on div "2" at bounding box center [175, 113] width 45 height 8
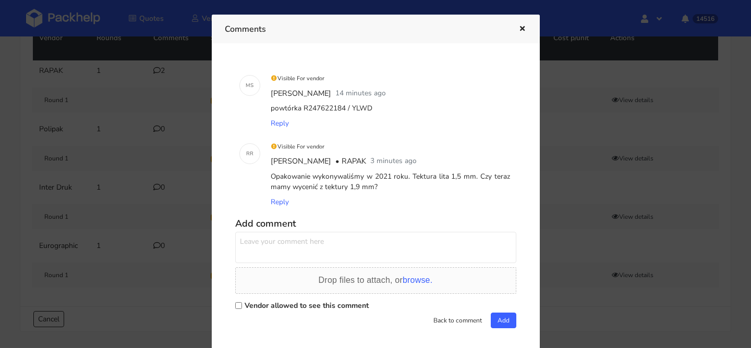
scroll to position [99, 0]
click at [380, 240] on textarea at bounding box center [375, 247] width 281 height 31
type textarea "wyceńmy tak samo jak ostatnio 1,5mm"
click at [348, 310] on label "Vendor allowed to see this comment" at bounding box center [307, 306] width 124 height 10
click at [242, 309] on input "Vendor allowed to see this comment" at bounding box center [238, 306] width 7 height 7
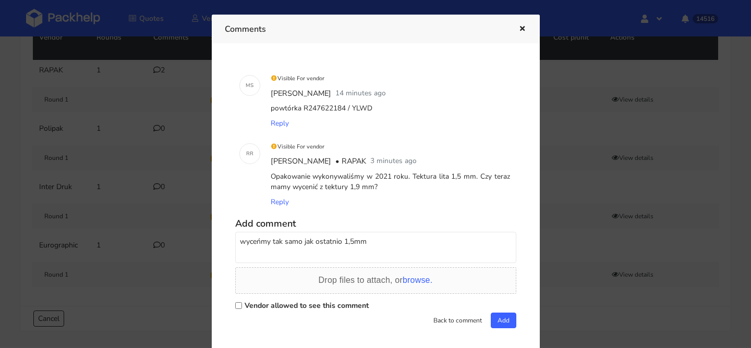
checkbox input "true"
click at [505, 322] on button "Add" at bounding box center [504, 321] width 26 height 16
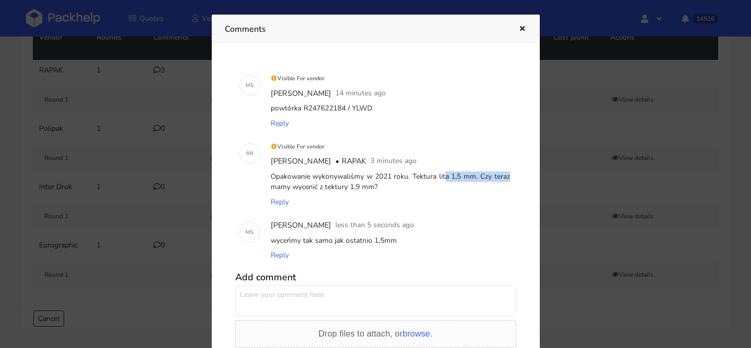
drag, startPoint x: 409, startPoint y: 174, endPoint x: 471, endPoint y: 178, distance: 61.7
click at [471, 178] on div "Opakowanie wykonywaliśmy w 2021 roku. Tektura lita 1,5 mm. Czy teraz mamy wycen…" at bounding box center [391, 183] width 244 height 26
copy div "Tektura lita 1,5 mm"
click at [526, 33] on button "button" at bounding box center [520, 29] width 11 height 14
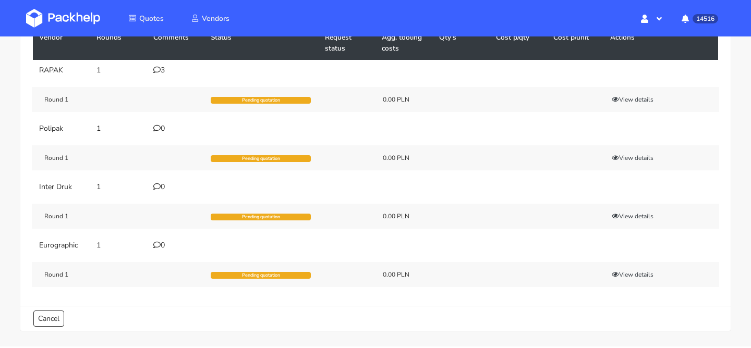
click at [158, 128] on icon at bounding box center [156, 128] width 7 height 7
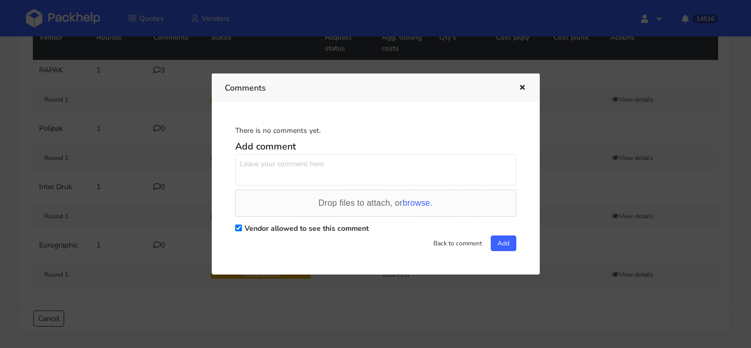
click at [294, 164] on textarea at bounding box center [375, 169] width 281 height 31
paste textarea "Tektura lita 1,5 mm"
click at [320, 167] on textarea "Tektura lita 1,5 mm jednak" at bounding box center [375, 169] width 281 height 31
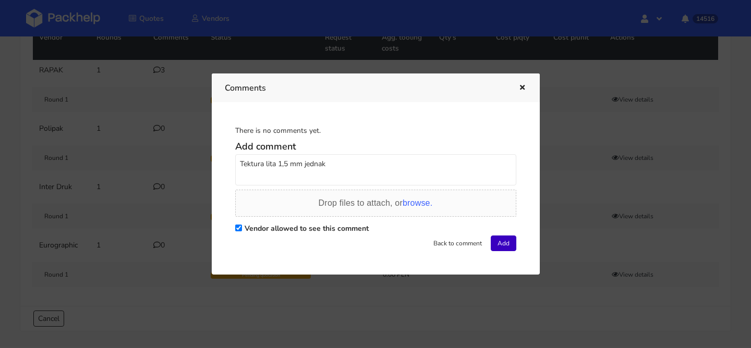
type textarea "Tektura lita 1,5 mm jednak"
click at [511, 248] on button "Add" at bounding box center [504, 244] width 26 height 16
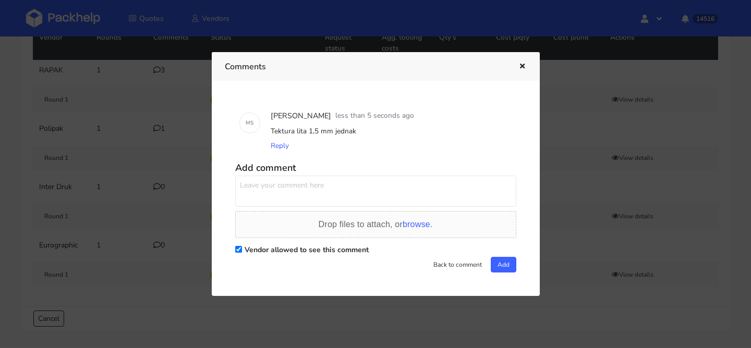
click at [520, 68] on icon "button" at bounding box center [522, 66] width 9 height 7
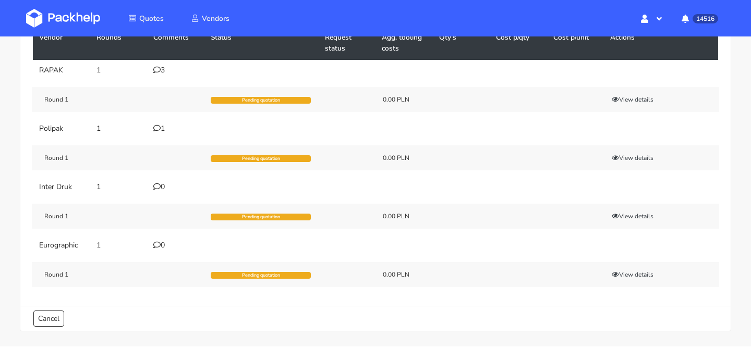
click at [160, 191] on div "0" at bounding box center [175, 187] width 45 height 8
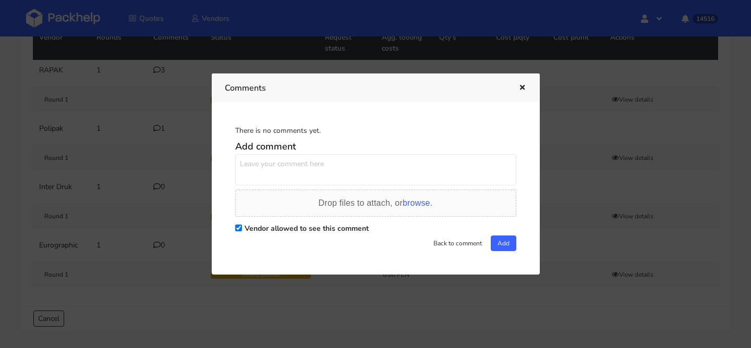
click at [287, 162] on textarea at bounding box center [375, 169] width 281 height 31
paste textarea "Tektura lita 1,5 mm jednak"
type textarea "Tektura lita 1,5 mm jednak"
click at [496, 240] on button "Add" at bounding box center [504, 244] width 26 height 16
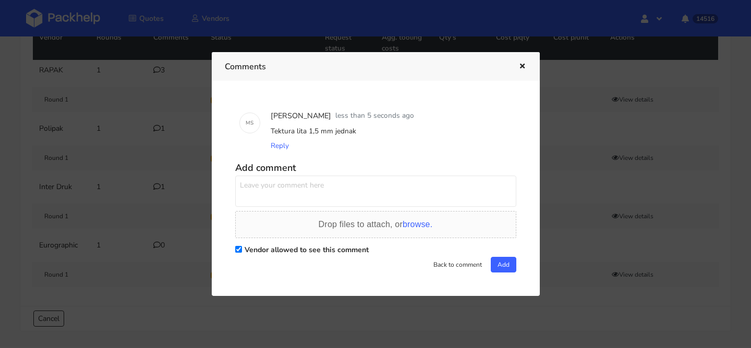
click at [523, 70] on button "button" at bounding box center [520, 67] width 11 height 14
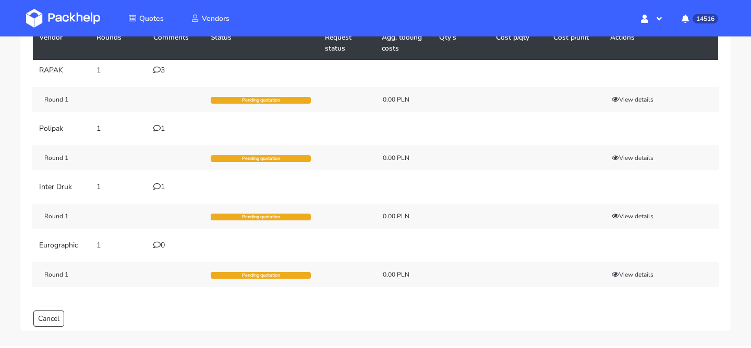
click at [161, 247] on div "0" at bounding box center [175, 246] width 45 height 8
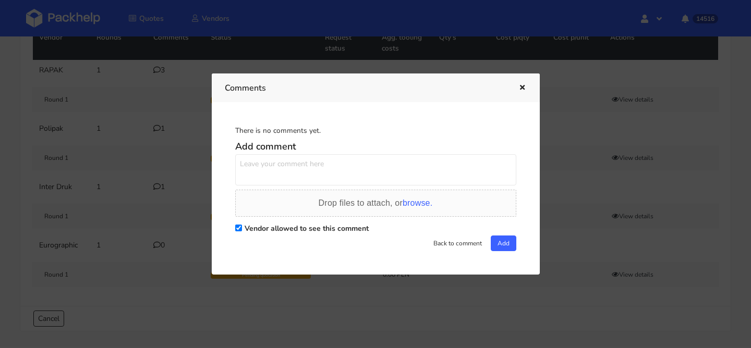
click at [335, 178] on textarea at bounding box center [375, 169] width 281 height 31
paste textarea "Tektura lita 1,5 mm jednak"
type textarea "Tektura lita 1,5 mm jednak"
click at [501, 242] on button "Add" at bounding box center [504, 244] width 26 height 16
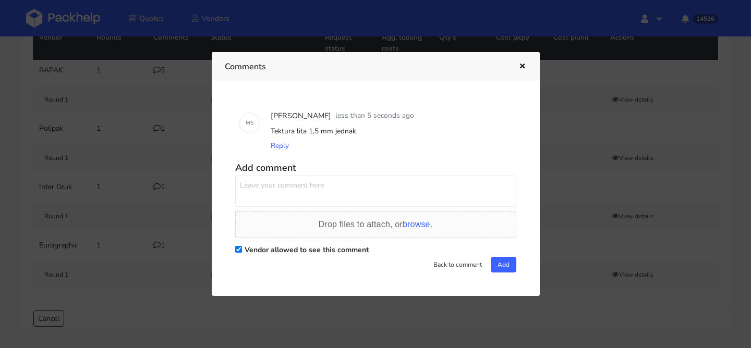
click at [516, 65] on button "button" at bounding box center [520, 67] width 11 height 14
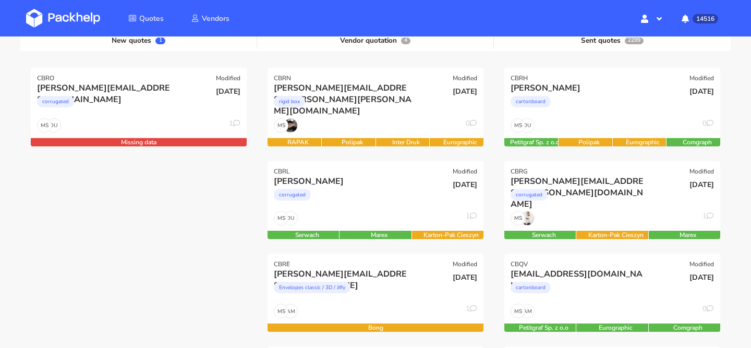
scroll to position [22, 0]
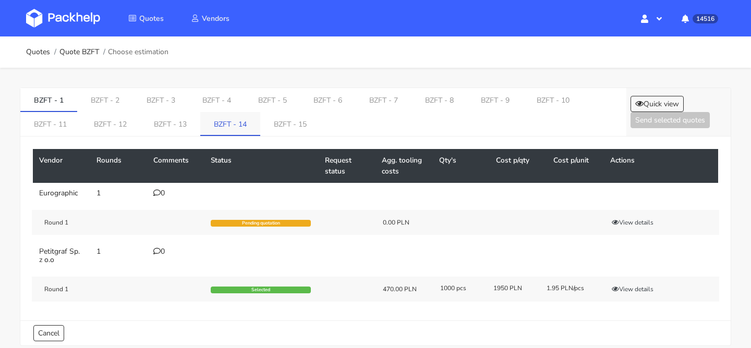
click at [225, 133] on link "BZFT - 14" at bounding box center [230, 123] width 60 height 23
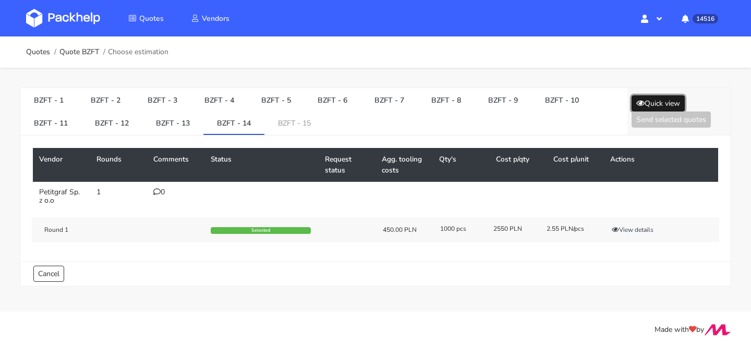
click at [653, 100] on button "Quick view" at bounding box center [658, 103] width 53 height 16
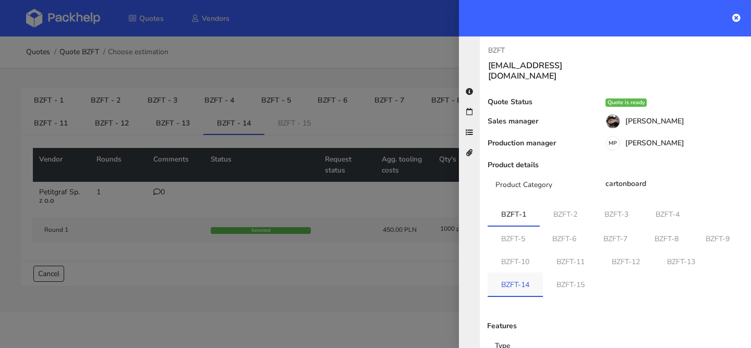
click at [543, 273] on link "BZFT-14" at bounding box center [515, 284] width 55 height 23
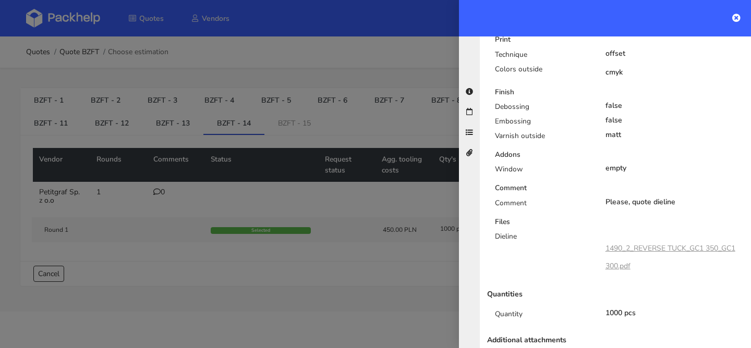
scroll to position [536, 0]
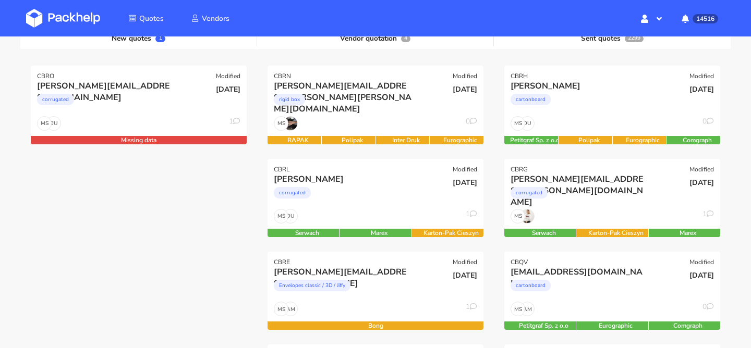
scroll to position [130, 0]
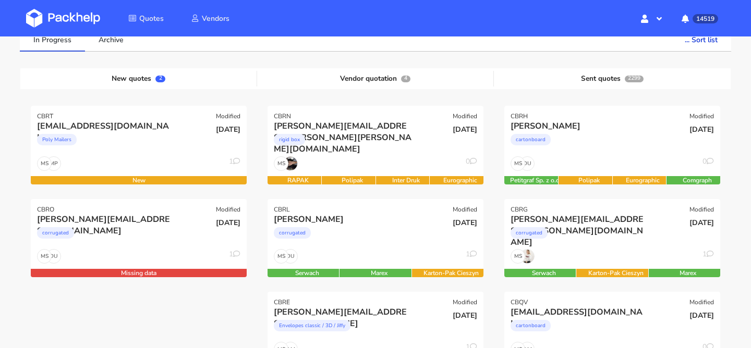
scroll to position [114, 0]
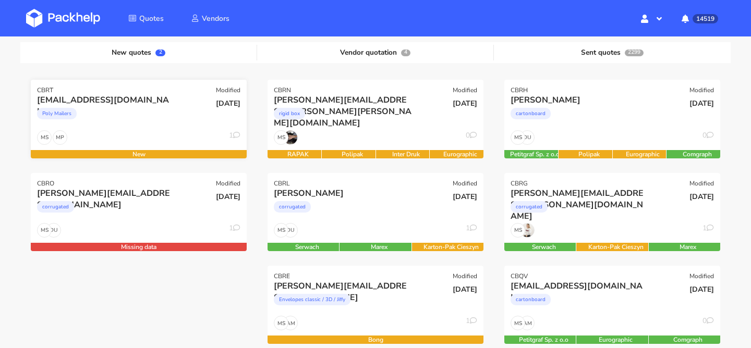
click at [150, 128] on div "info@lisolastore.it Poly Mailers" at bounding box center [103, 111] width 146 height 35
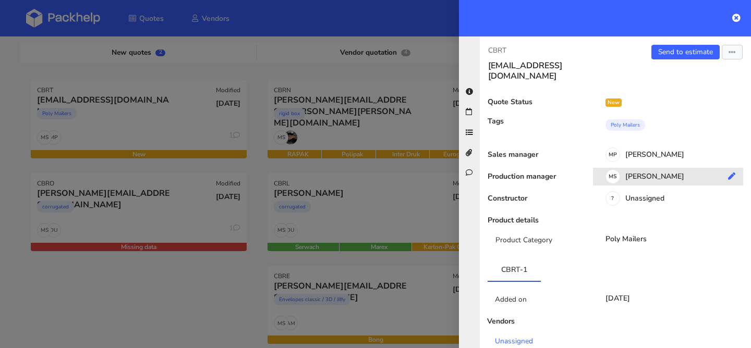
click at [648, 173] on div "MS Maciej Sikora" at bounding box center [672, 178] width 158 height 11
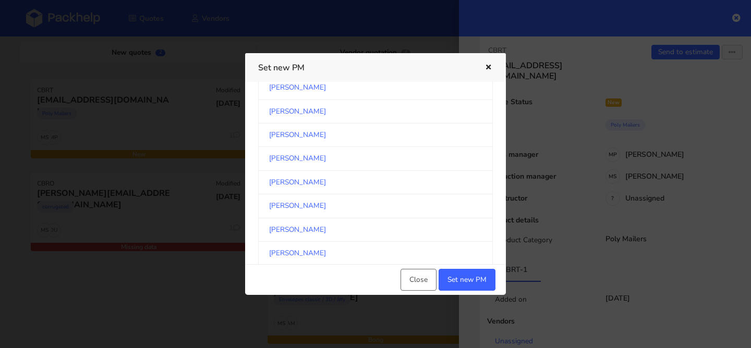
scroll to position [97, 0]
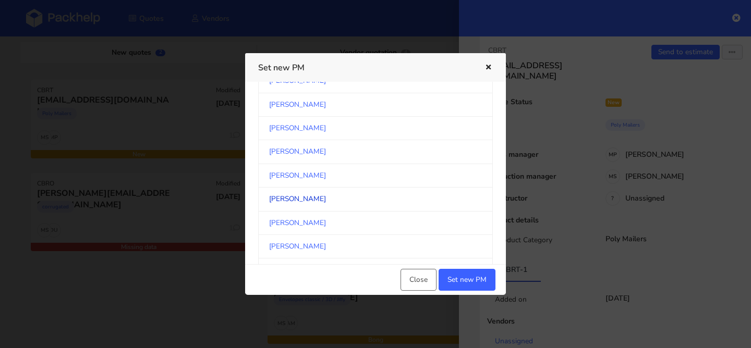
click at [333, 192] on link "[PERSON_NAME]" at bounding box center [375, 199] width 235 height 23
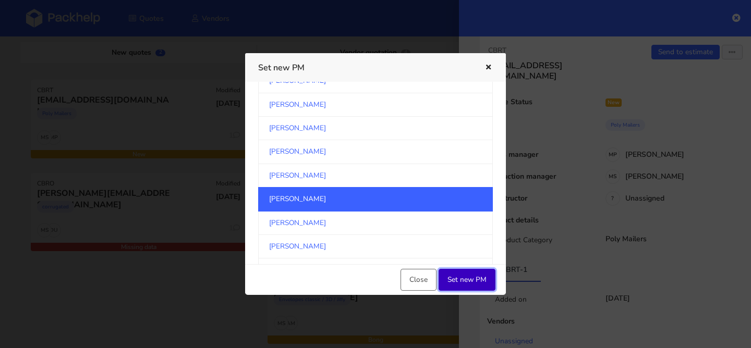
click at [467, 279] on button "Set new PM" at bounding box center [467, 280] width 57 height 22
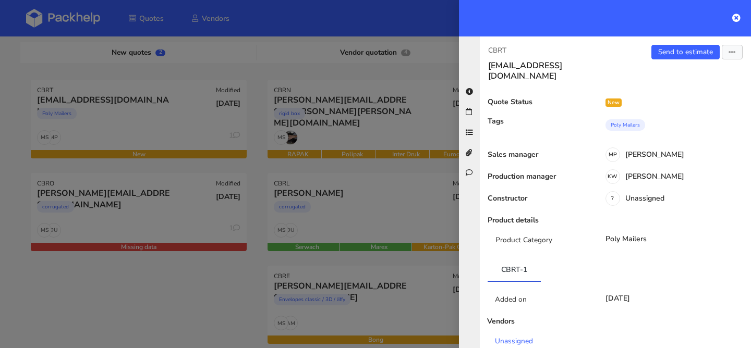
click at [126, 285] on div at bounding box center [375, 174] width 751 height 348
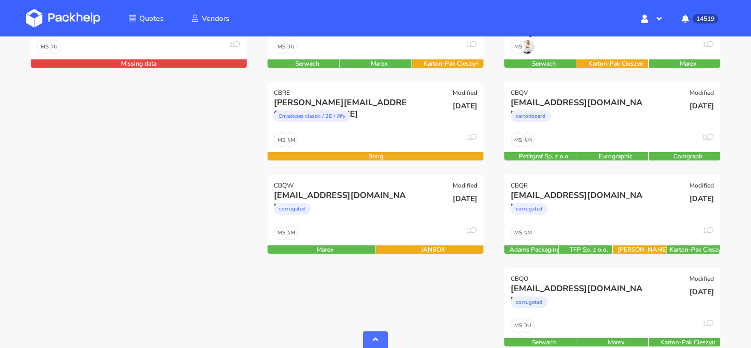
scroll to position [298, 0]
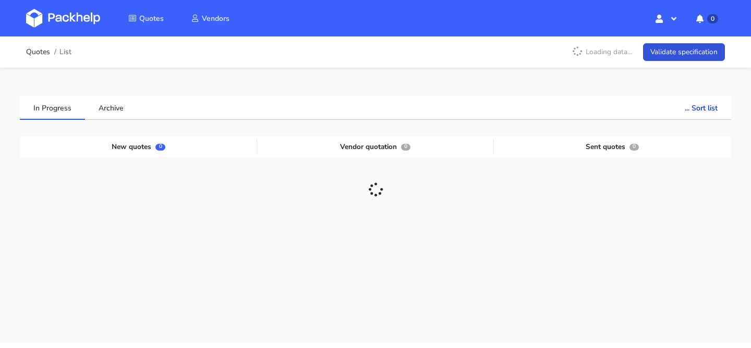
scroll to position [31, 0]
